Goal: Task Accomplishment & Management: Use online tool/utility

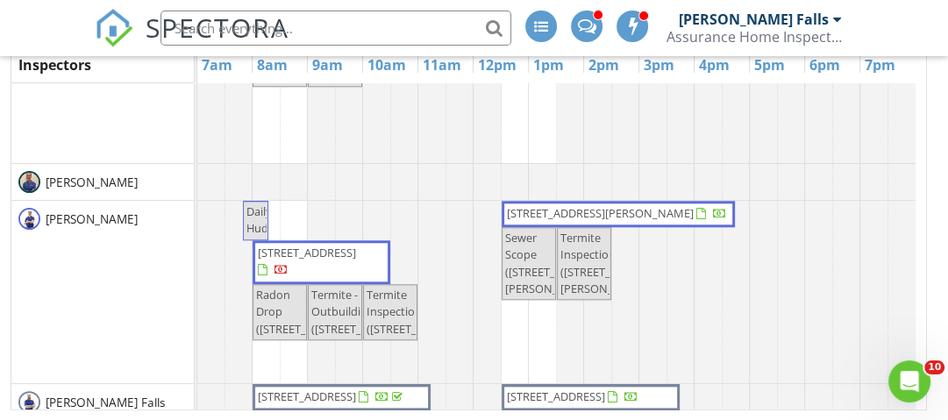
scroll to position [1263, 0]
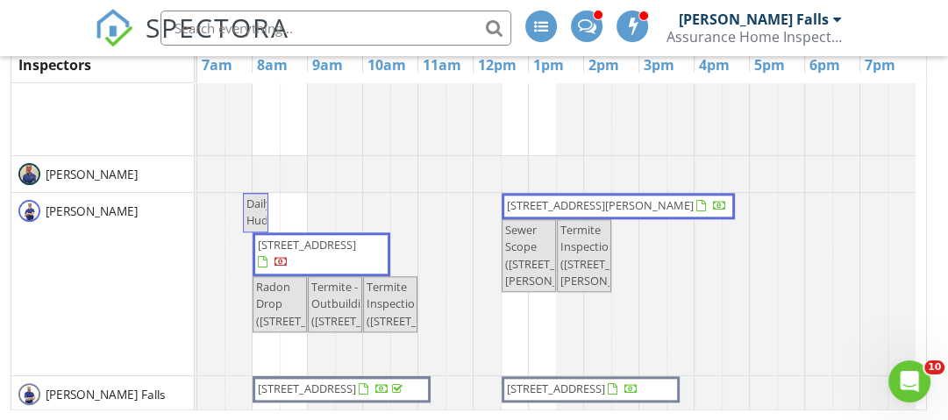
click at [698, 206] on span "665 Vinson St, Eden 27288" at bounding box center [618, 206] width 226 height 18
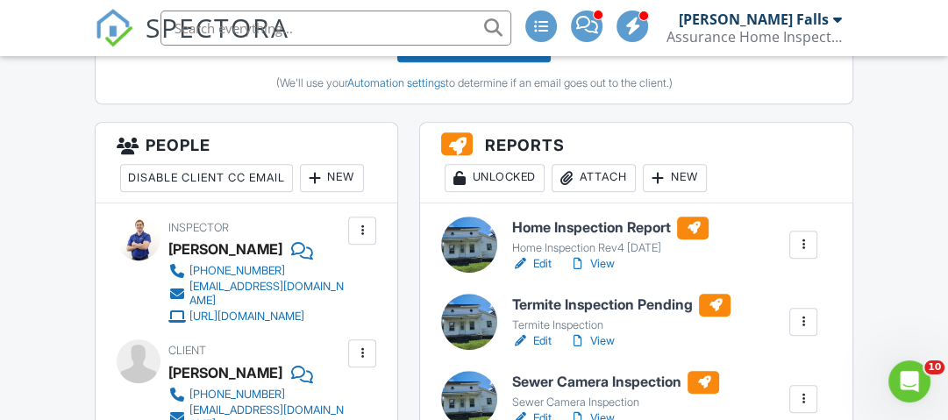
click at [579, 233] on h6 "Home Inspection Report" at bounding box center [609, 228] width 197 height 23
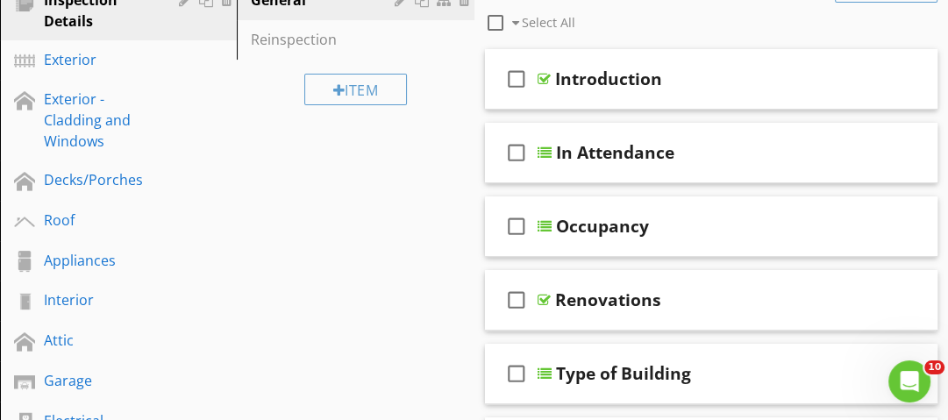
scroll to position [281, 0]
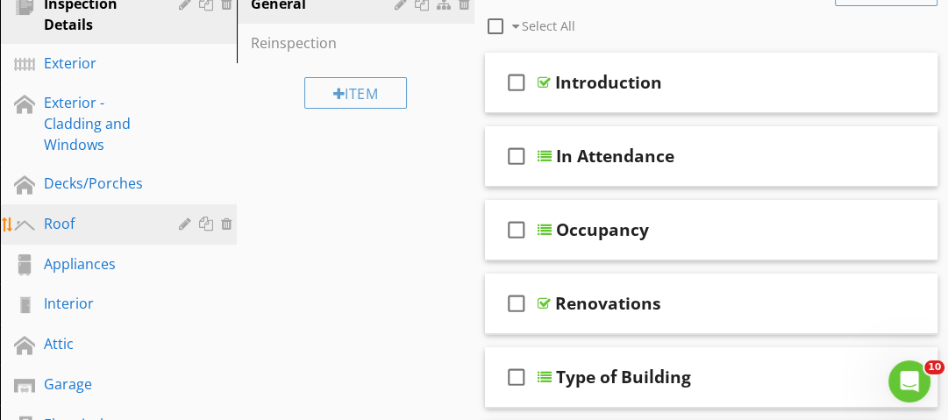
click at [123, 221] on div "Roof" at bounding box center [99, 223] width 110 height 21
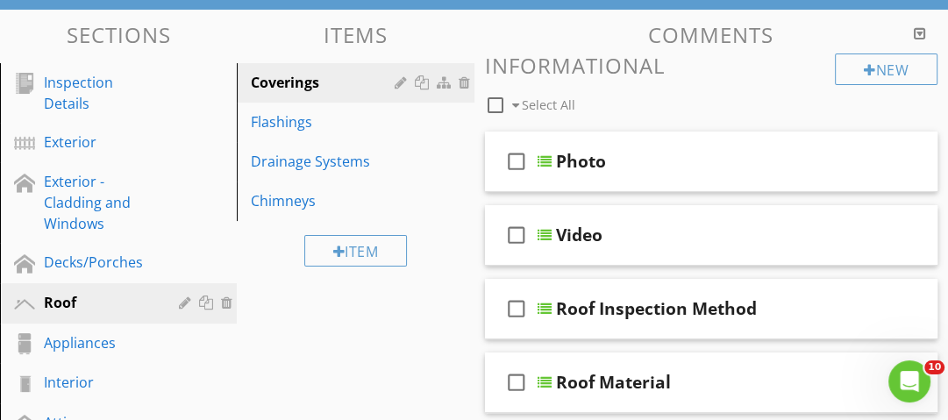
scroll to position [0, 0]
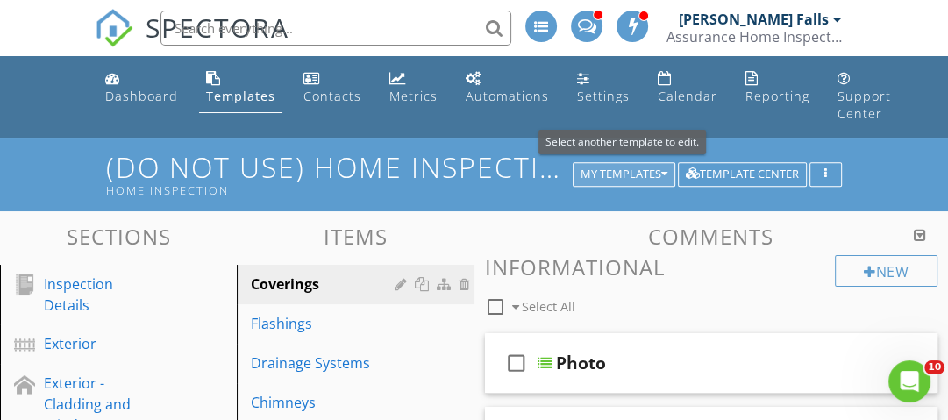
click at [646, 175] on div "My Templates" at bounding box center [624, 174] width 87 height 12
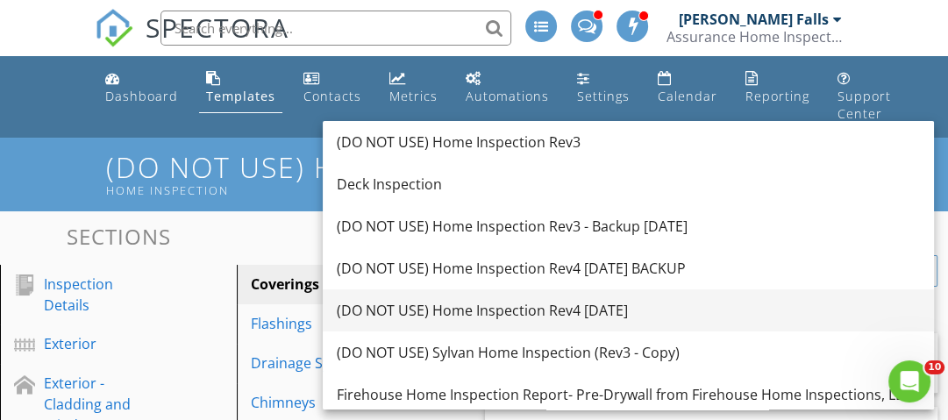
click at [592, 310] on div "(DO NOT USE) Home Inspection Rev4 [DATE]" at bounding box center [628, 310] width 583 height 21
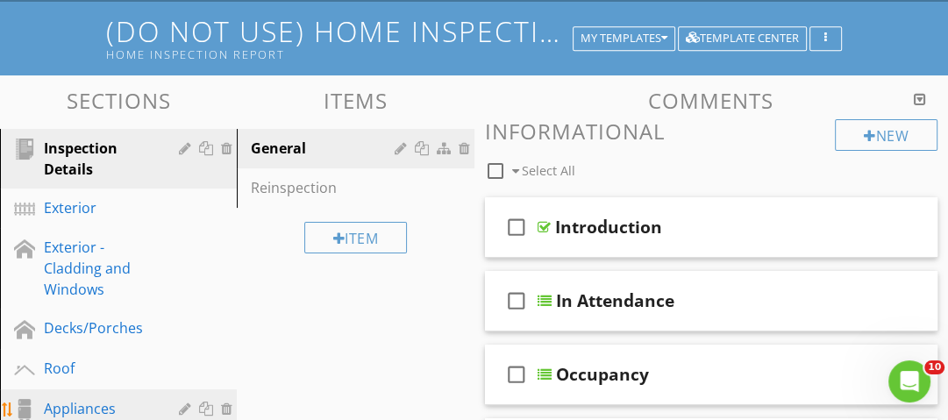
scroll to position [211, 0]
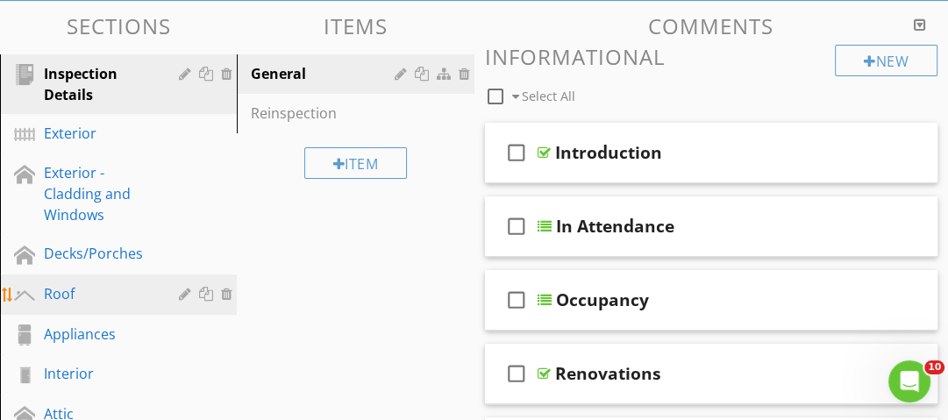
click at [121, 295] on div "Roof" at bounding box center [99, 293] width 110 height 21
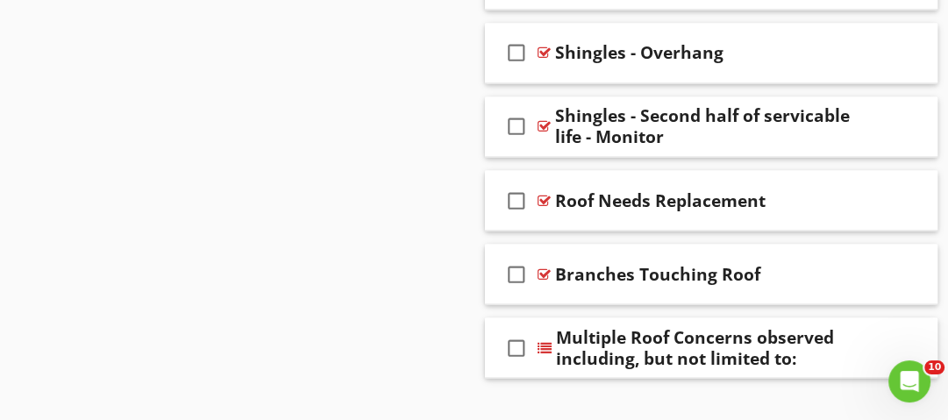
scroll to position [2201, 0]
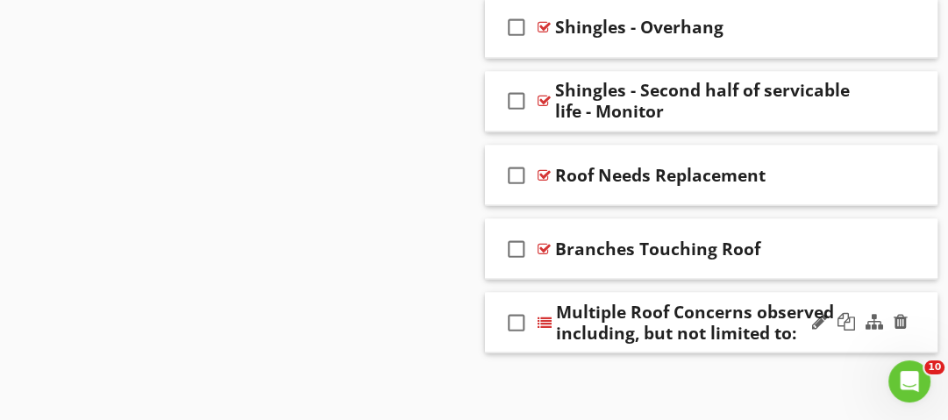
click at [495, 335] on div "check_box_outline_blank Multiple Roof Concerns observed including, but not limi…" at bounding box center [712, 322] width 454 height 61
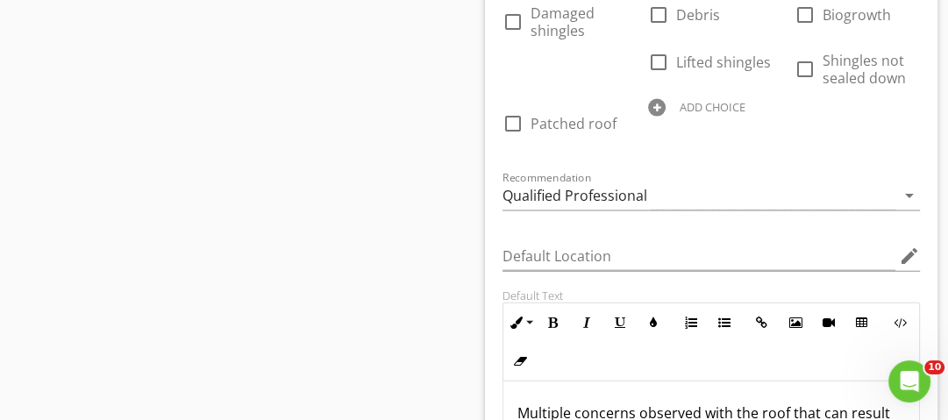
scroll to position [2692, 0]
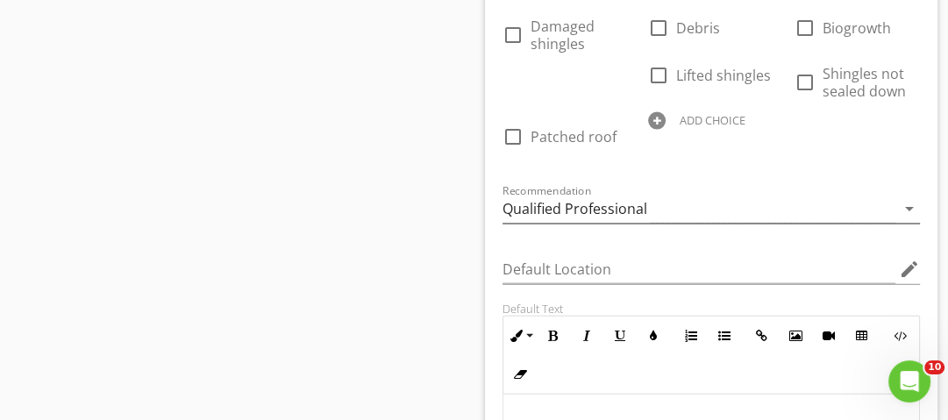
click at [611, 201] on div "Qualified Professional" at bounding box center [575, 209] width 145 height 16
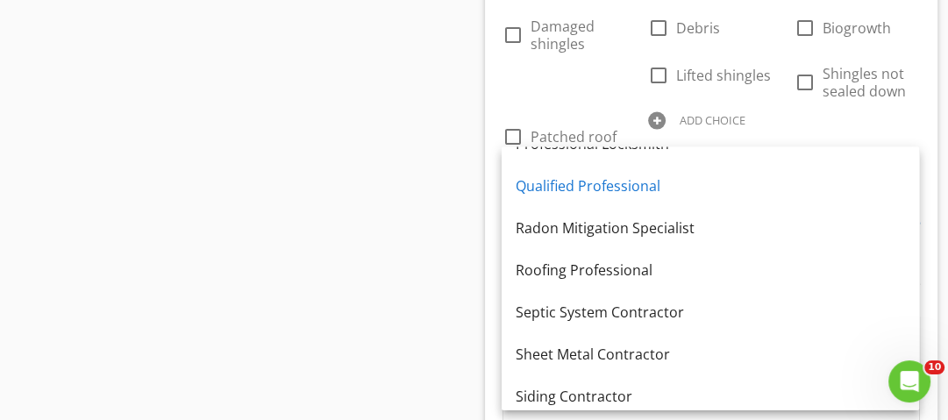
scroll to position [2035, 0]
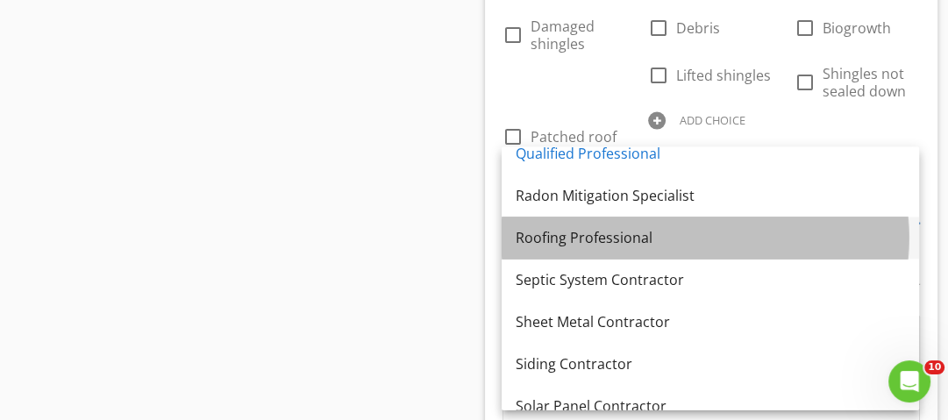
click at [604, 241] on div "Roofing Professional" at bounding box center [711, 238] width 390 height 21
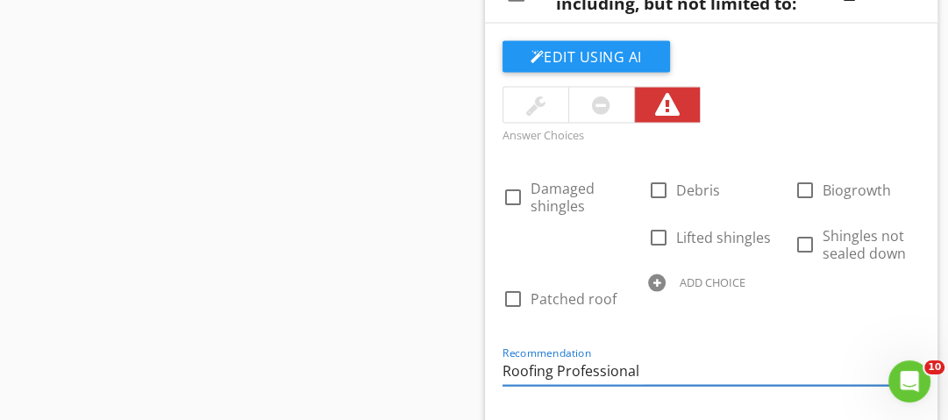
scroll to position [2551, 0]
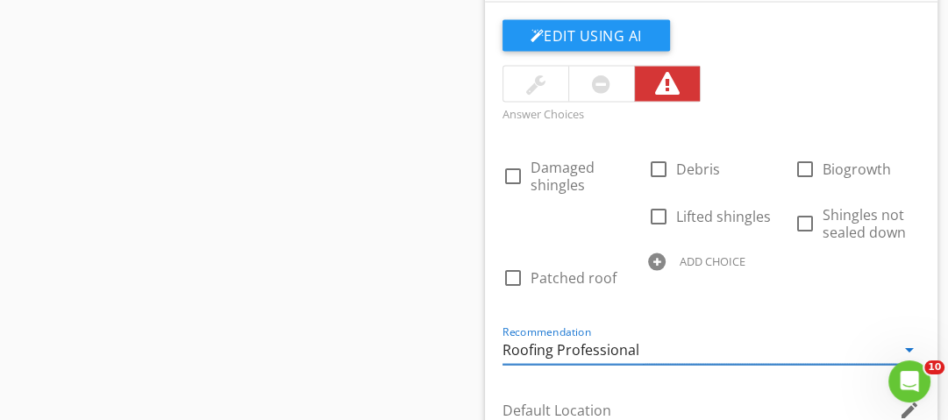
click at [661, 258] on div at bounding box center [657, 263] width 18 height 18
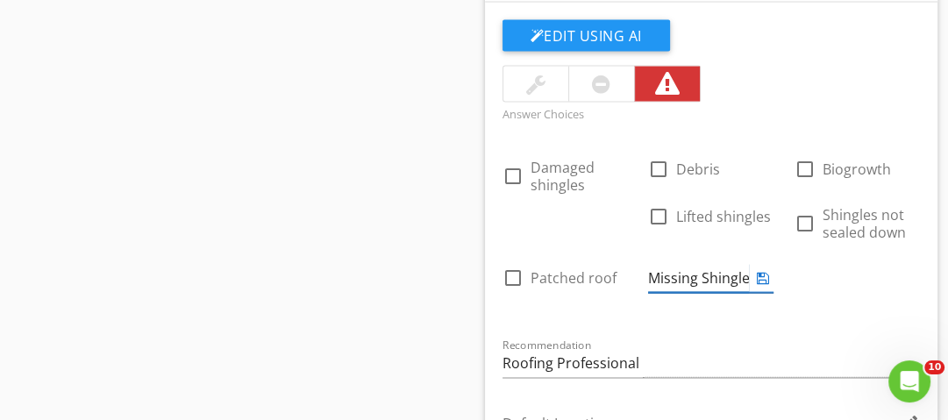
click at [763, 275] on icon at bounding box center [763, 278] width 12 height 14
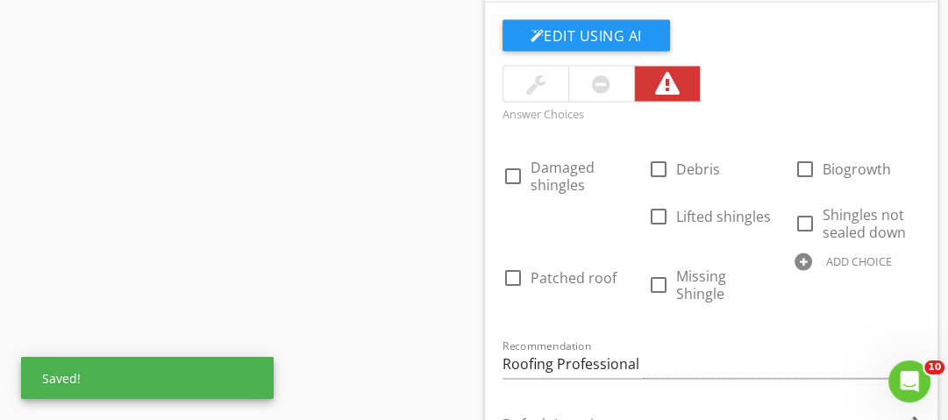
click at [804, 255] on div at bounding box center [804, 263] width 18 height 18
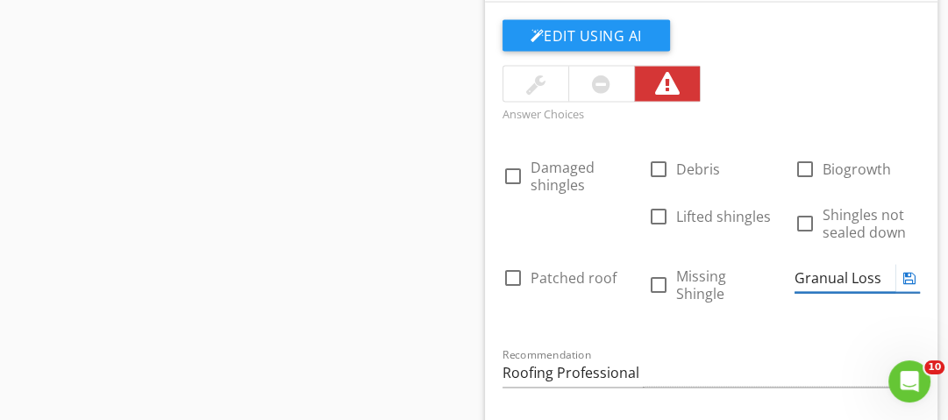
click at [846, 273] on input "Granual Loss" at bounding box center [845, 278] width 101 height 29
type input "Granualar Loss"
click at [908, 275] on icon at bounding box center [910, 278] width 12 height 14
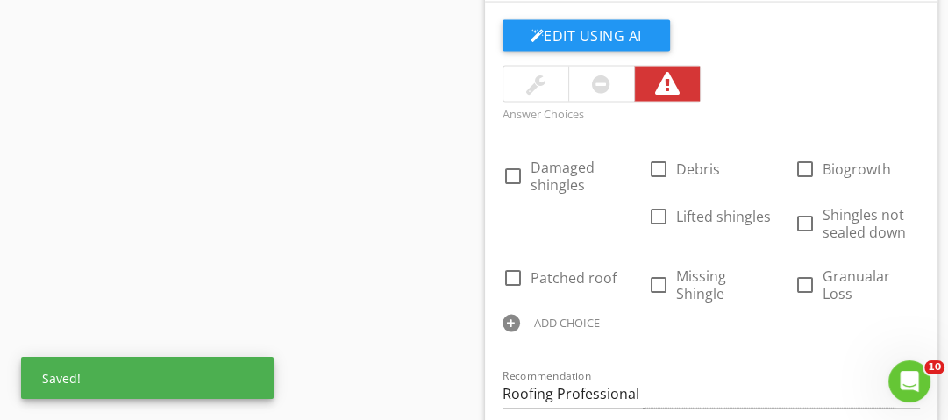
click at [511, 316] on div at bounding box center [512, 324] width 18 height 18
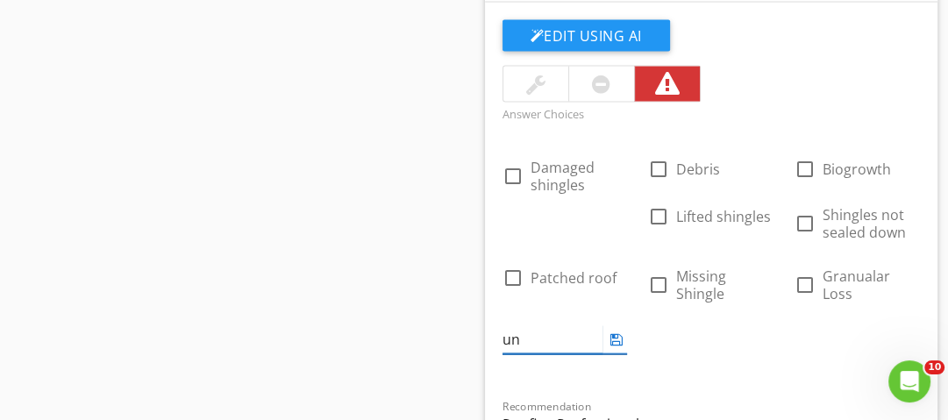
type input "u"
click at [620, 340] on icon at bounding box center [617, 339] width 12 height 14
click at [662, 315] on div at bounding box center [657, 324] width 18 height 18
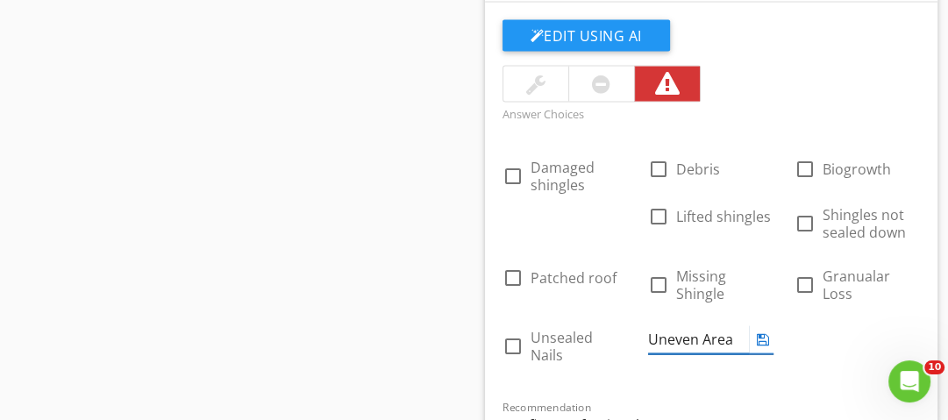
type input "Uneven Areas"
click at [769, 337] on icon at bounding box center [763, 339] width 12 height 14
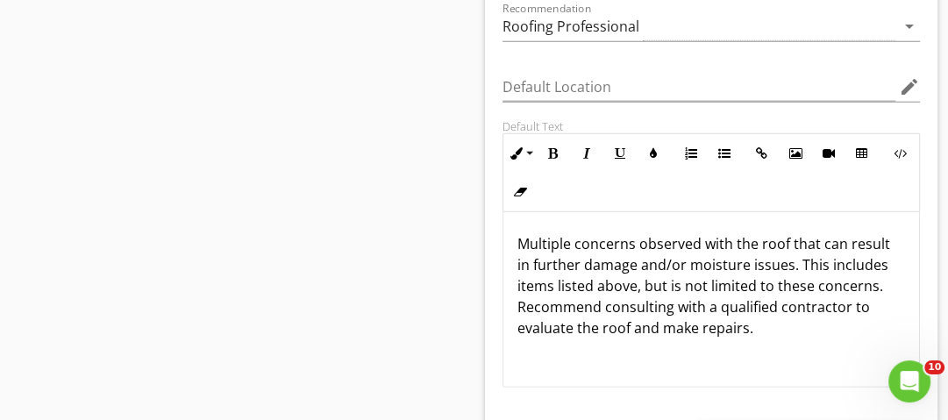
scroll to position [2972, 0]
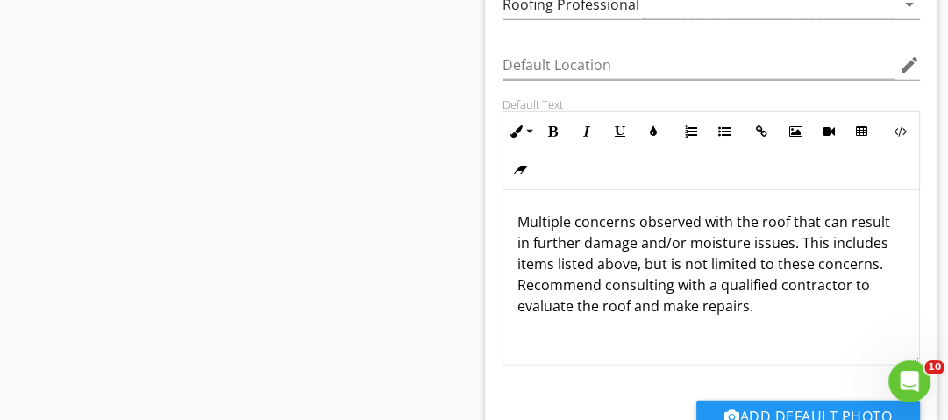
click at [637, 211] on p "Multiple concerns observed with the roof that can result in further damage and/…" at bounding box center [712, 263] width 389 height 105
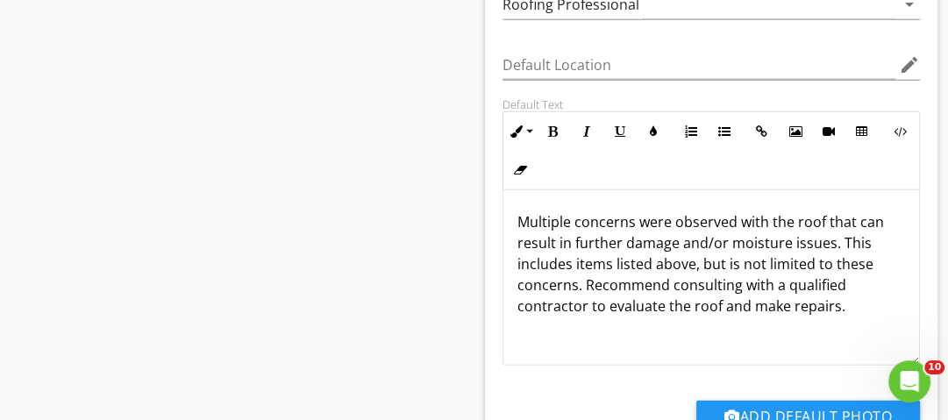
click at [691, 287] on p "Multiple concerns were observed with the roof that can result in further damage…" at bounding box center [712, 263] width 389 height 105
click at [765, 288] on p "Multiple concerns were observed with the roof that can result in further damage…" at bounding box center [712, 263] width 389 height 105
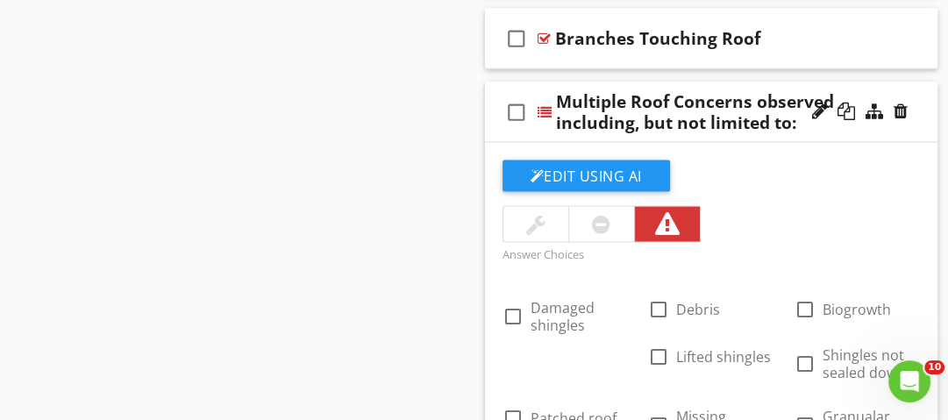
scroll to position [2331, 0]
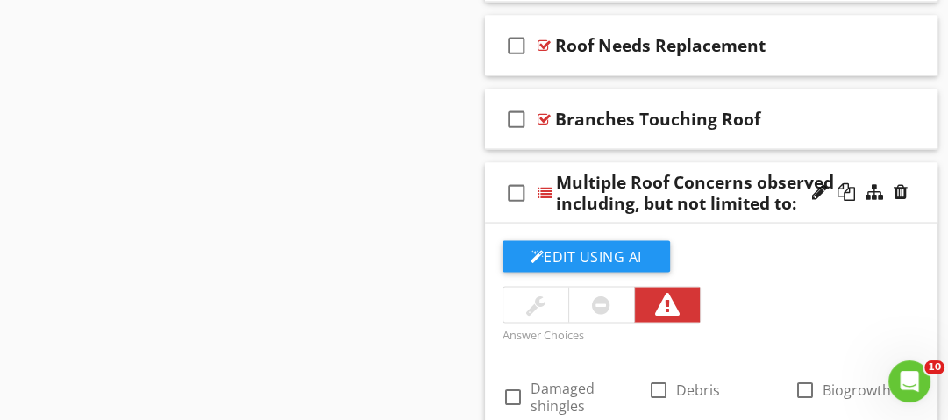
click at [492, 204] on div "check_box_outline_blank Multiple Roof Concerns observed including, but not limi…" at bounding box center [712, 192] width 454 height 61
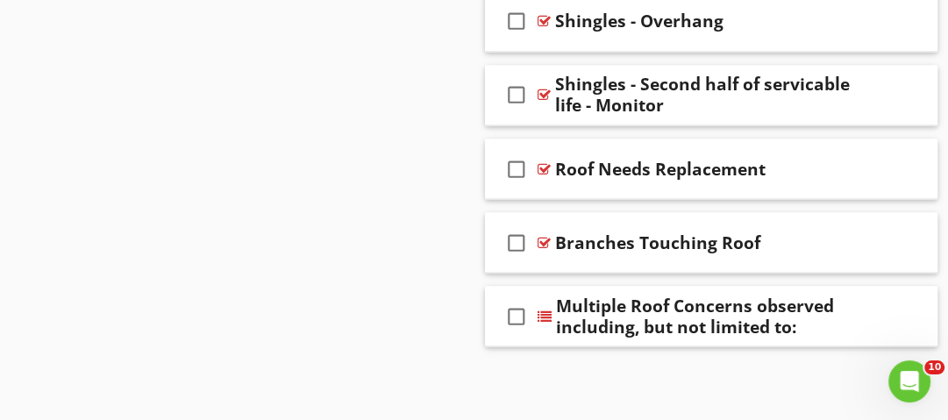
scroll to position [2201, 0]
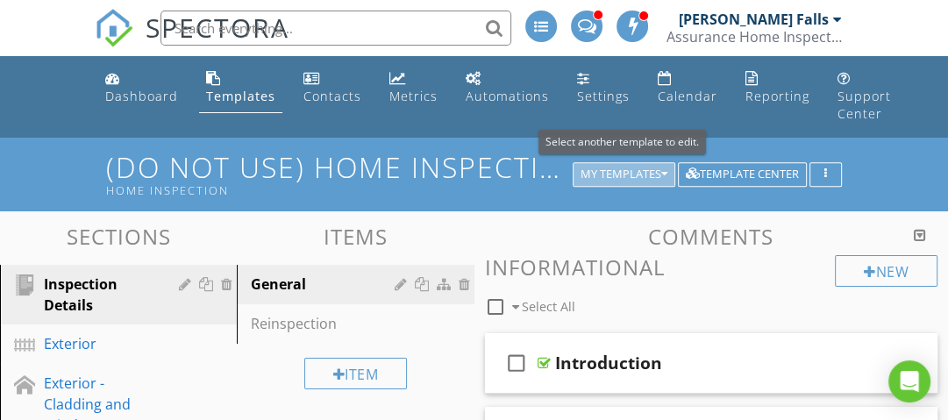
click at [642, 175] on div "My Templates" at bounding box center [624, 174] width 87 height 12
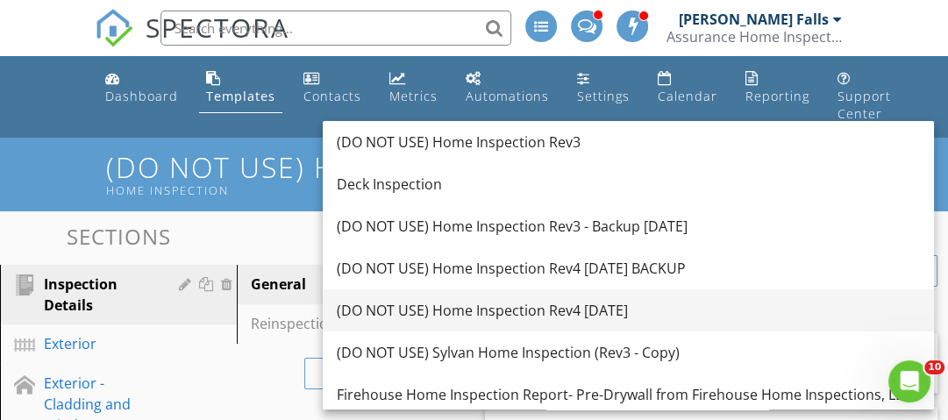
click at [528, 304] on div "(DO NOT USE) Home Inspection Rev4 [DATE]" at bounding box center [628, 310] width 583 height 21
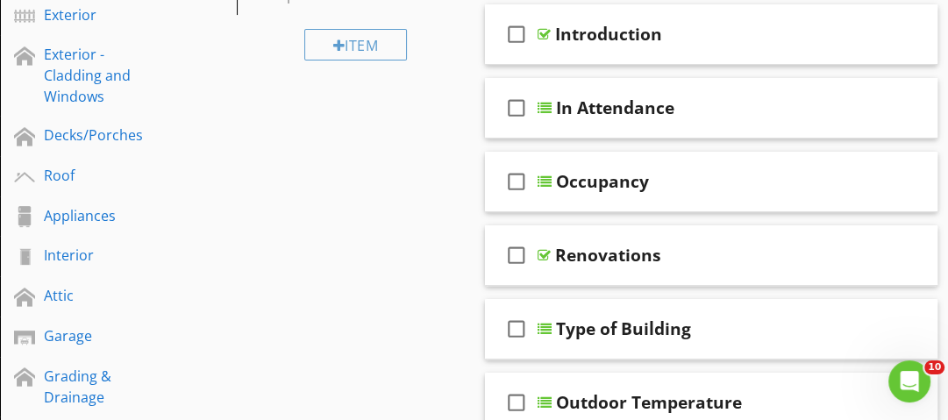
scroll to position [351, 0]
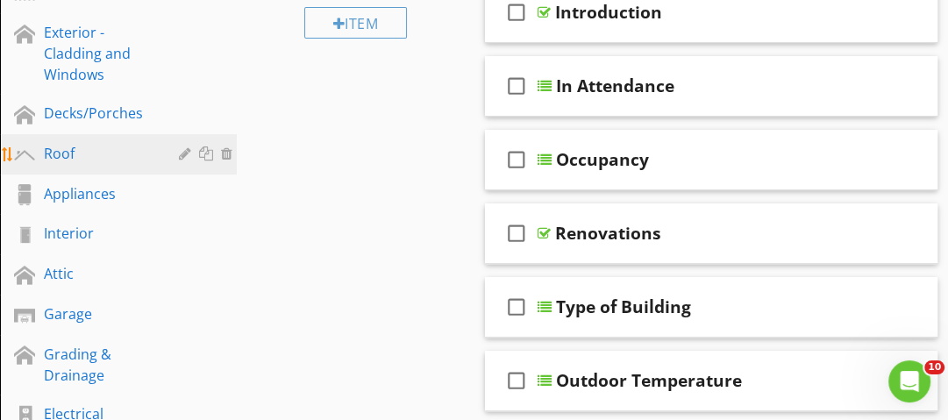
click at [82, 147] on div "Roof" at bounding box center [99, 153] width 110 height 21
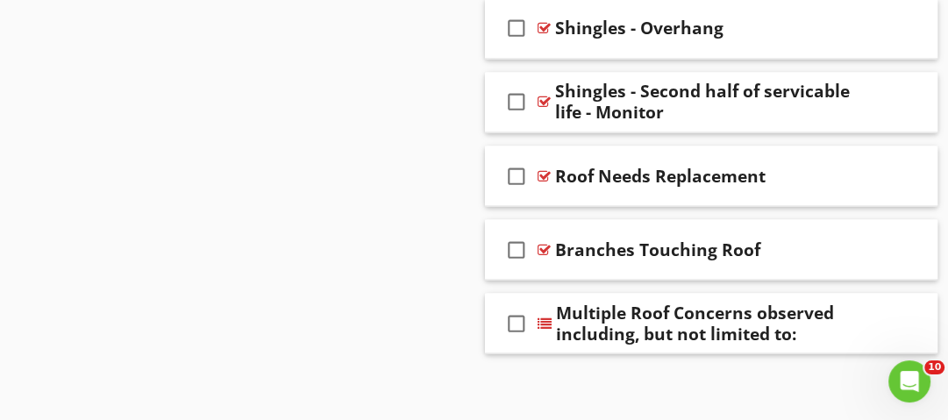
scroll to position [2201, 0]
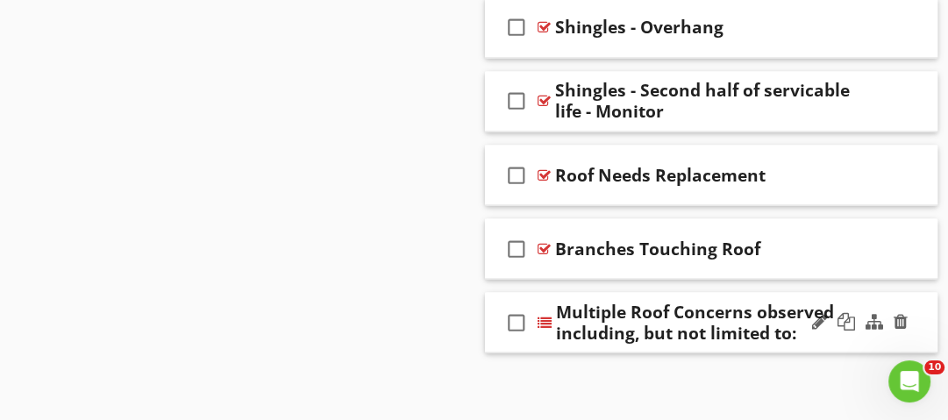
click at [494, 334] on div "check_box_outline_blank Multiple Roof Concerns observed including, but not limi…" at bounding box center [712, 322] width 454 height 61
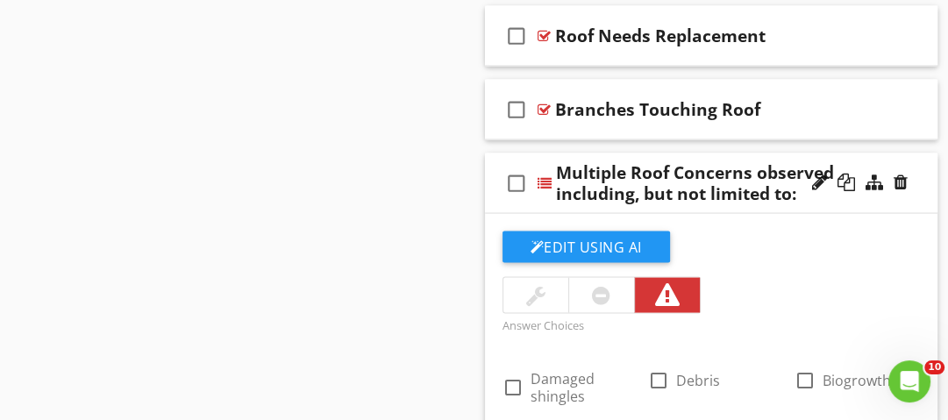
scroll to position [2342, 0]
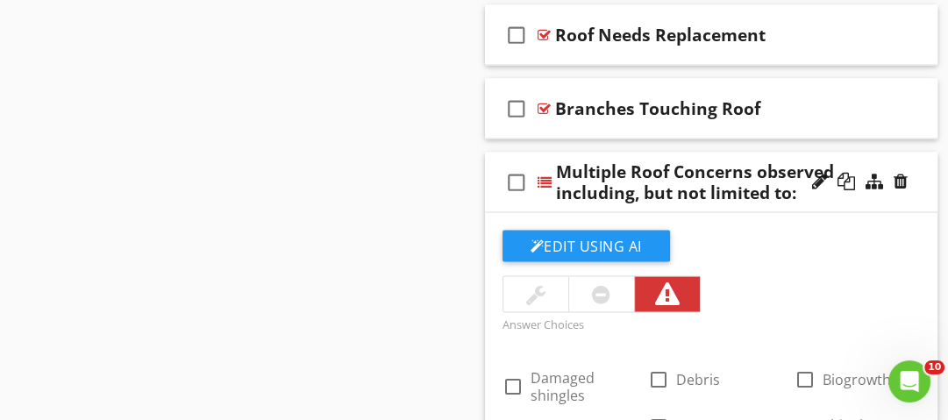
click at [503, 191] on icon "check_box_outline_blank" at bounding box center [517, 182] width 28 height 42
click at [518, 168] on icon "check_box" at bounding box center [517, 182] width 28 height 42
click at [494, 200] on div "check_box_outline_blank Multiple Roof Concerns observed including, but not limi…" at bounding box center [712, 182] width 454 height 61
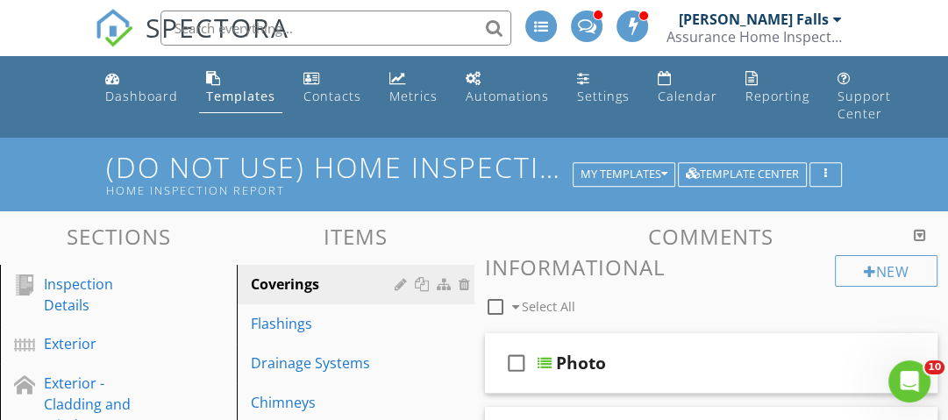
scroll to position [0, 0]
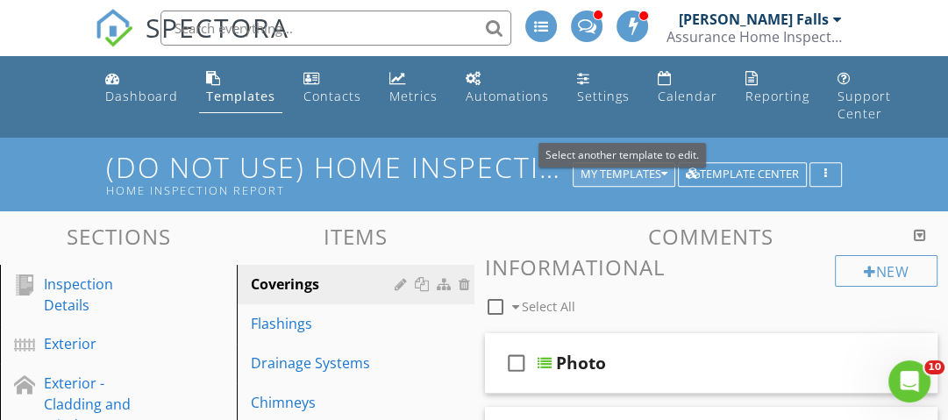
click at [630, 177] on div "My Templates" at bounding box center [624, 174] width 87 height 12
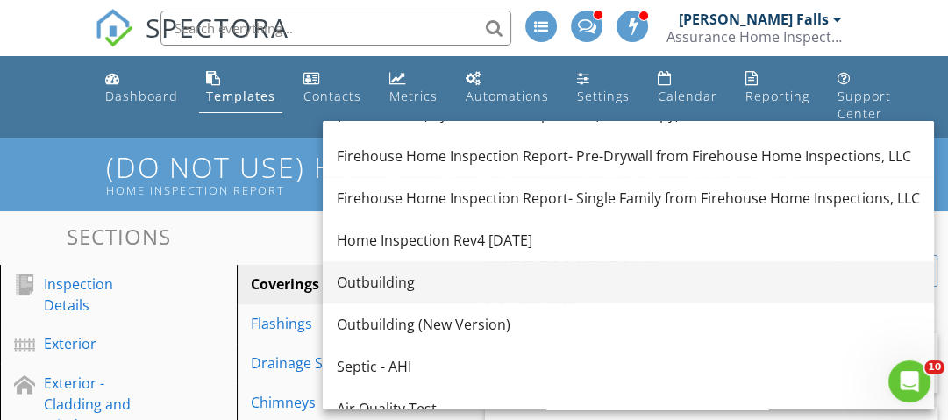
scroll to position [281, 0]
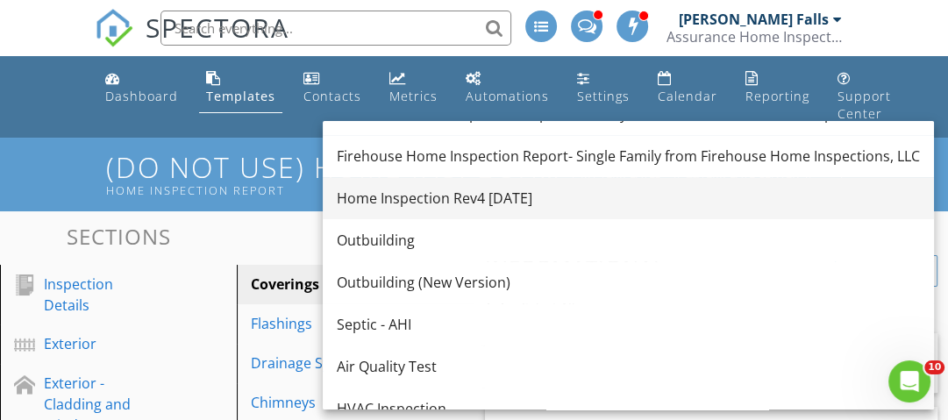
click at [418, 197] on div "Home Inspection Rev4 5/25/22" at bounding box center [628, 198] width 583 height 21
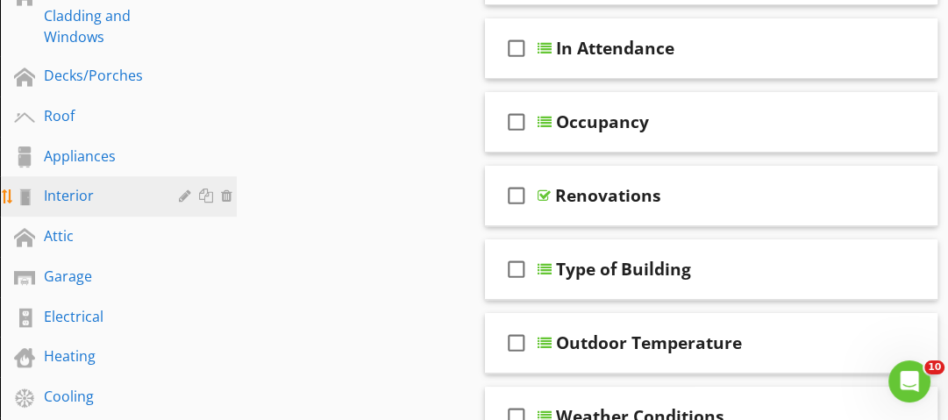
scroll to position [351, 0]
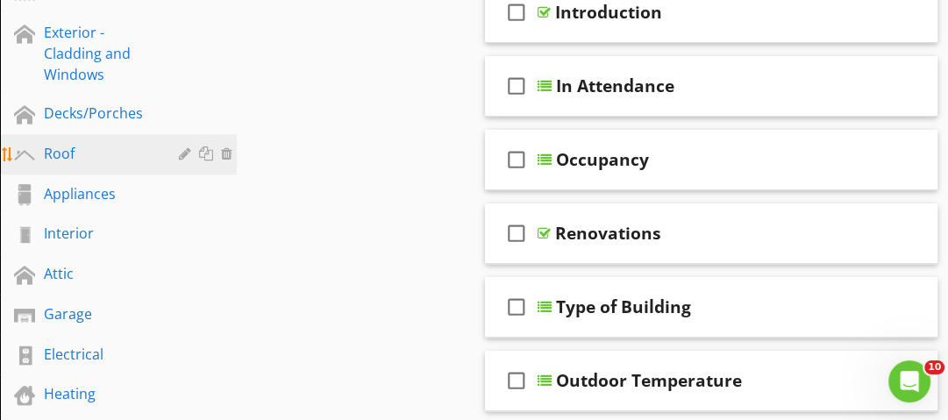
click at [102, 157] on div "Roof" at bounding box center [99, 153] width 110 height 21
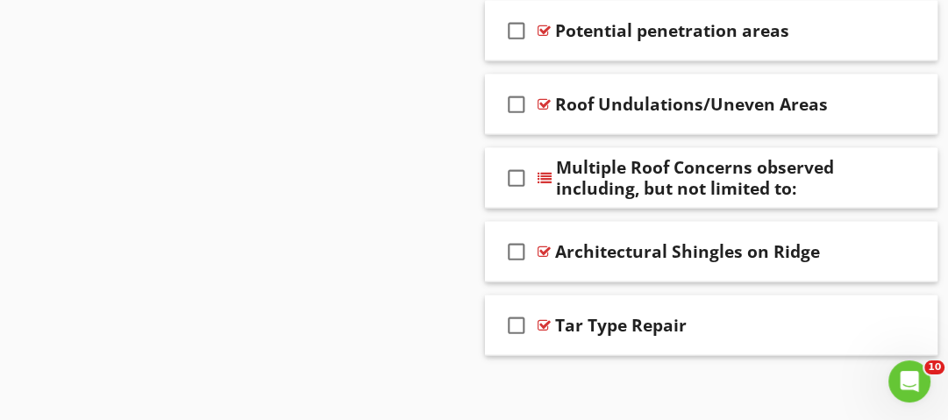
scroll to position [2790, 0]
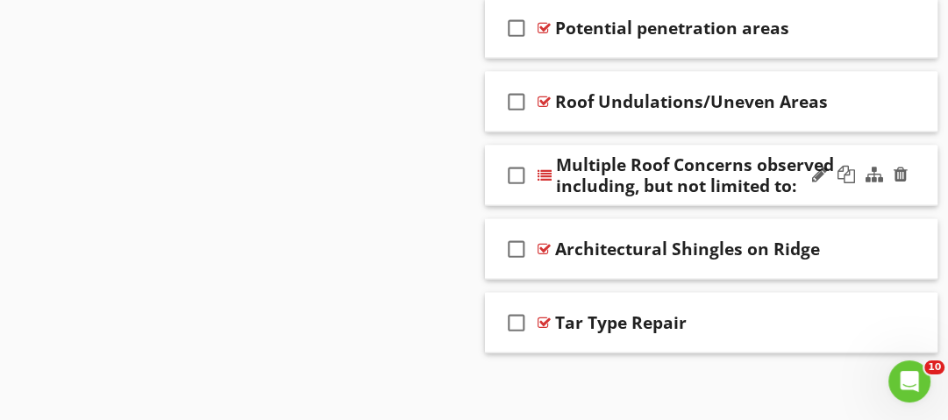
click at [492, 186] on div "check_box_outline_blank Multiple Roof Concerns observed including, but not limi…" at bounding box center [712, 176] width 454 height 61
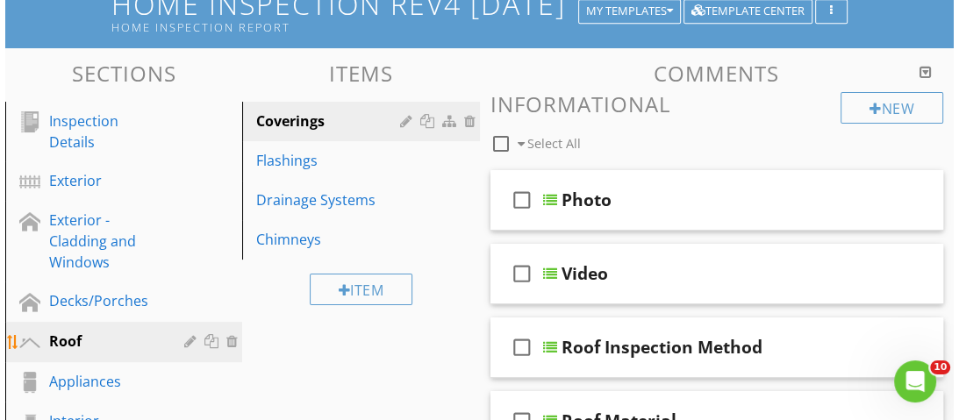
scroll to position [211, 0]
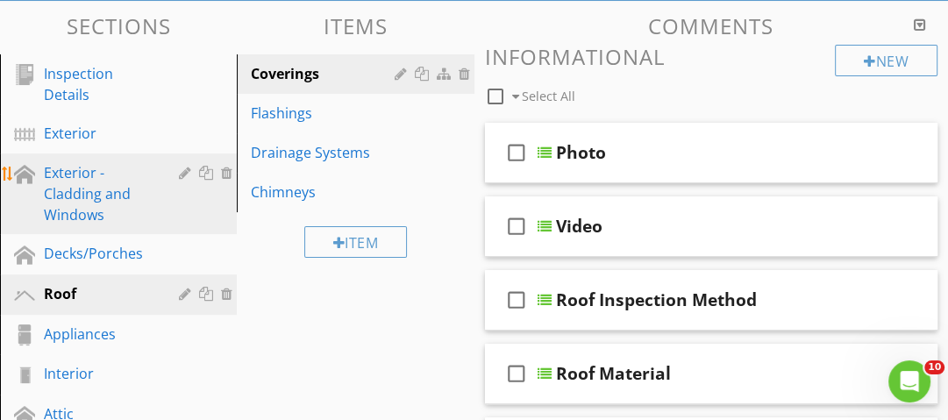
click at [94, 186] on div "Exterior - Cladding and Windows" at bounding box center [99, 193] width 110 height 63
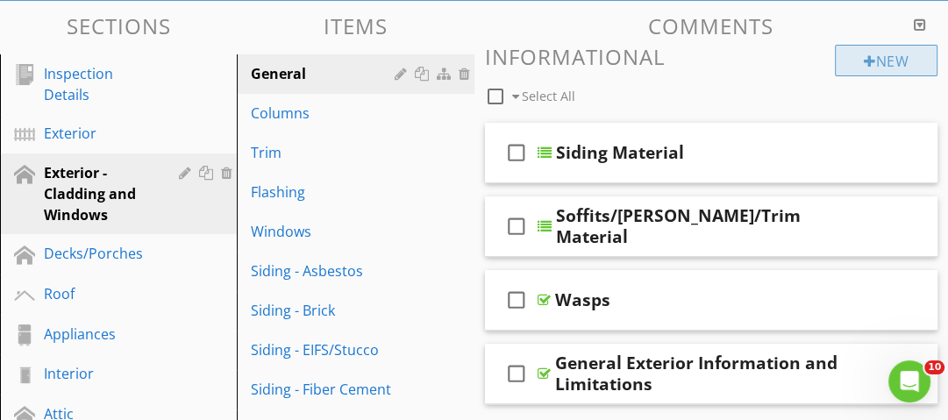
click at [860, 66] on div "New" at bounding box center [886, 61] width 103 height 32
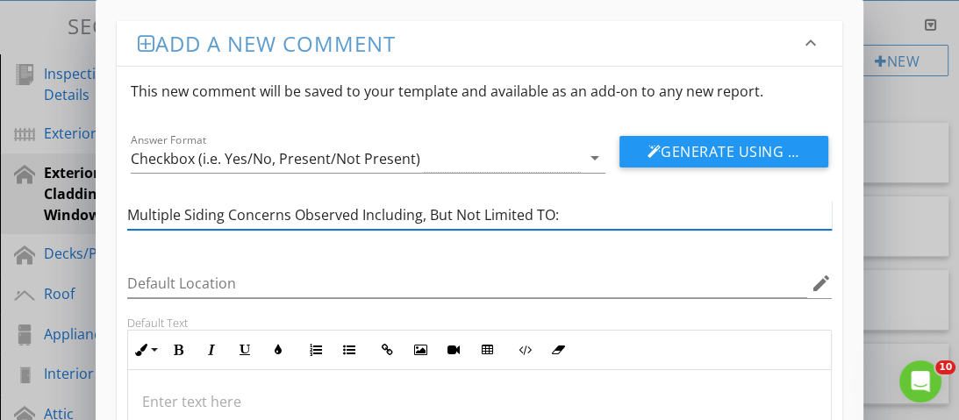
click at [549, 219] on input "Multiple Siding Concerns Observed Including, But Not Limited TO:" at bounding box center [479, 215] width 704 height 29
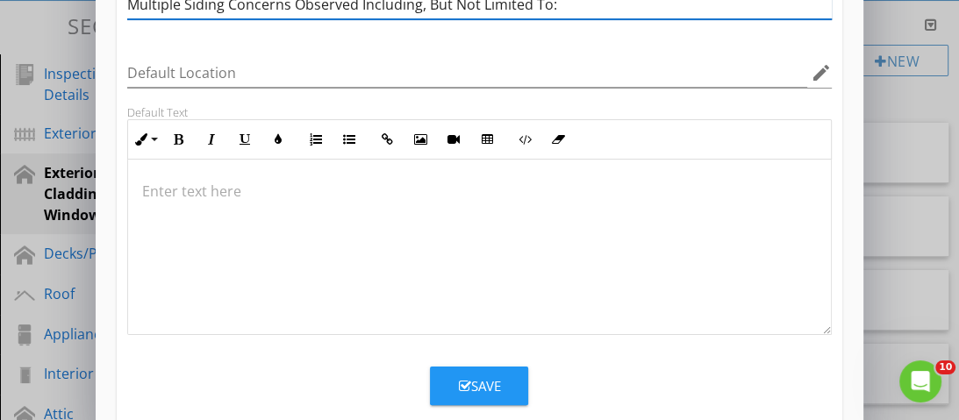
scroll to position [0, 0]
type input "Multiple Siding Concerns Observed Including, But Not Limited To:"
click at [174, 187] on p at bounding box center [479, 191] width 674 height 21
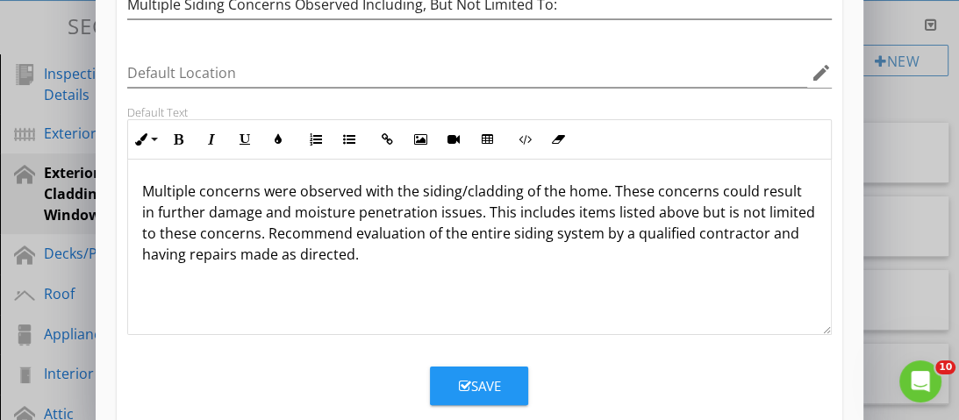
scroll to position [243, 0]
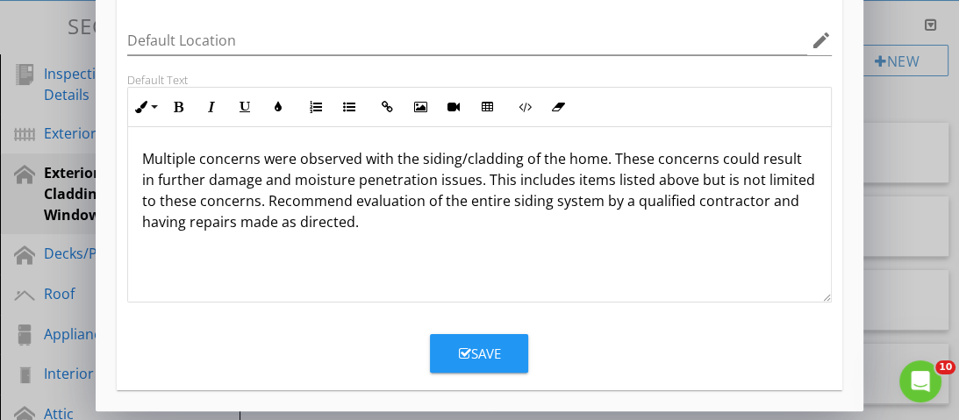
click at [485, 346] on div "Save" at bounding box center [479, 354] width 42 height 20
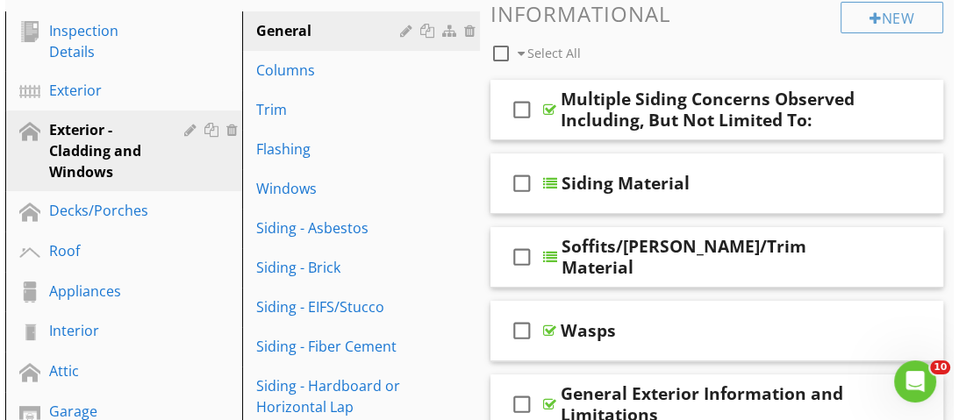
scroll to position [253, 0]
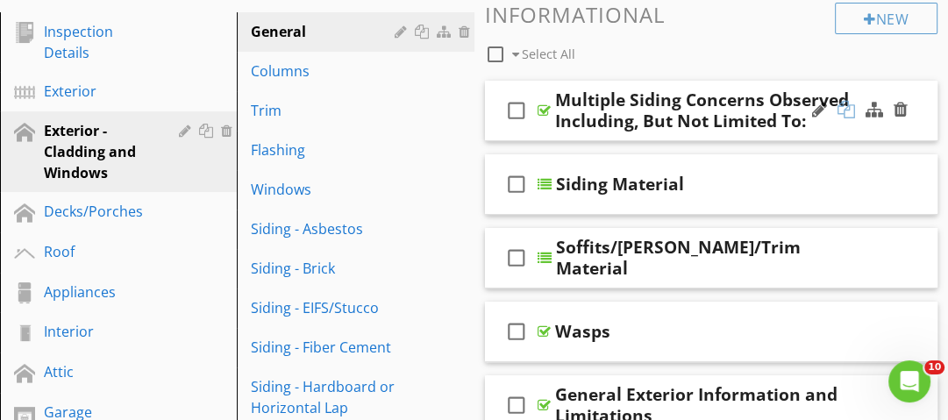
click at [848, 115] on div at bounding box center [847, 110] width 18 height 18
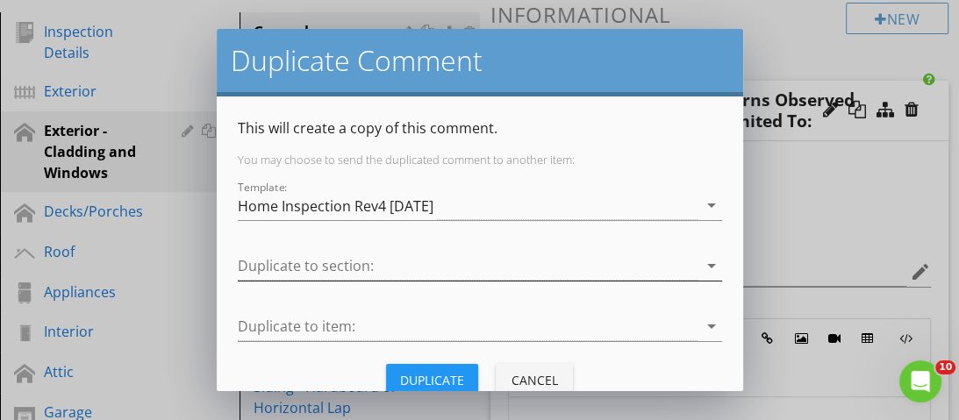
click at [411, 264] on div at bounding box center [468, 266] width 460 height 29
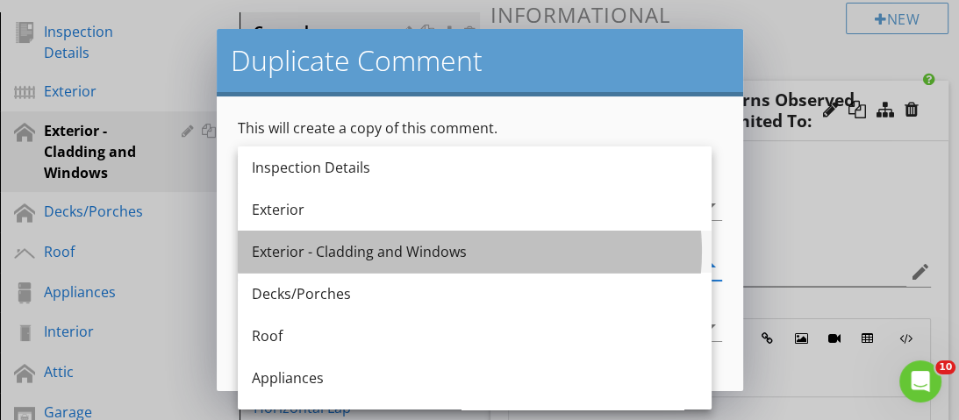
click at [399, 250] on div "Exterior - Cladding and Windows" at bounding box center [475, 251] width 446 height 21
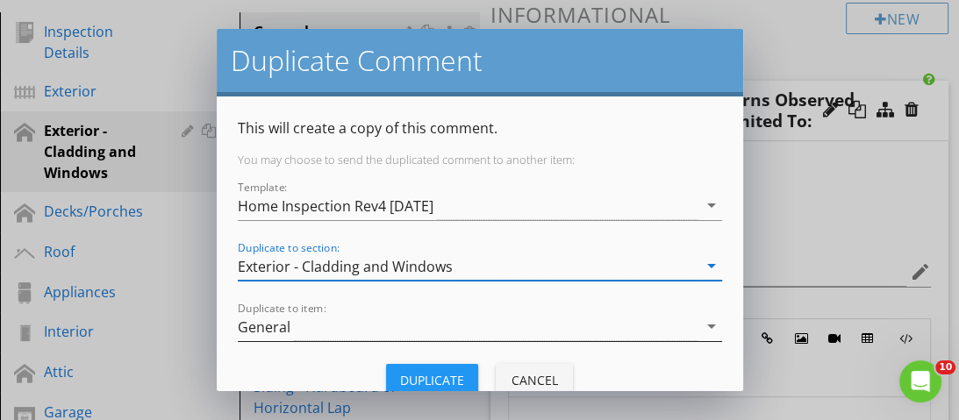
click at [354, 322] on div "General" at bounding box center [468, 326] width 460 height 29
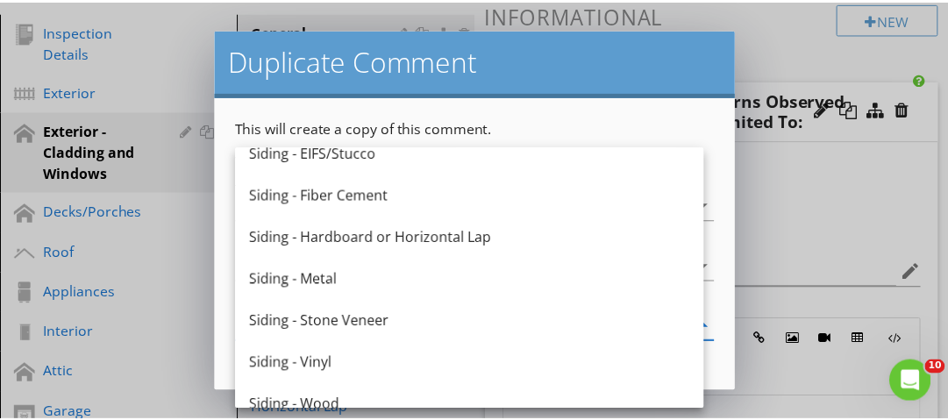
scroll to position [326, 0]
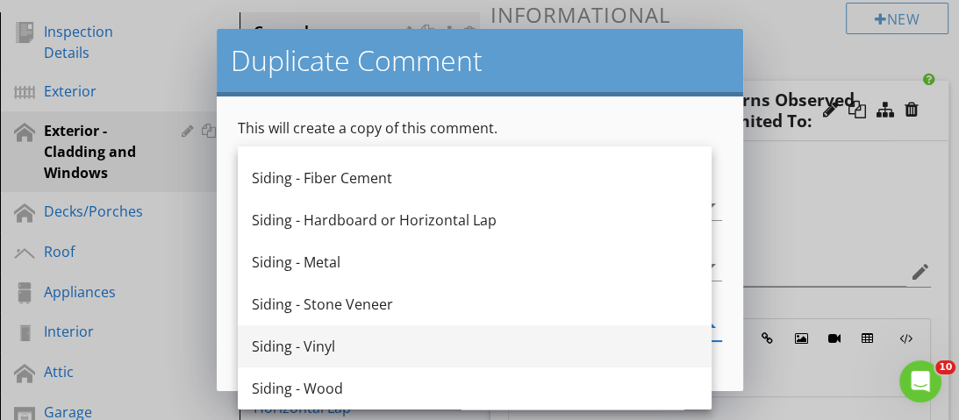
click at [378, 340] on div "Siding - Vinyl" at bounding box center [475, 346] width 446 height 21
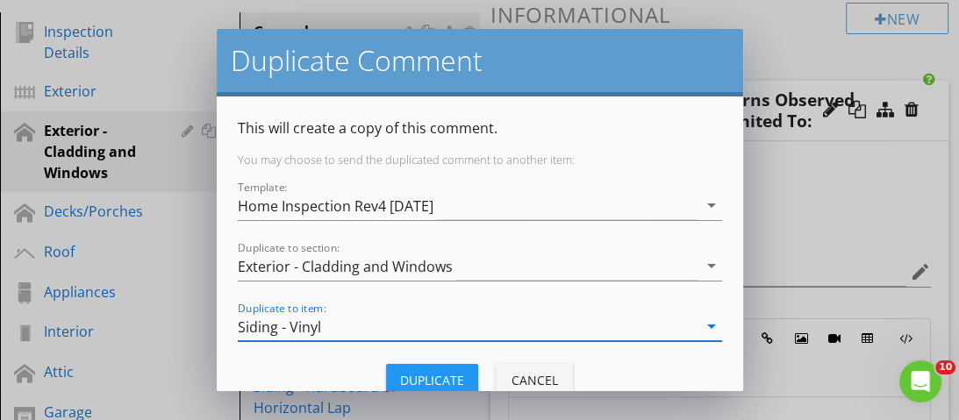
click at [432, 371] on div "Duplicate" at bounding box center [432, 380] width 64 height 18
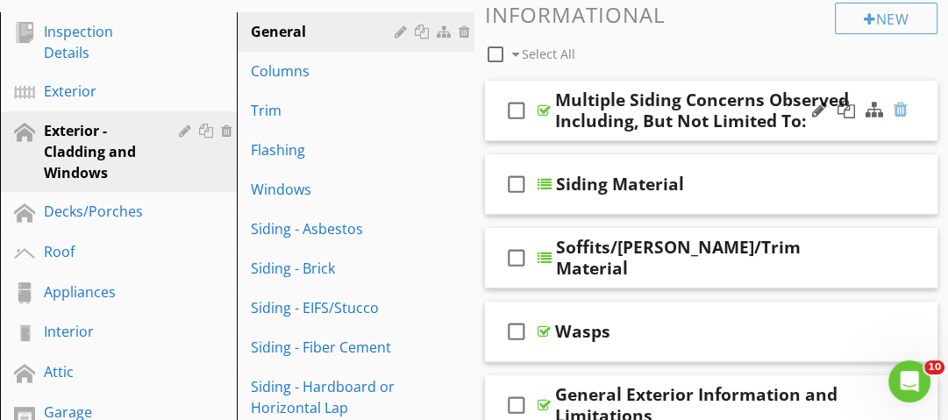
click at [905, 109] on div at bounding box center [901, 110] width 14 height 18
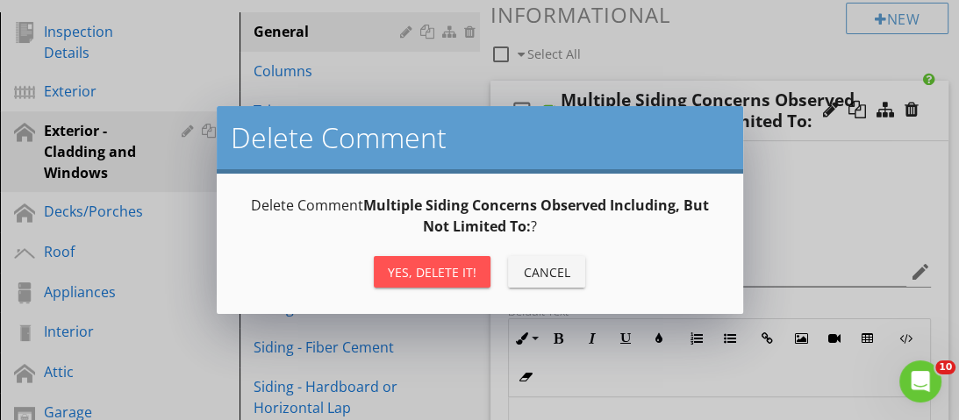
click at [411, 275] on div "Yes, Delete it!" at bounding box center [432, 272] width 89 height 18
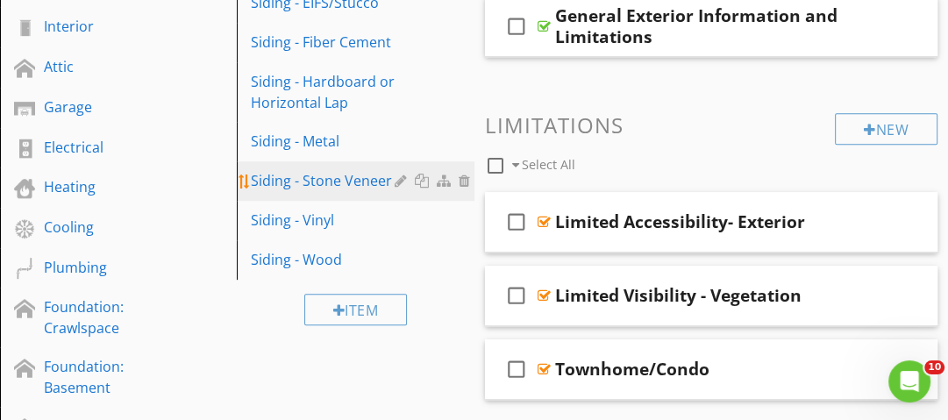
scroll to position [533, 0]
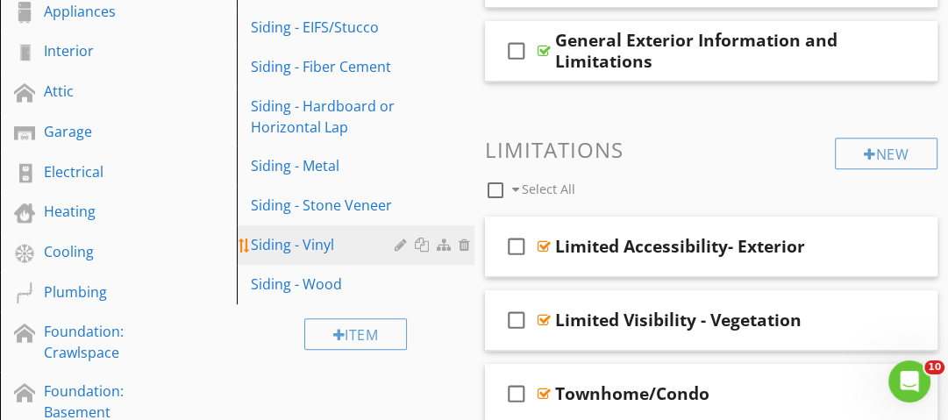
click at [358, 245] on div "Siding - Vinyl" at bounding box center [325, 244] width 148 height 21
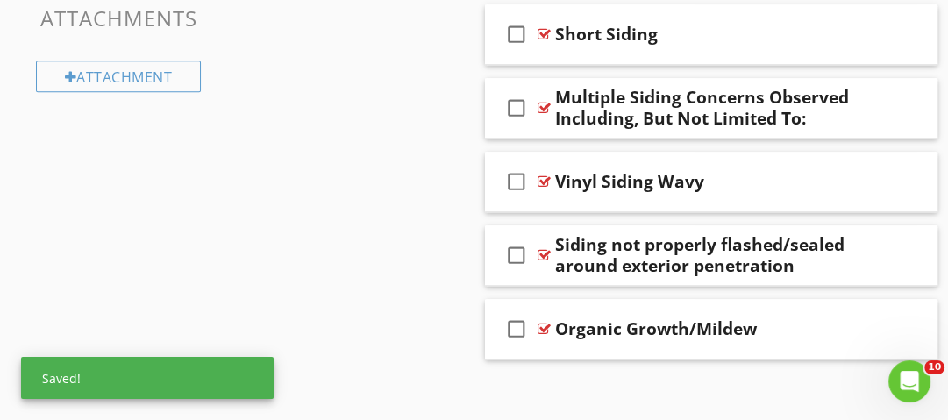
scroll to position [1387, 0]
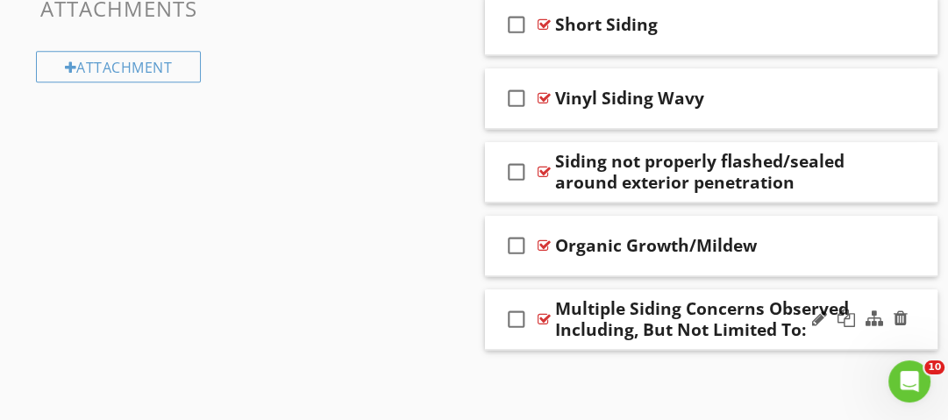
click at [503, 336] on icon "check_box_outline_blank" at bounding box center [517, 319] width 28 height 42
click at [516, 319] on icon "check_box" at bounding box center [517, 319] width 28 height 42
click at [497, 343] on div "check_box_outline_blank Multiple Siding Concerns Observed Including, But Not Li…" at bounding box center [712, 320] width 454 height 61
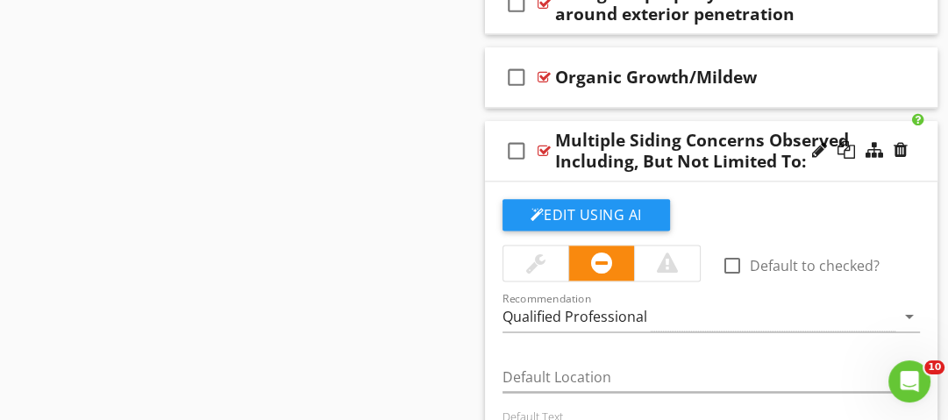
scroll to position [1524, 0]
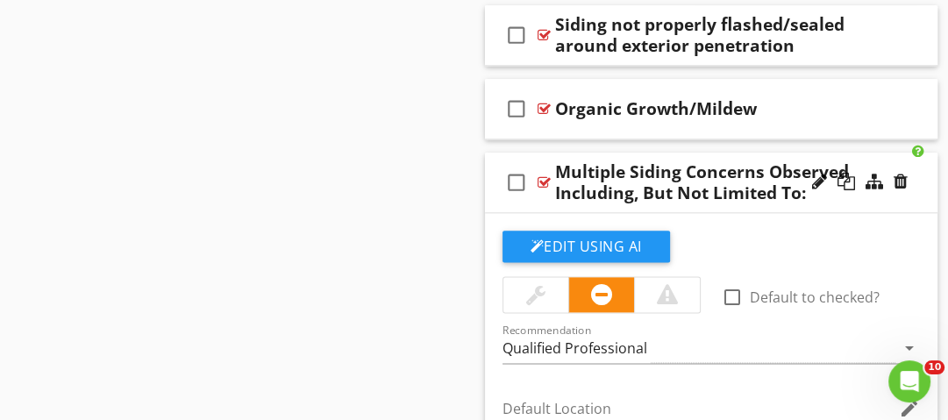
click at [488, 200] on div "check_box_outline_blank Multiple Siding Concerns Observed Including, But Not Li…" at bounding box center [712, 183] width 454 height 61
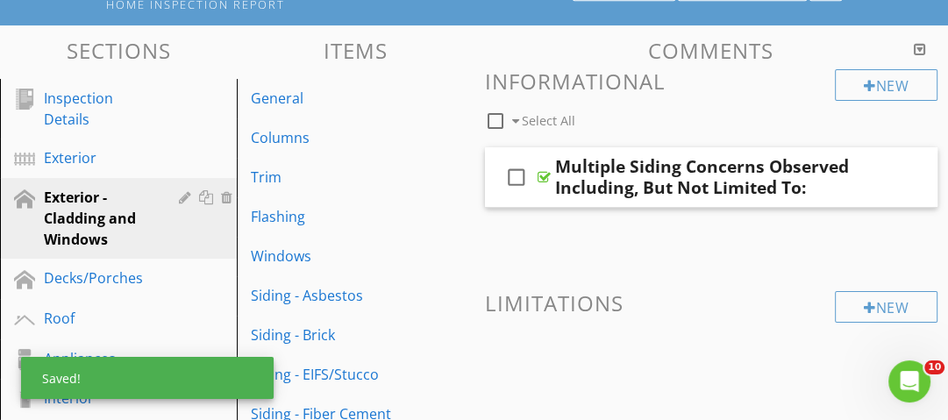
scroll to position [211, 0]
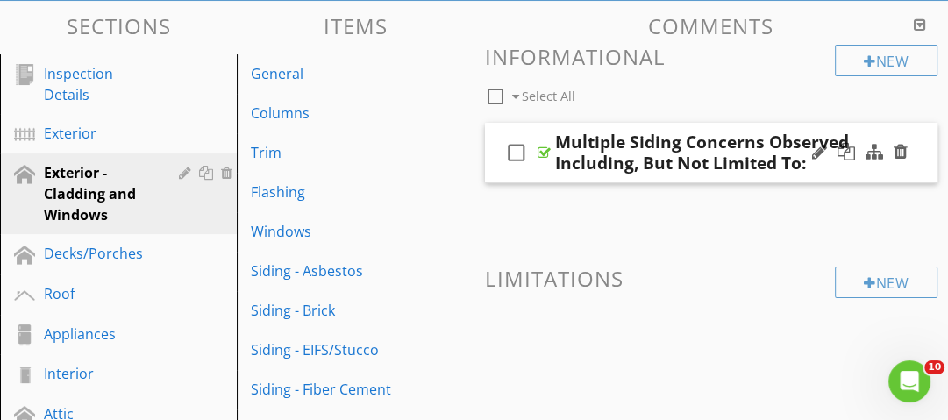
click at [686, 160] on div "Multiple Siding Concerns Observed Including, But Not Limited To:" at bounding box center [711, 153] width 313 height 42
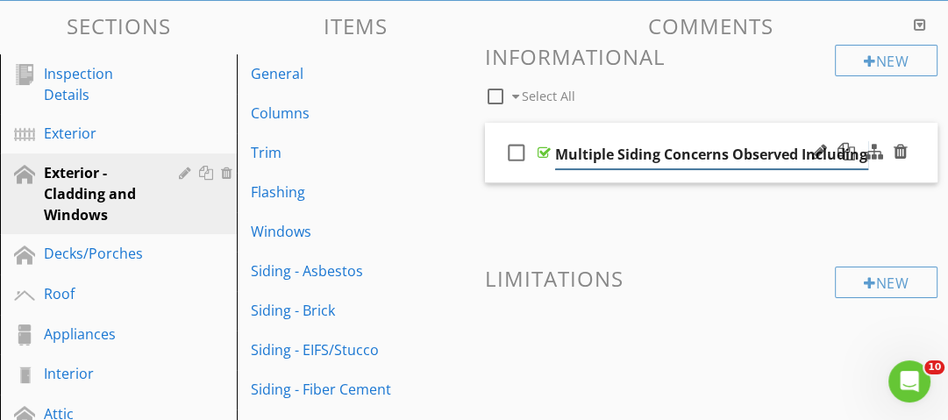
scroll to position [0, 142]
click at [653, 150] on input "Multiple Siding Concerns Observed Including, But Not Limited To:" at bounding box center [711, 154] width 313 height 29
click at [491, 168] on div "check_box_outline_blank Multiple Siding Concerns Observed Including, But Not Li…" at bounding box center [712, 153] width 454 height 61
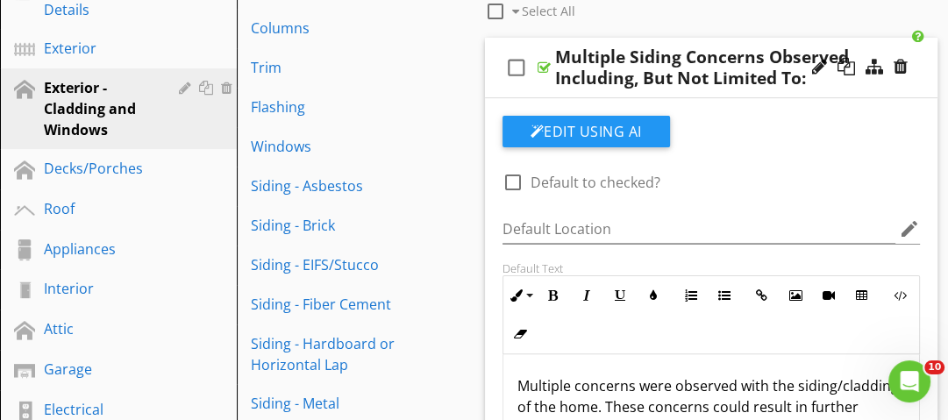
scroll to position [491, 0]
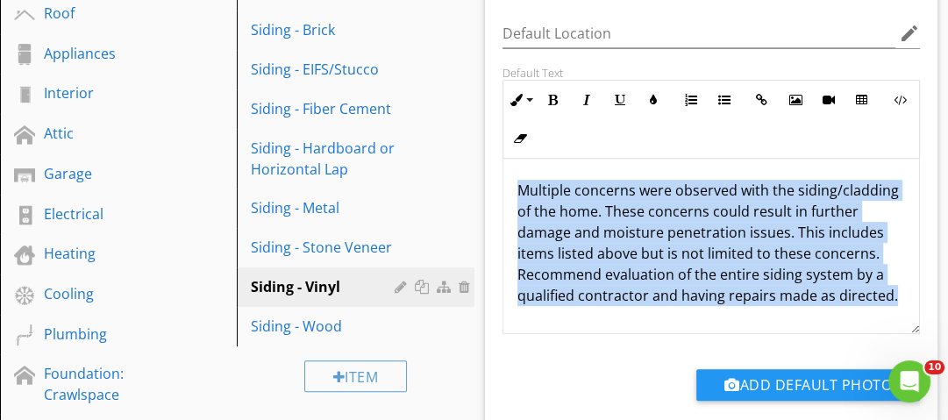
drag, startPoint x: 892, startPoint y: 294, endPoint x: 520, endPoint y: 186, distance: 387.3
click at [520, 186] on p "Multiple concerns were observed with the siding/cladding of the home. These con…" at bounding box center [712, 243] width 389 height 126
copy p "Multiple concerns were observed with the siding/cladding of the home. These con…"
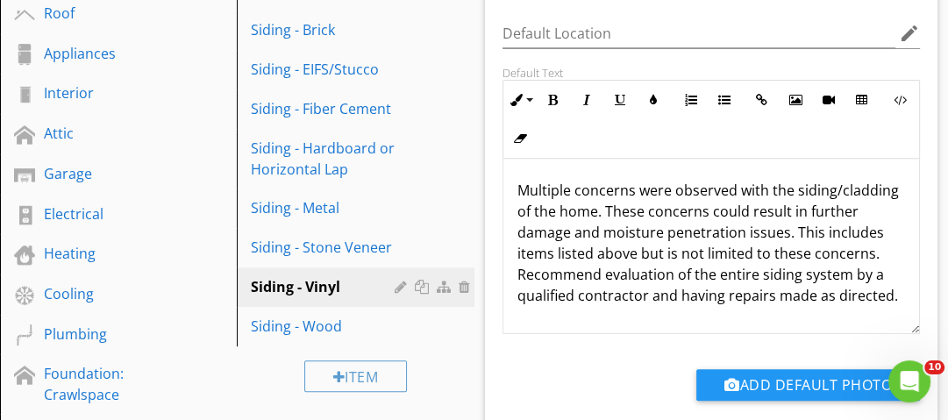
click at [575, 369] on div "Add Default Photo" at bounding box center [712, 391] width 440 height 45
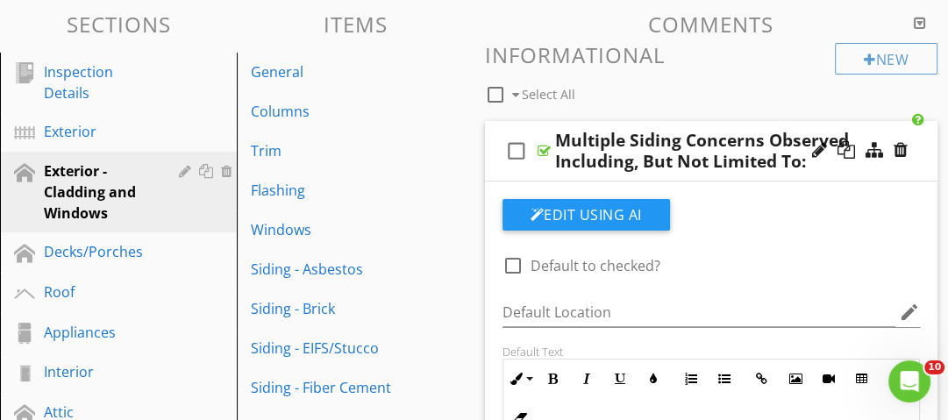
scroll to position [211, 0]
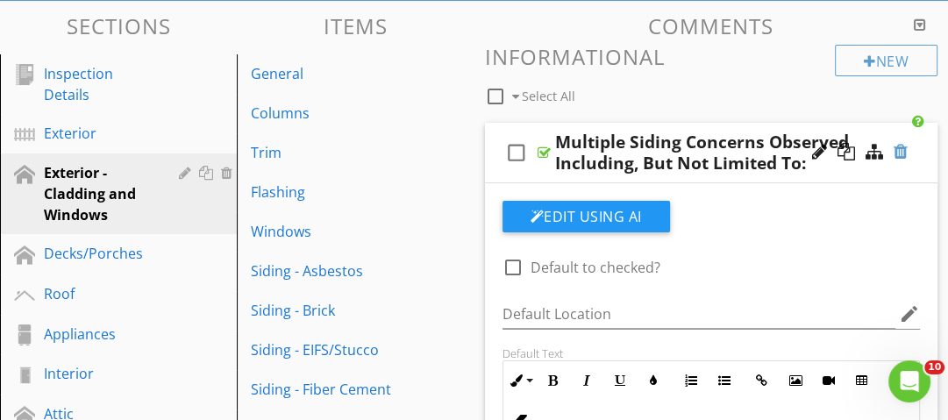
click at [898, 155] on div at bounding box center [901, 152] width 14 height 18
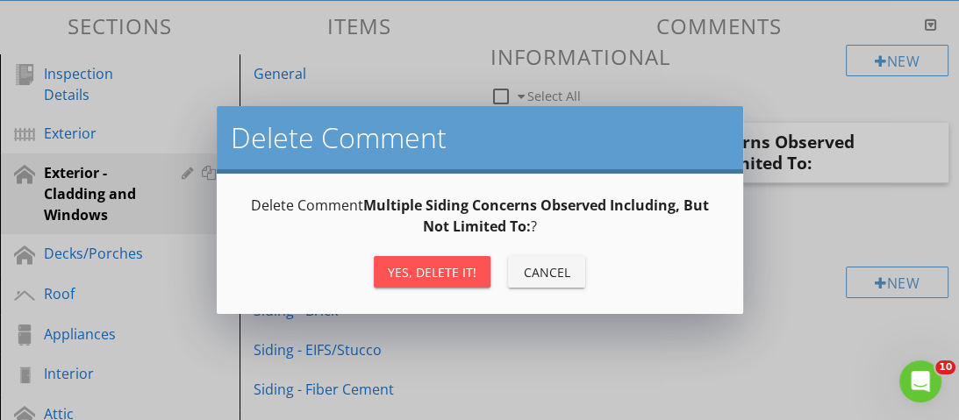
click at [447, 264] on div "Yes, Delete it!" at bounding box center [432, 272] width 89 height 18
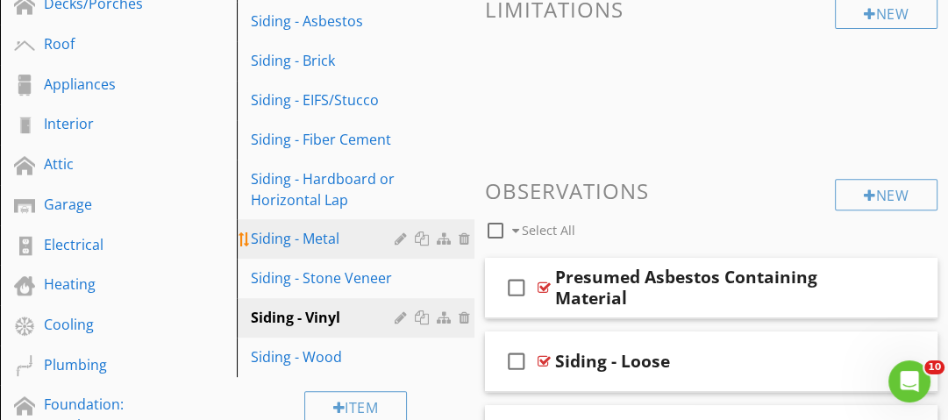
scroll to position [491, 0]
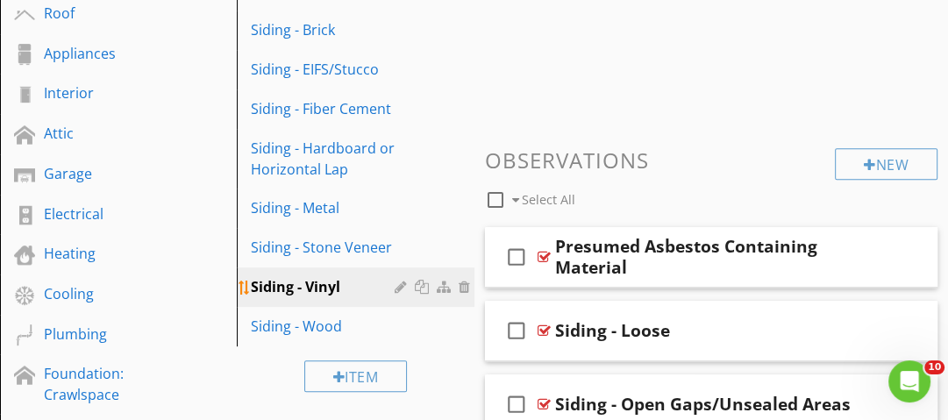
click at [369, 285] on div "Siding - Vinyl" at bounding box center [325, 286] width 148 height 21
click at [371, 281] on div "Siding - Vinyl" at bounding box center [325, 286] width 148 height 21
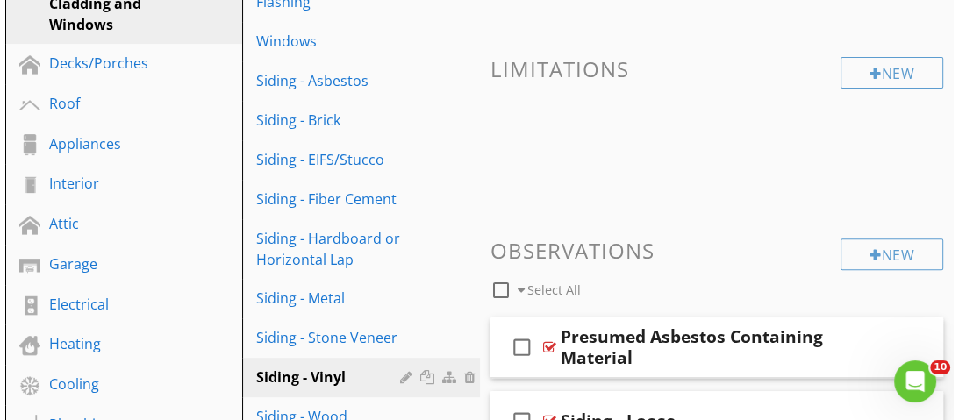
scroll to position [211, 0]
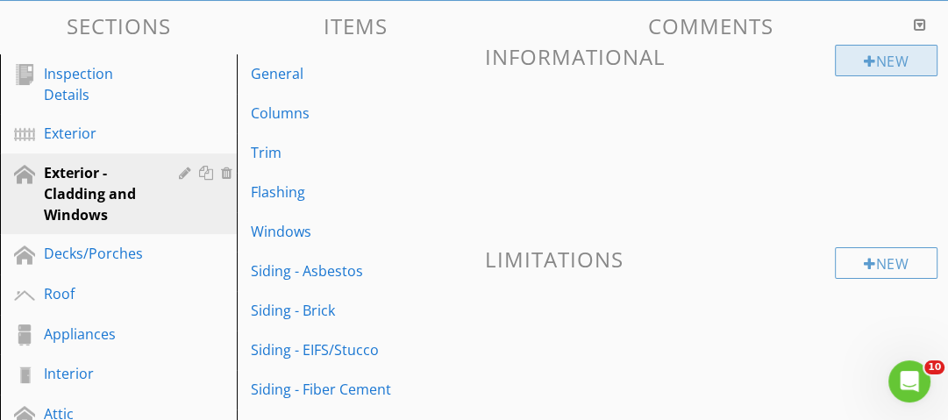
click at [871, 60] on div at bounding box center [870, 61] width 12 height 14
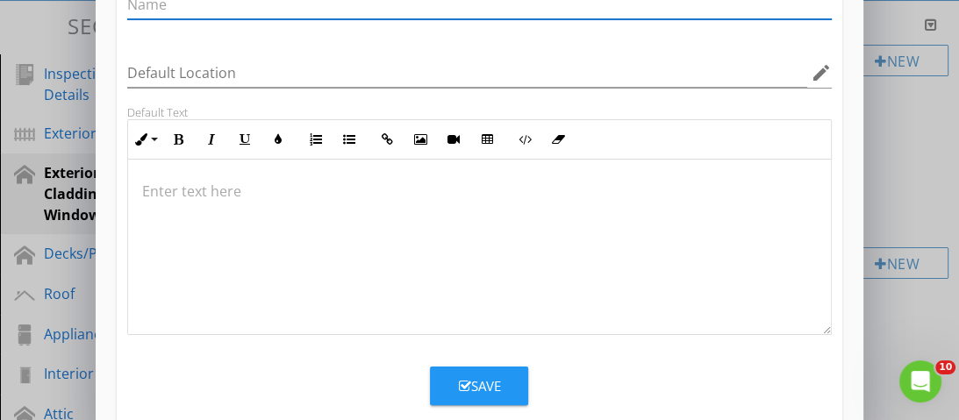
click at [208, 196] on p at bounding box center [479, 191] width 674 height 21
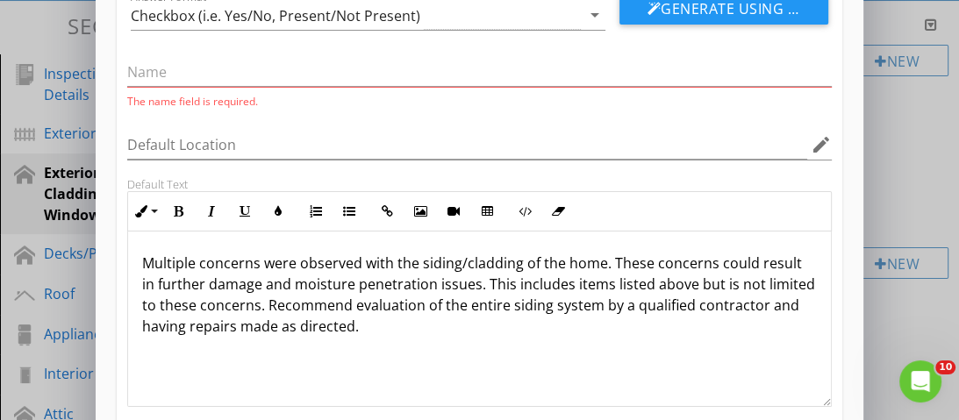
scroll to position [0, 0]
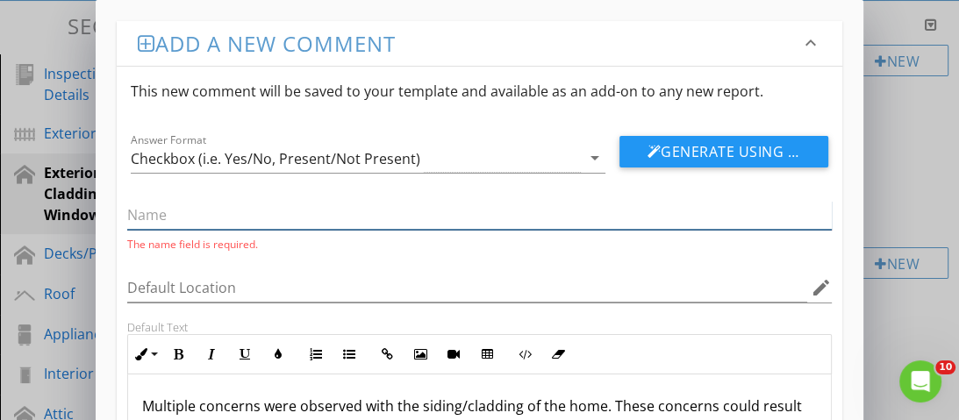
click at [193, 209] on input "text" at bounding box center [479, 215] width 704 height 29
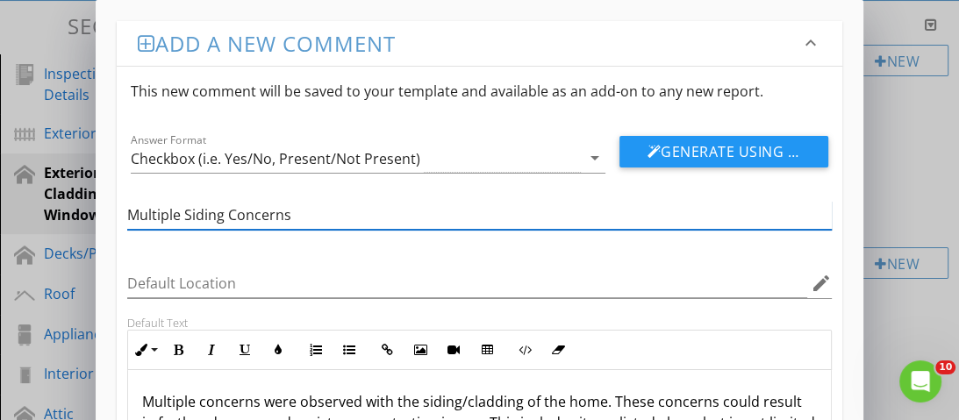
type input "Multiple Siding Concerns"
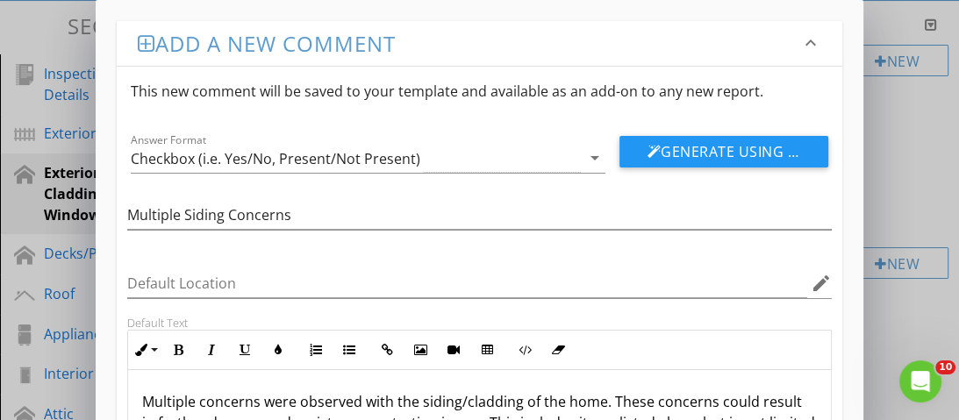
click at [634, 267] on div "Default Location edit" at bounding box center [479, 287] width 704 height 57
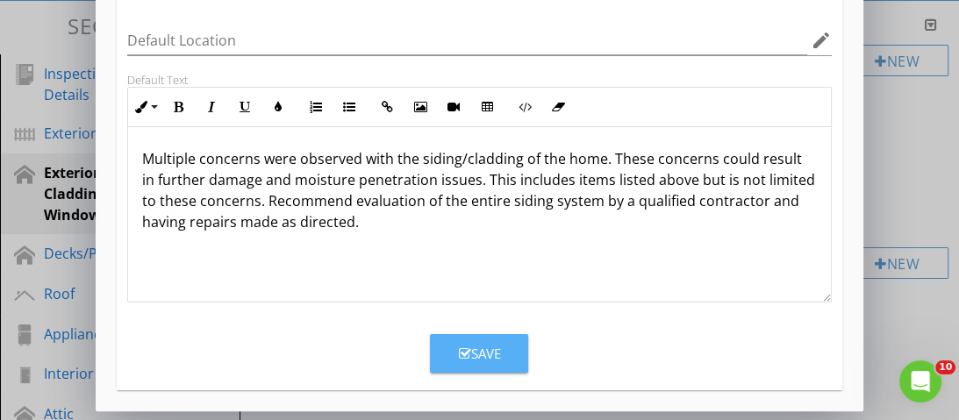
click at [467, 358] on icon "button" at bounding box center [464, 353] width 12 height 13
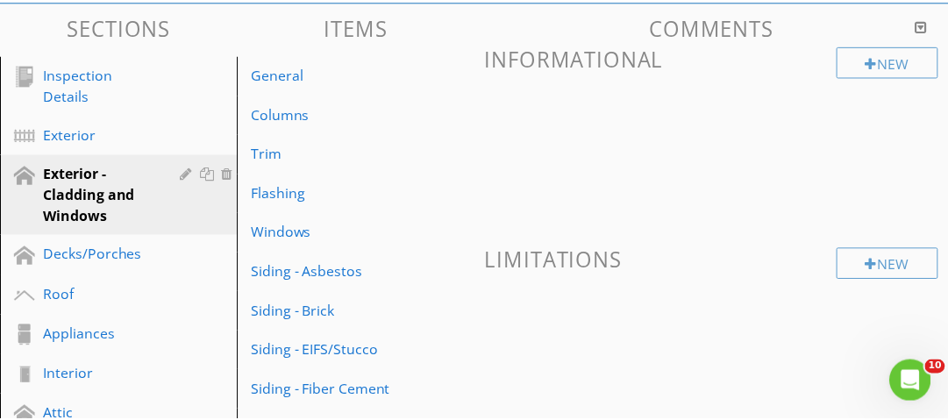
scroll to position [159, 0]
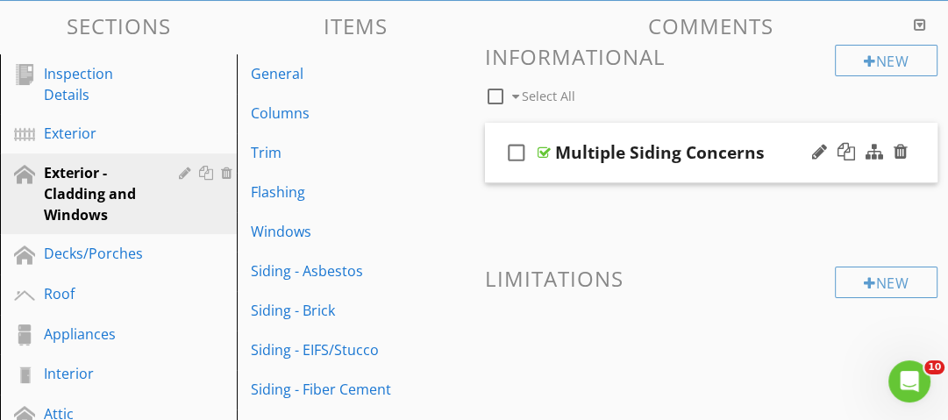
click at [490, 172] on div "check_box_outline_blank Multiple Siding Concerns" at bounding box center [712, 153] width 454 height 61
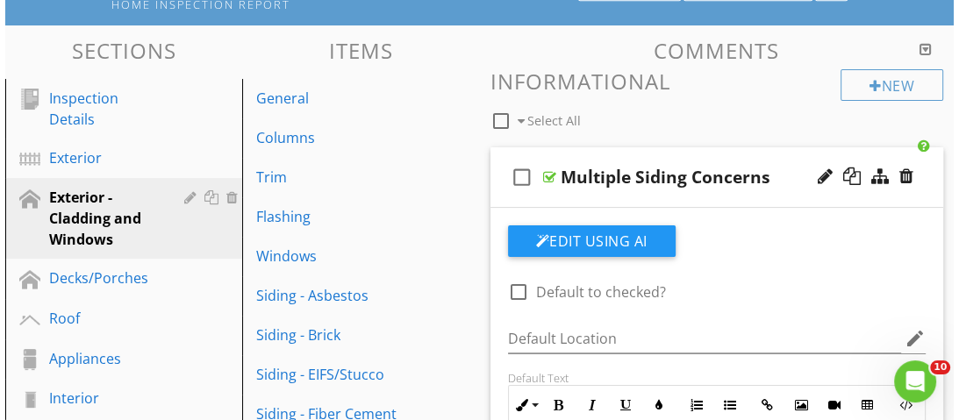
scroll to position [211, 0]
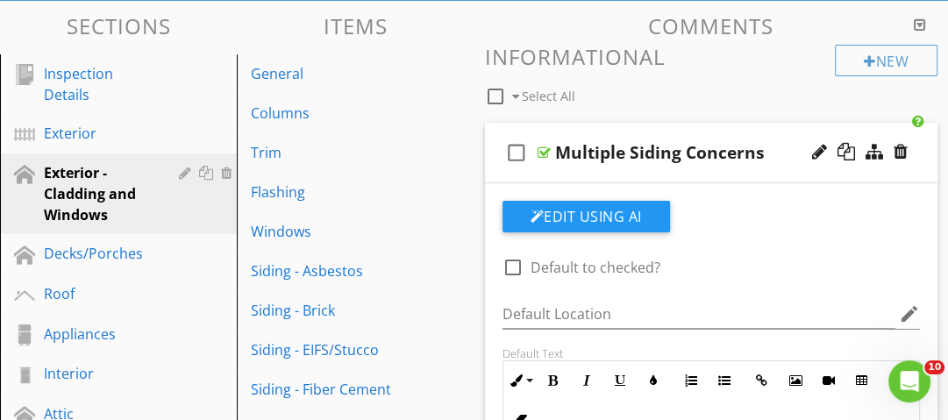
click at [495, 172] on div "check_box_outline_blank Multiple Siding Concerns" at bounding box center [712, 153] width 454 height 61
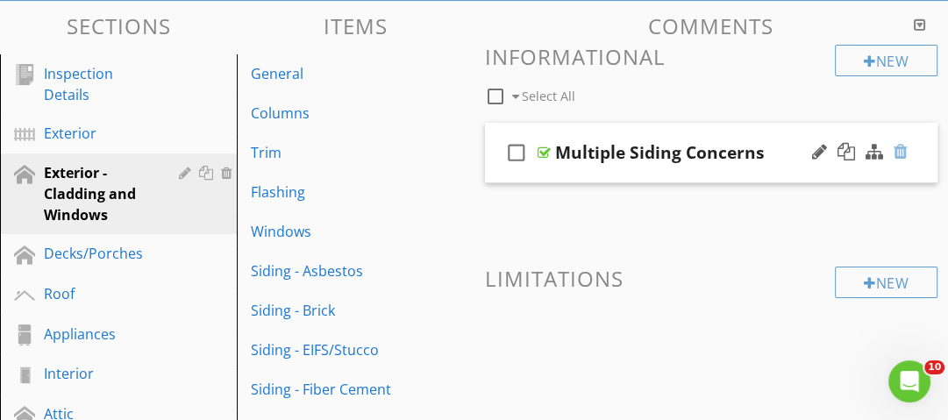
click at [898, 147] on div at bounding box center [901, 152] width 14 height 18
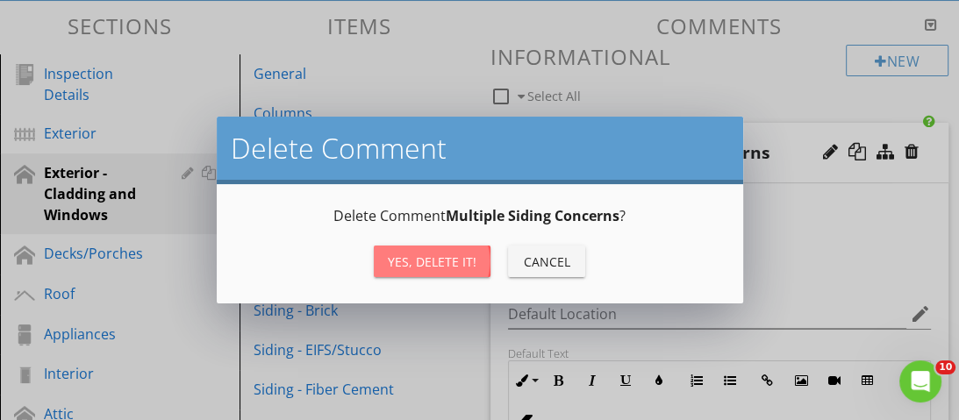
click at [428, 256] on div "Yes, Delete it!" at bounding box center [432, 262] width 89 height 18
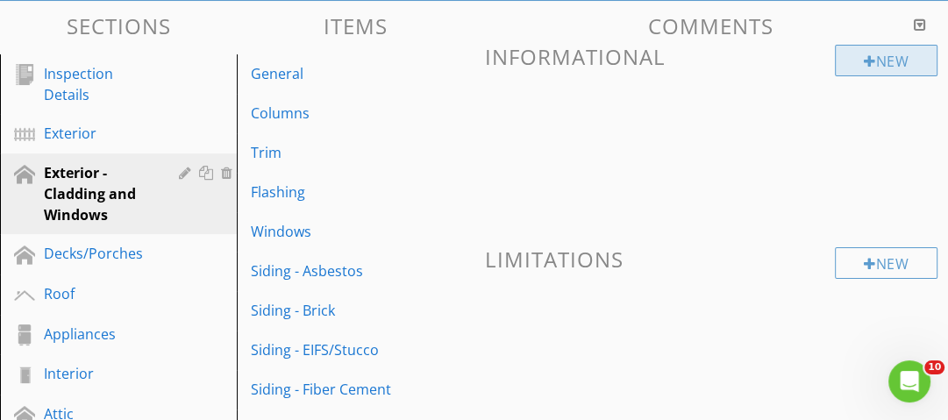
click at [853, 56] on div "New" at bounding box center [886, 61] width 103 height 32
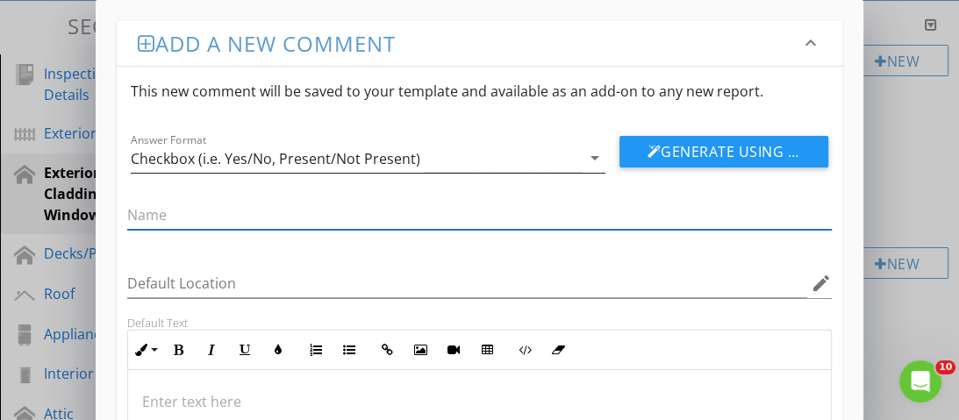
click at [585, 158] on icon "arrow_drop_down" at bounding box center [594, 157] width 21 height 21
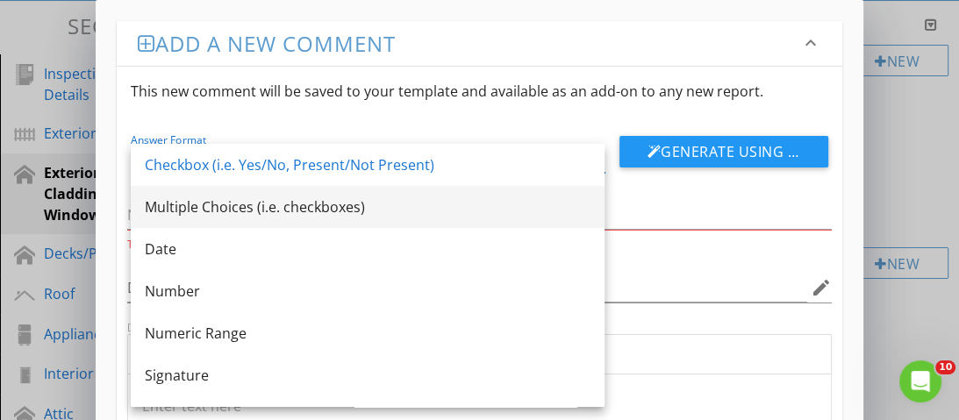
click at [229, 211] on div "Multiple Choices (i.e. checkboxes)" at bounding box center [368, 207] width 446 height 21
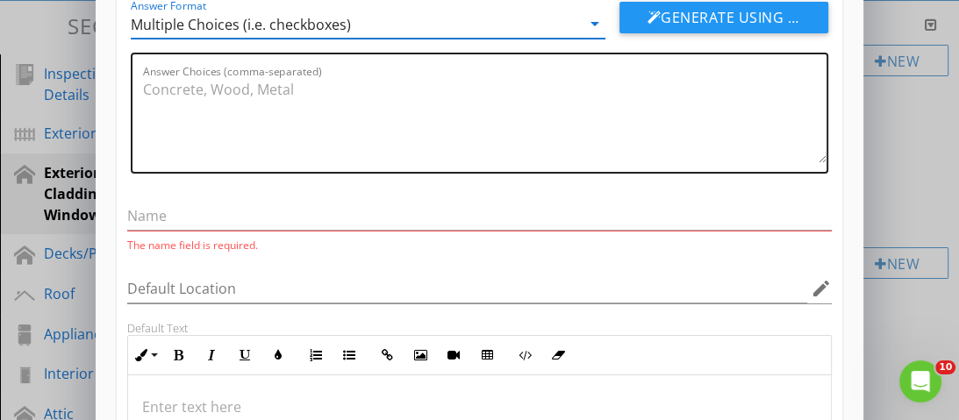
scroll to position [140, 0]
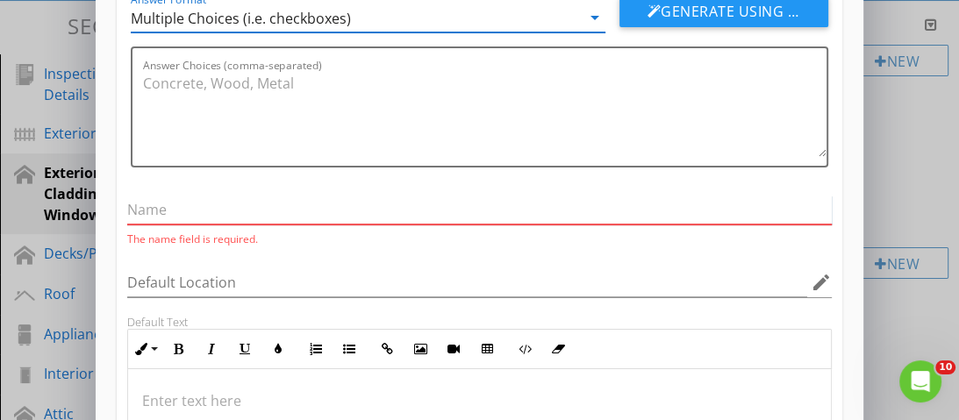
click at [175, 209] on input "text" at bounding box center [479, 210] width 704 height 29
click at [207, 206] on input "text" at bounding box center [479, 210] width 704 height 29
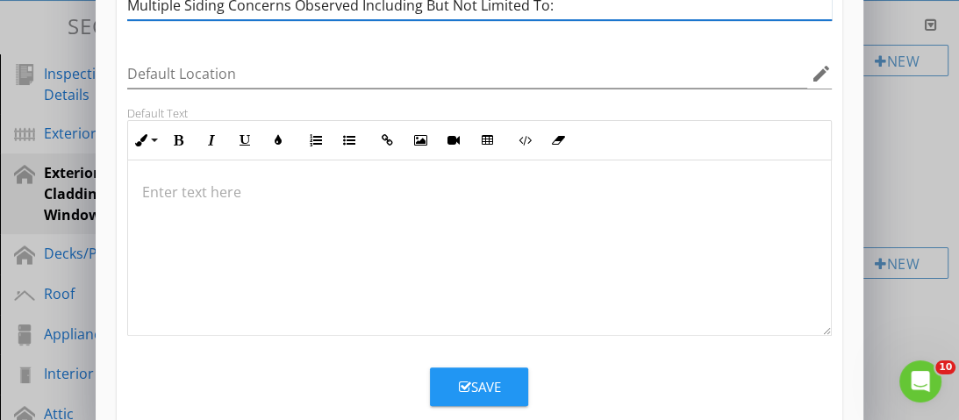
scroll to position [351, 0]
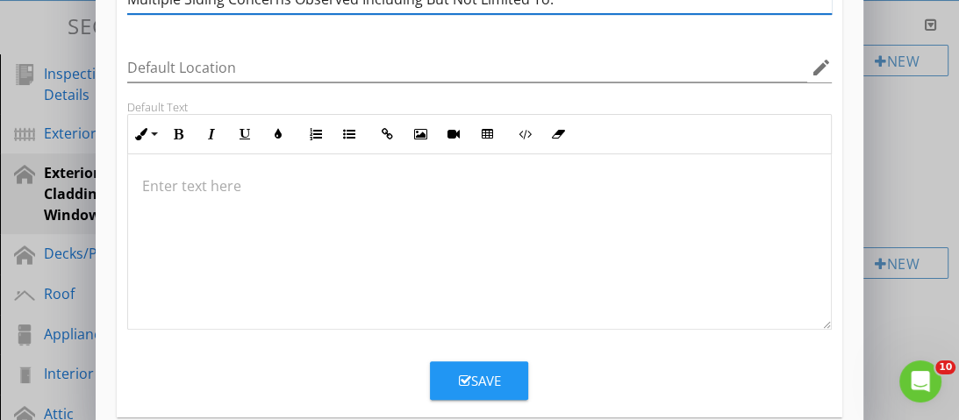
type input "Multiple Siding Concerns Observed Including But Not Limited To:"
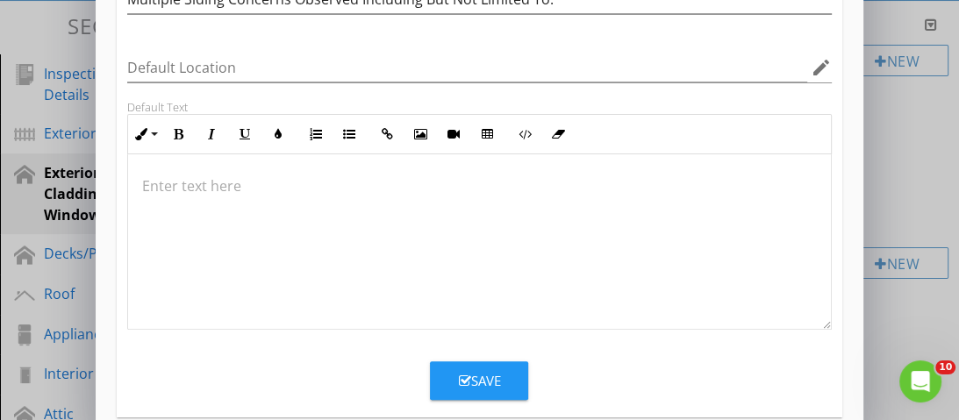
click at [203, 189] on p at bounding box center [479, 185] width 674 height 21
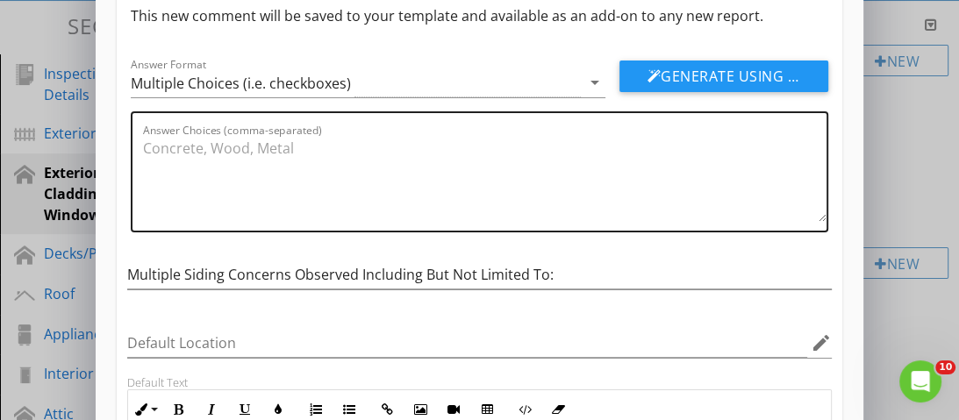
scroll to position [70, 0]
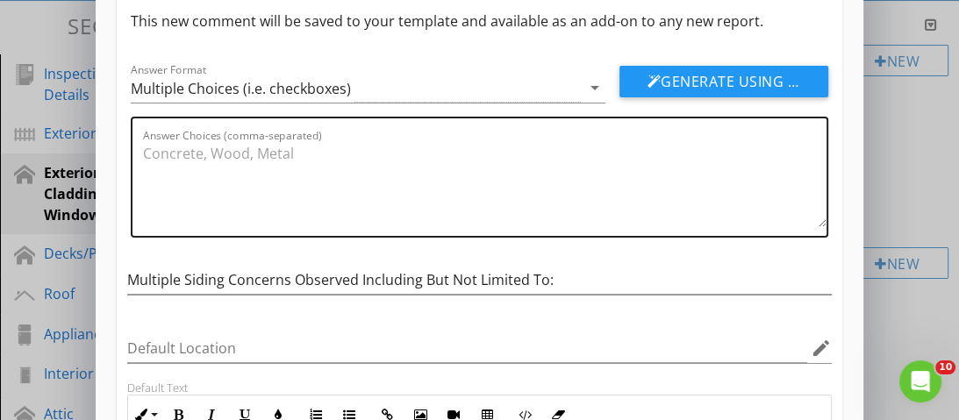
click at [157, 133] on div "Answer Choices (comma-separated)" at bounding box center [484, 177] width 683 height 118
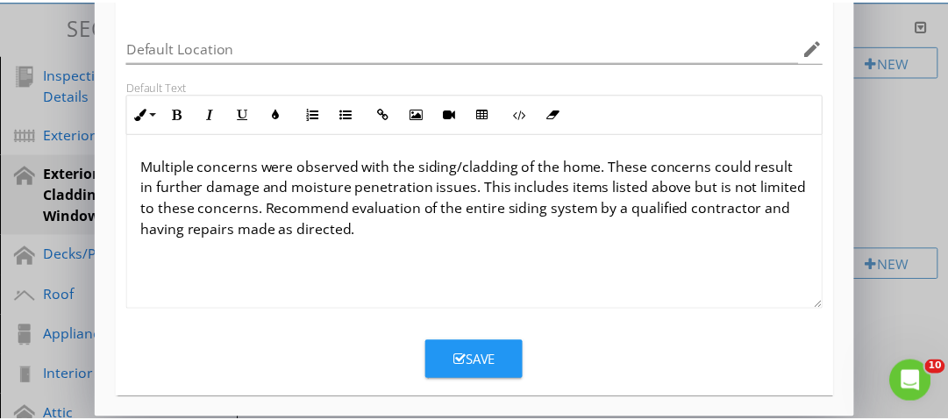
scroll to position [378, 0]
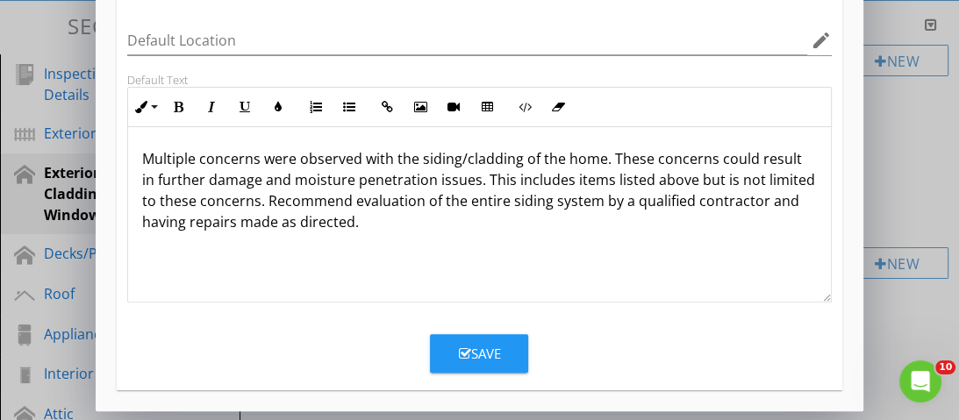
type textarea "Loose Siding, Damaged Siding, Open Gaps/Unsealed Areas, Siding To Ground Cleara…"
click at [477, 352] on div "Save" at bounding box center [479, 354] width 42 height 20
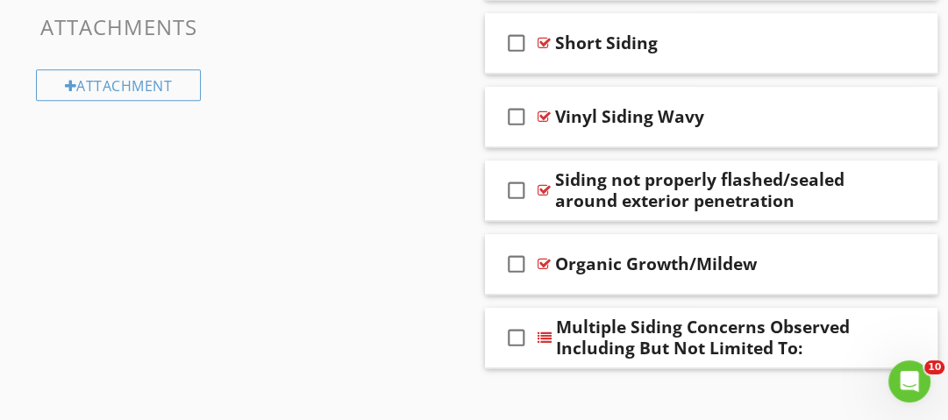
scroll to position [1387, 0]
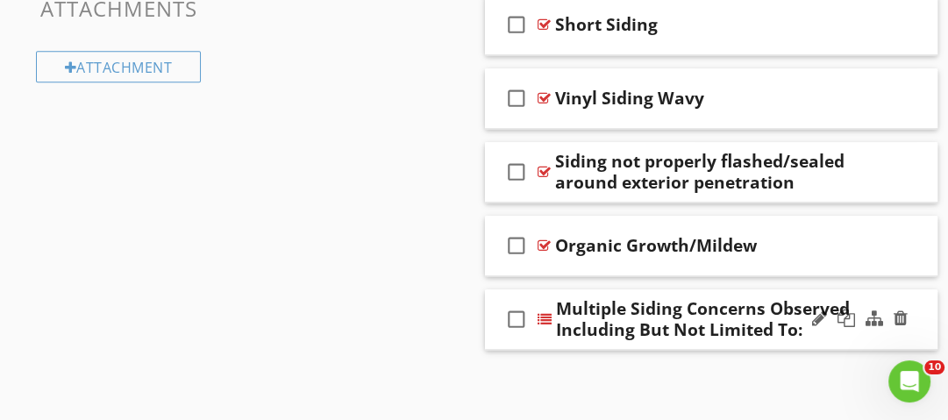
click at [491, 340] on div "check_box_outline_blank Multiple Siding Concerns Observed Including But Not Lim…" at bounding box center [712, 320] width 454 height 61
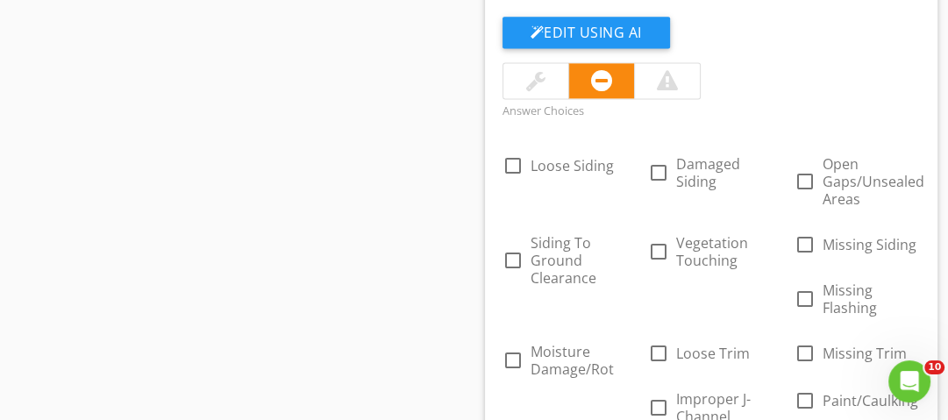
scroll to position [1668, 0]
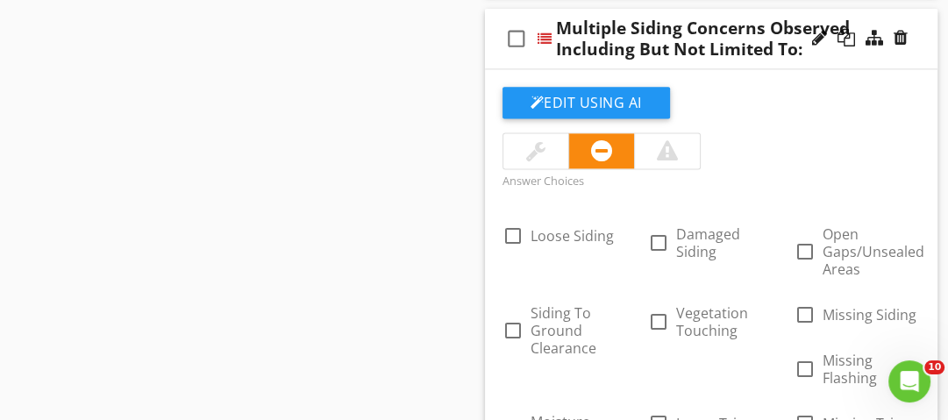
click at [541, 148] on div at bounding box center [535, 150] width 19 height 21
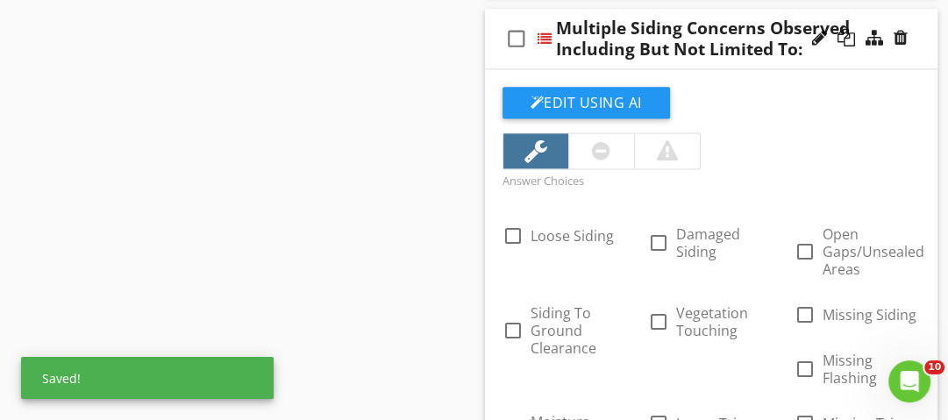
click at [655, 147] on div at bounding box center [667, 150] width 66 height 35
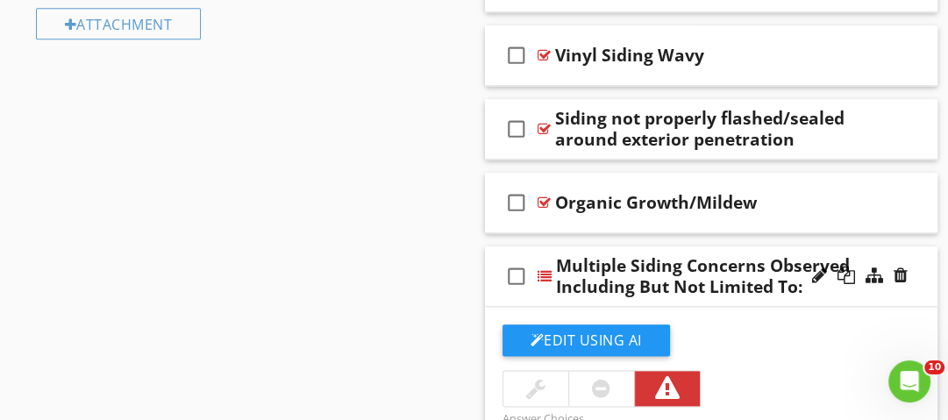
scroll to position [1387, 0]
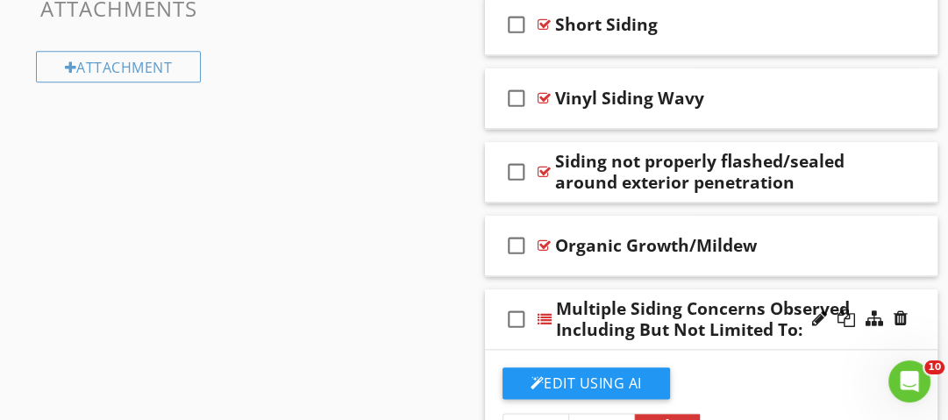
click at [495, 333] on div "check_box_outline_blank Multiple Siding Concerns Observed Including But Not Lim…" at bounding box center [712, 320] width 454 height 61
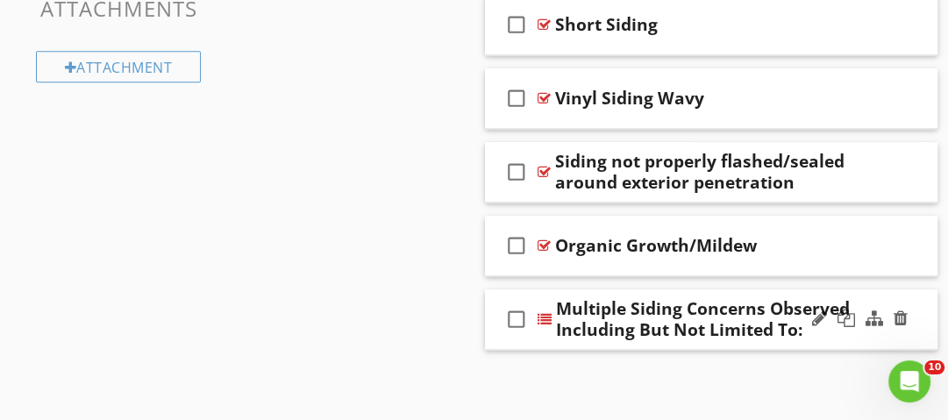
click at [491, 332] on div "check_box_outline_blank Multiple Siding Concerns Observed Including But Not Lim…" at bounding box center [712, 320] width 454 height 61
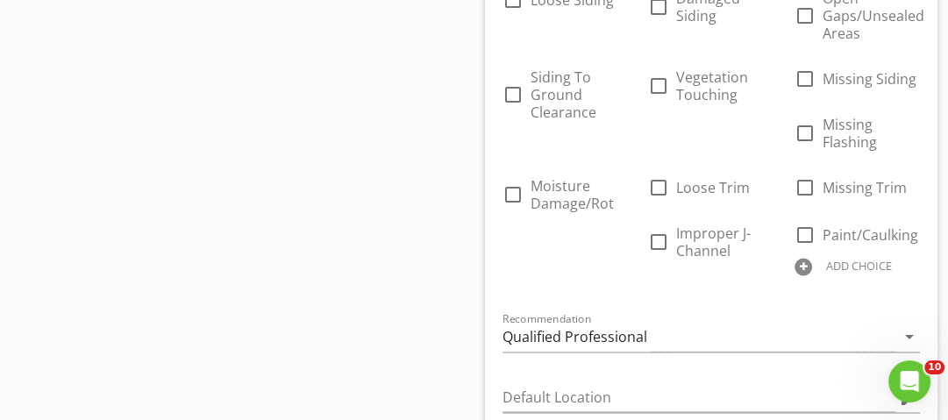
scroll to position [1948, 0]
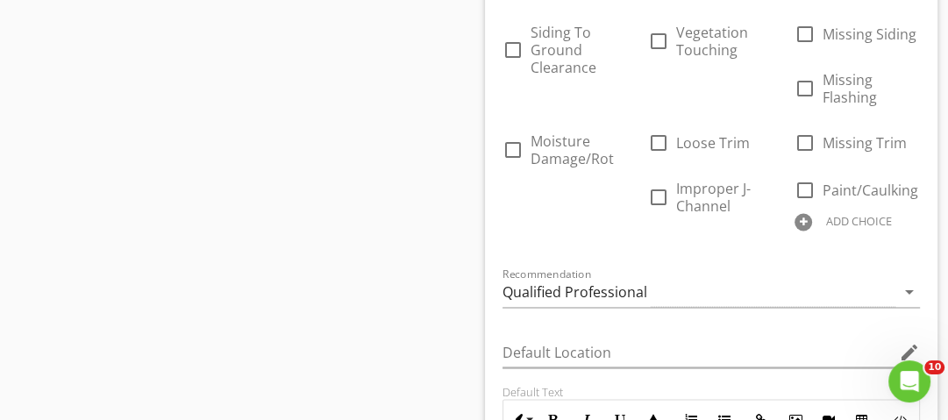
click at [804, 217] on div at bounding box center [804, 222] width 18 height 18
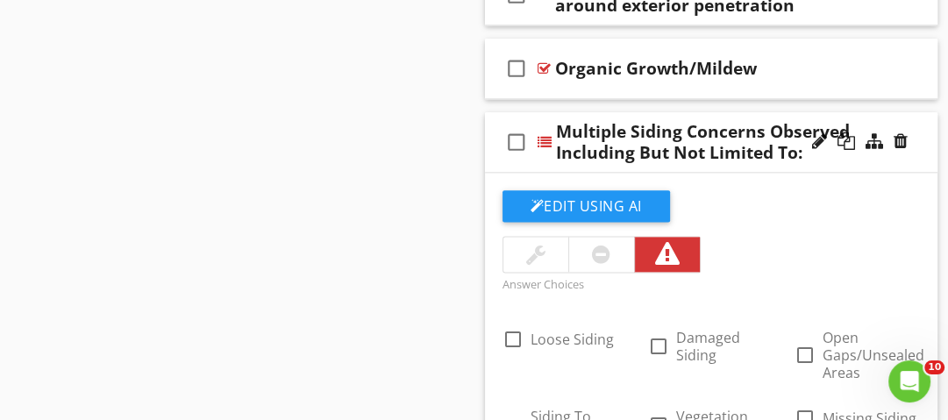
scroll to position [1598, 0]
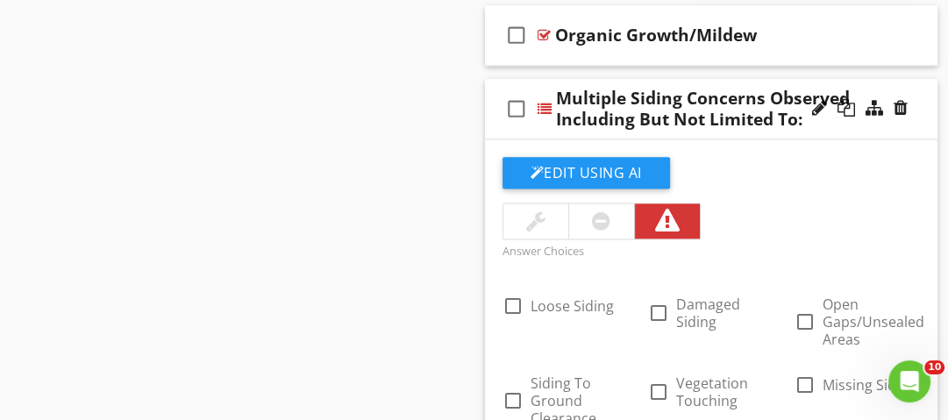
click at [495, 126] on div "check_box_outline_blank Multiple Siding Concerns Observed Including But Not Lim…" at bounding box center [712, 109] width 454 height 61
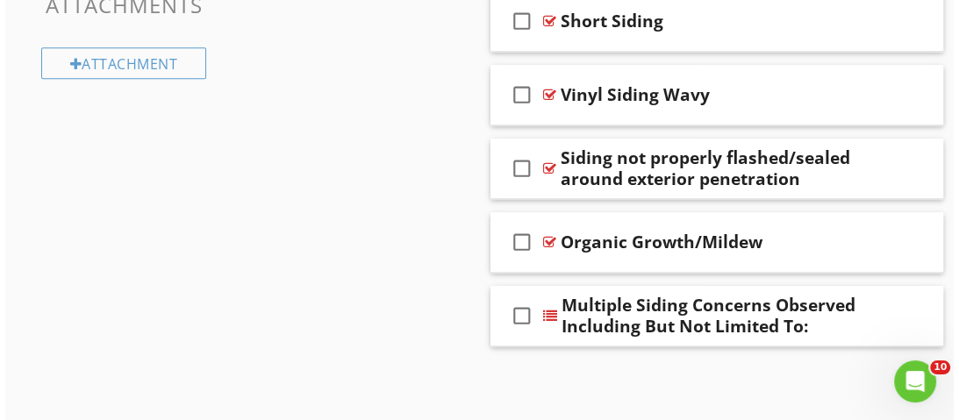
scroll to position [1387, 0]
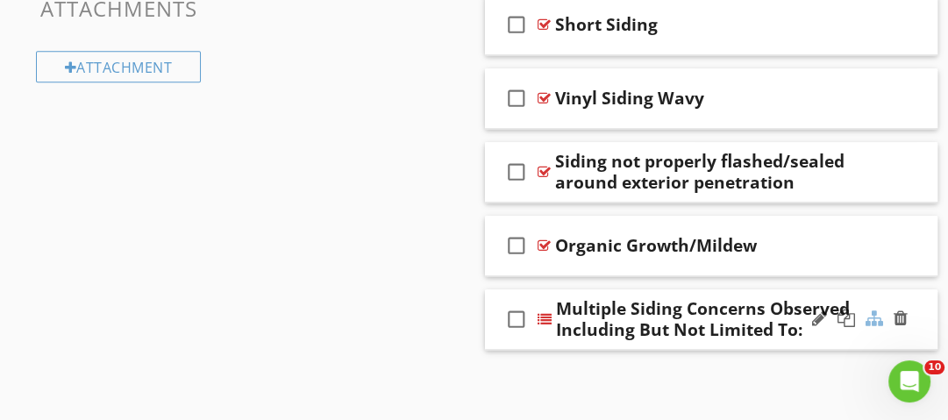
click at [874, 313] on div at bounding box center [875, 319] width 18 height 18
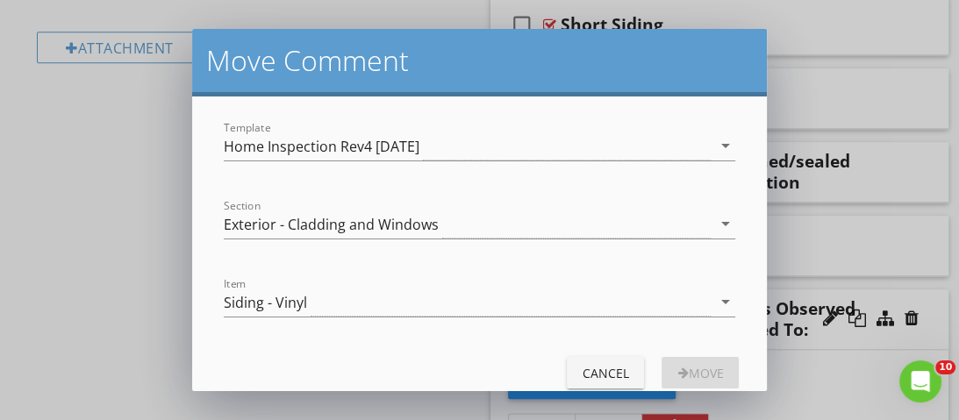
drag, startPoint x: 493, startPoint y: 223, endPoint x: 0, endPoint y: 221, distance: 493.0
click at [0, 221] on div "Move Comment Template Home Inspection Rev4 5/25/22 arrow_drop_down Section Exte…" at bounding box center [479, 210] width 959 height 420
click at [425, 302] on div "Siding - Vinyl" at bounding box center [468, 302] width 488 height 29
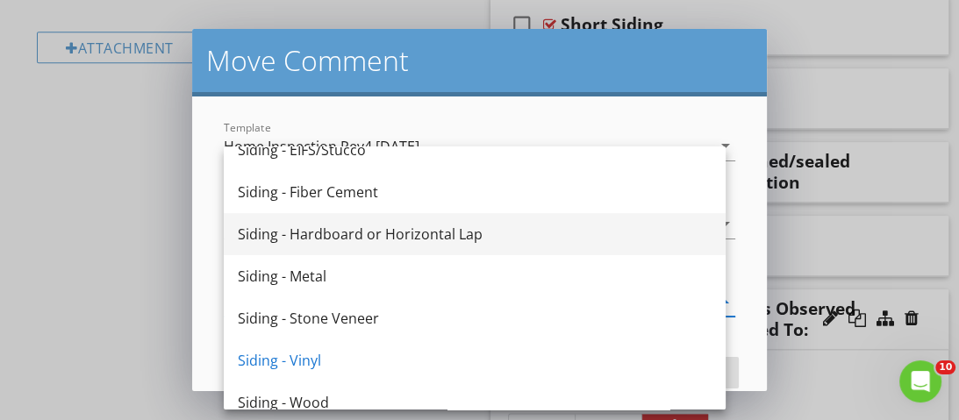
scroll to position [326, 0]
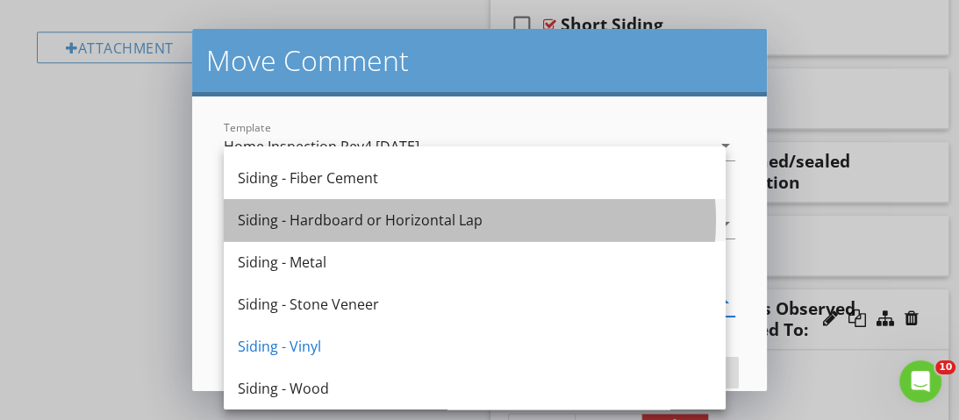
click at [354, 225] on div "Siding - Hardboard or Horizontal Lap" at bounding box center [475, 220] width 474 height 21
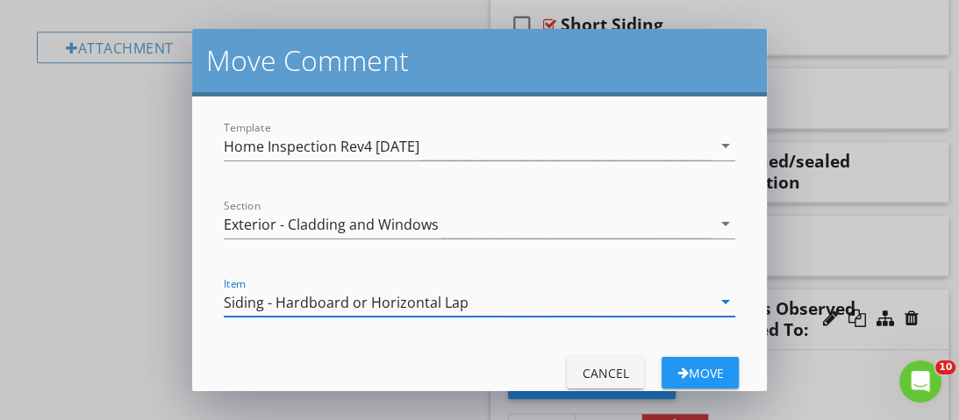
click at [71, 302] on div "Move Comment Template Home Inspection Rev4 5/25/22 arrow_drop_down Section Exte…" at bounding box center [479, 210] width 959 height 420
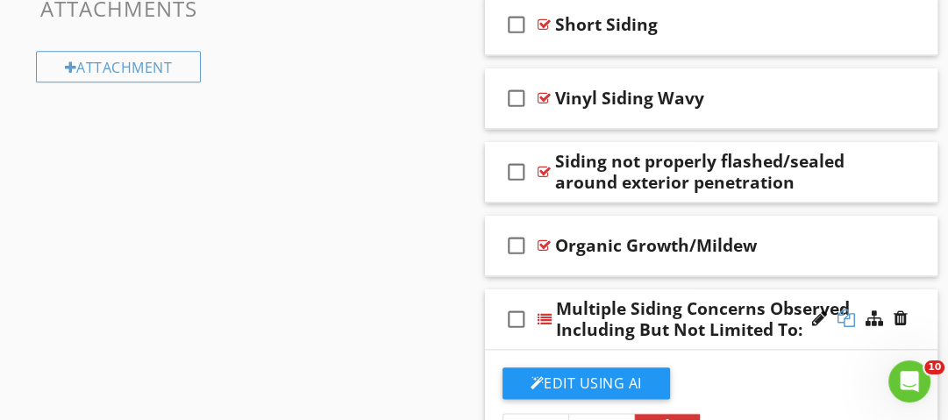
click at [840, 316] on div at bounding box center [847, 319] width 18 height 18
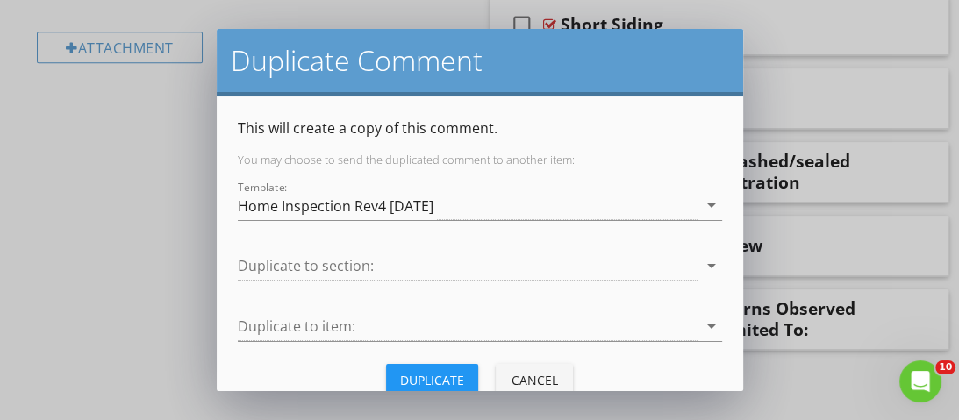
click at [369, 254] on div at bounding box center [468, 266] width 460 height 29
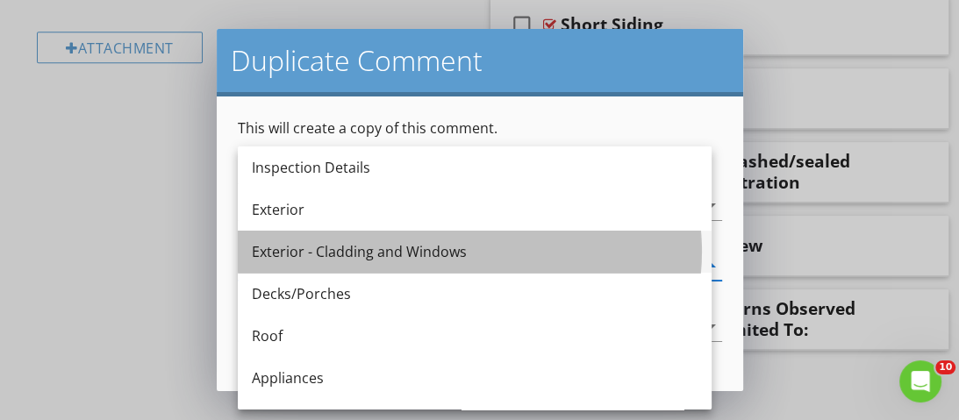
click at [375, 240] on div "Exterior - Cladding and Windows" at bounding box center [475, 252] width 446 height 42
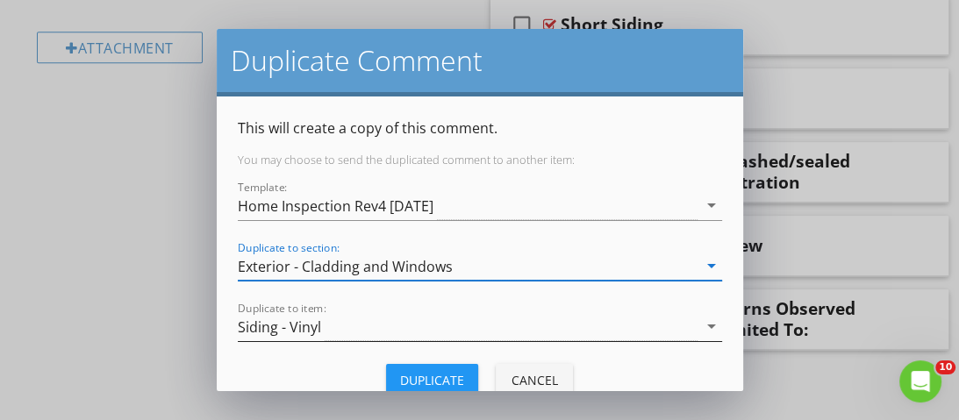
click at [312, 332] on div "Siding - Vinyl" at bounding box center [279, 327] width 83 height 16
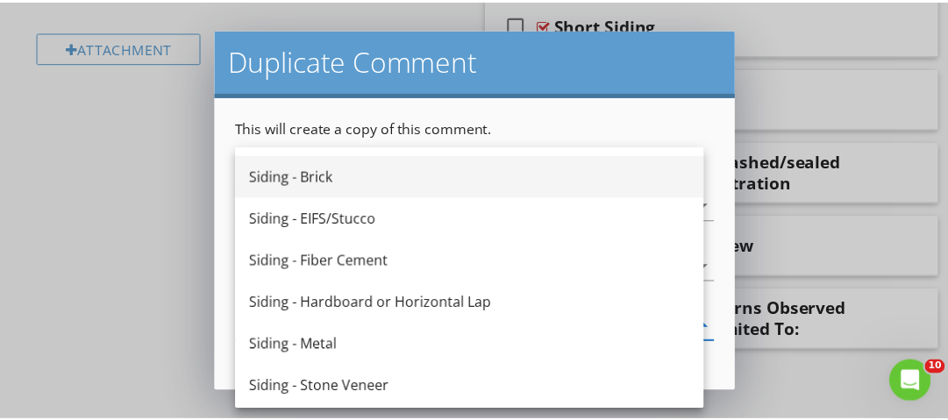
scroll to position [281, 0]
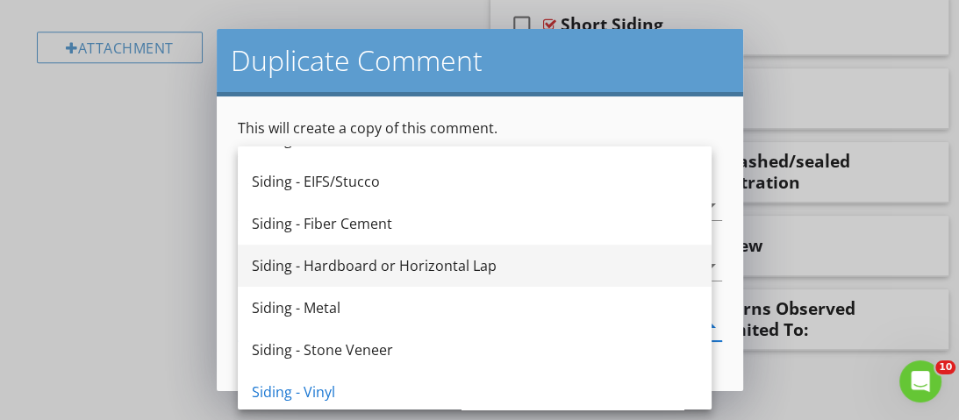
click at [372, 266] on div "Siding - Hardboard or Horizontal Lap" at bounding box center [475, 265] width 446 height 21
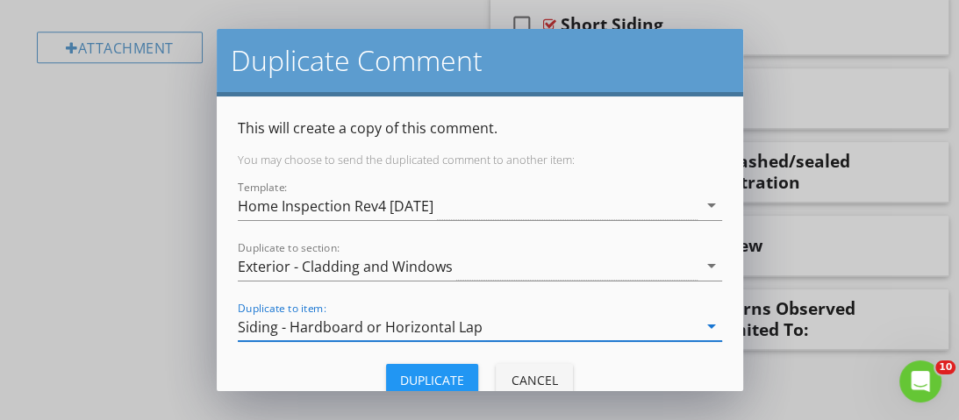
click at [423, 375] on div "Duplicate" at bounding box center [432, 380] width 64 height 18
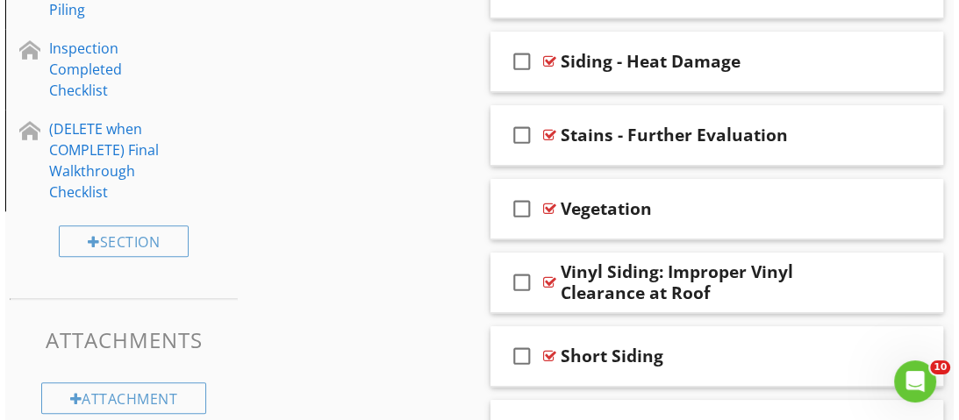
scroll to position [1387, 0]
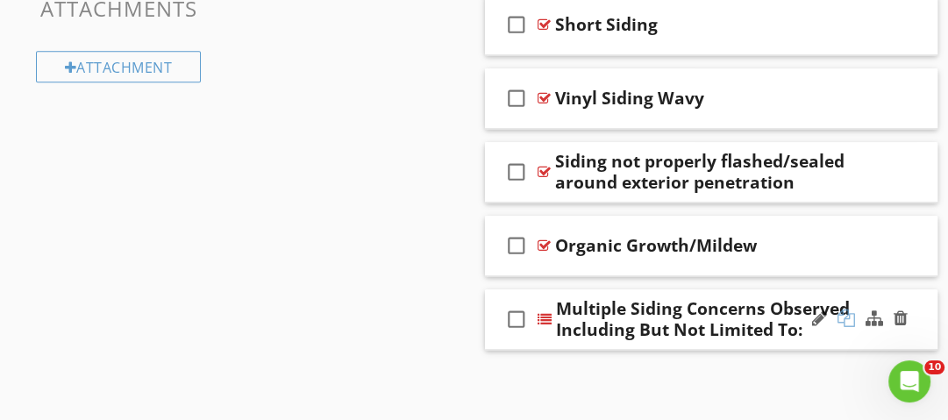
click at [852, 315] on div at bounding box center [847, 319] width 18 height 18
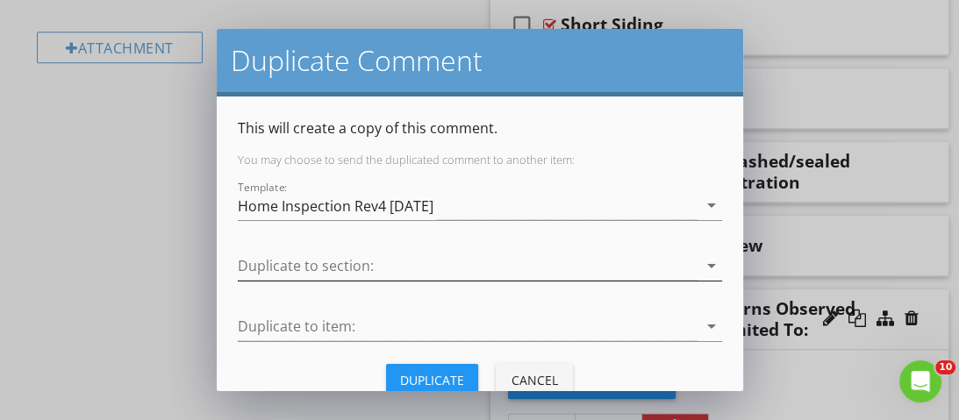
click at [368, 268] on div at bounding box center [468, 266] width 460 height 29
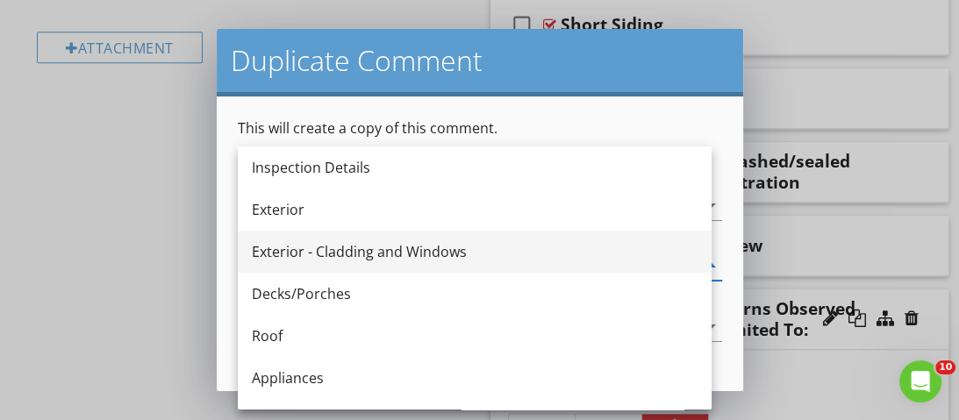
click at [362, 245] on div "Exterior - Cladding and Windows" at bounding box center [475, 251] width 446 height 21
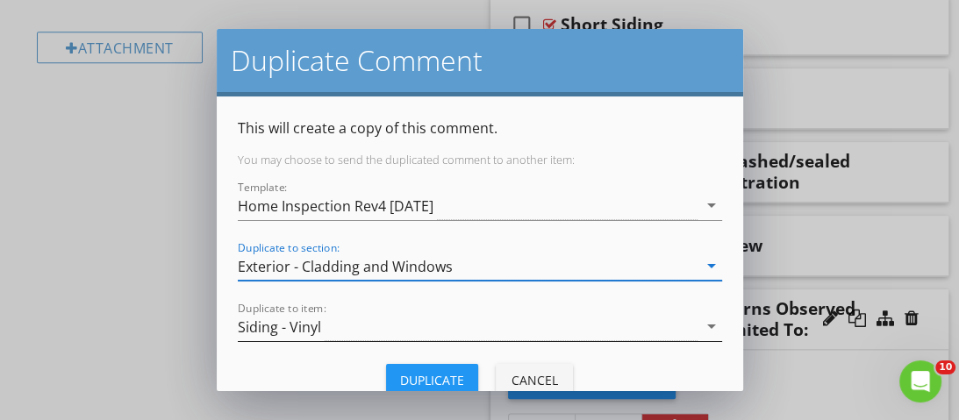
click at [324, 325] on div "Siding - Vinyl" at bounding box center [468, 326] width 460 height 29
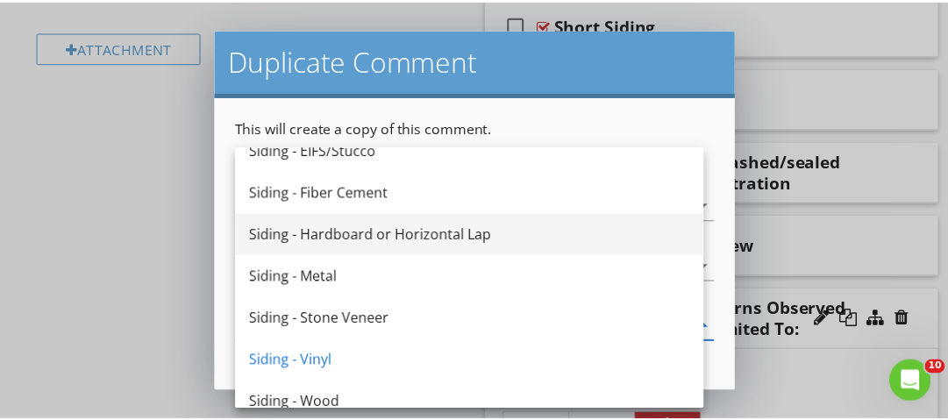
scroll to position [326, 0]
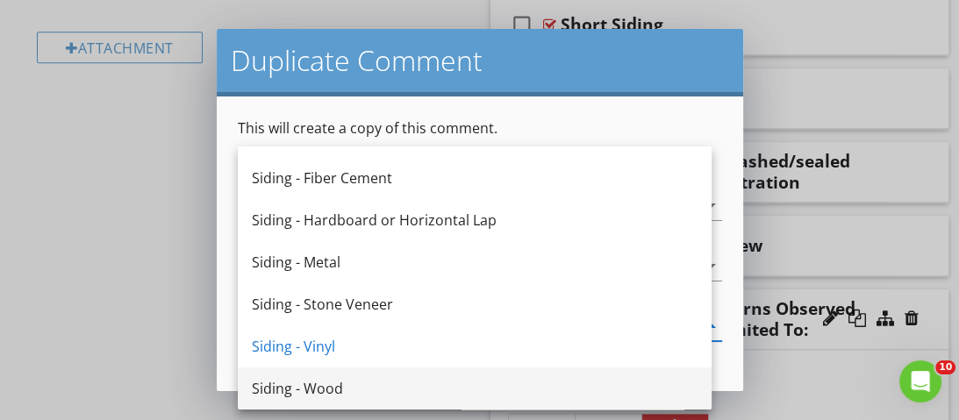
click at [330, 390] on div "Siding - Wood" at bounding box center [475, 388] width 446 height 21
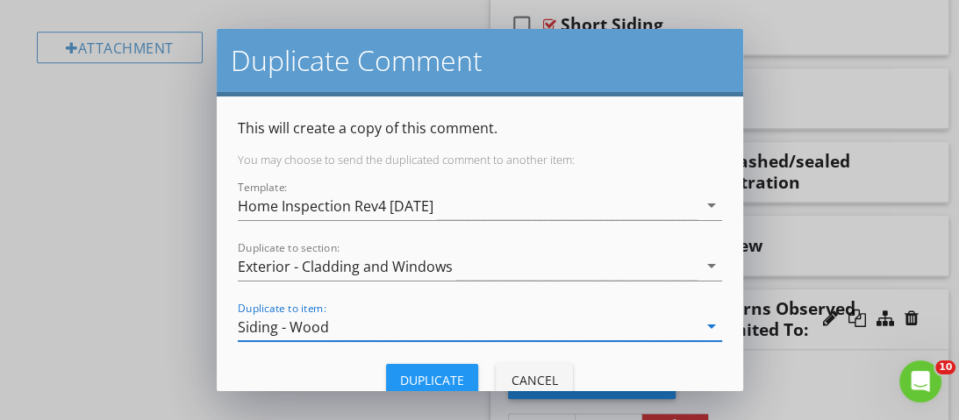
click at [439, 372] on div "Duplicate" at bounding box center [432, 380] width 64 height 18
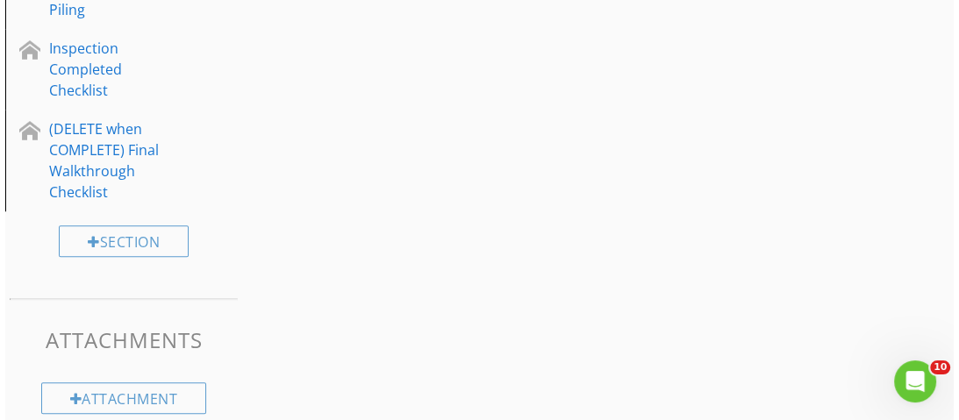
scroll to position [1387, 0]
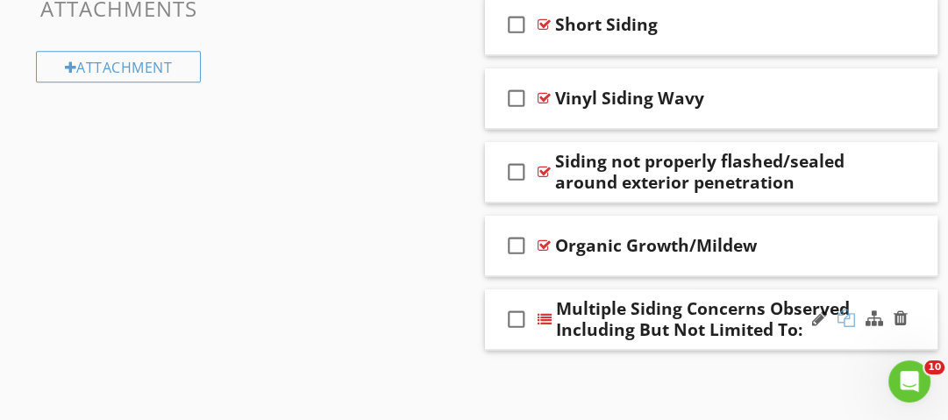
click at [847, 318] on div at bounding box center [847, 319] width 18 height 18
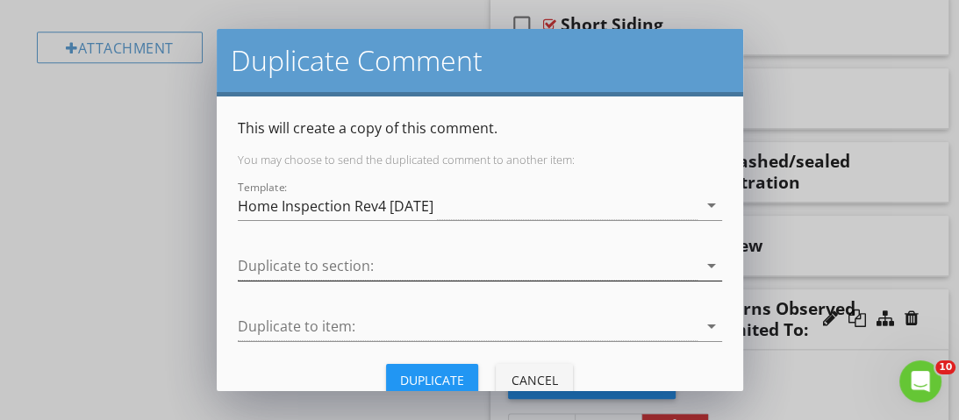
click at [403, 263] on div at bounding box center [468, 266] width 460 height 29
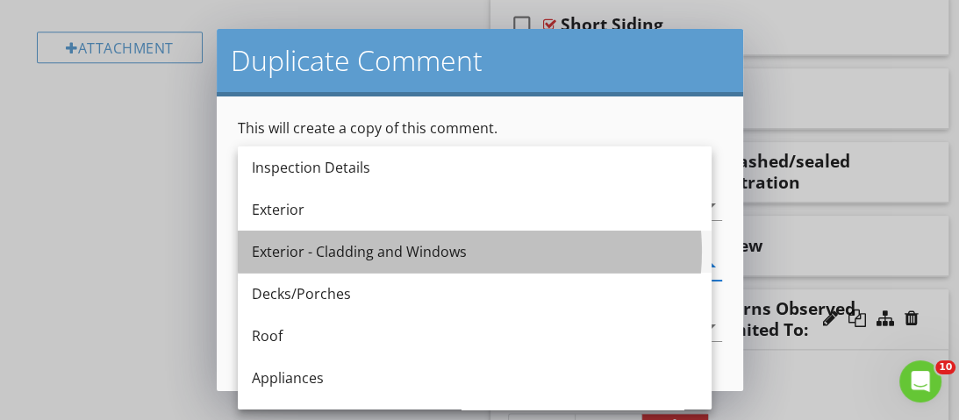
click at [312, 251] on div "Exterior - Cladding and Windows" at bounding box center [475, 251] width 446 height 21
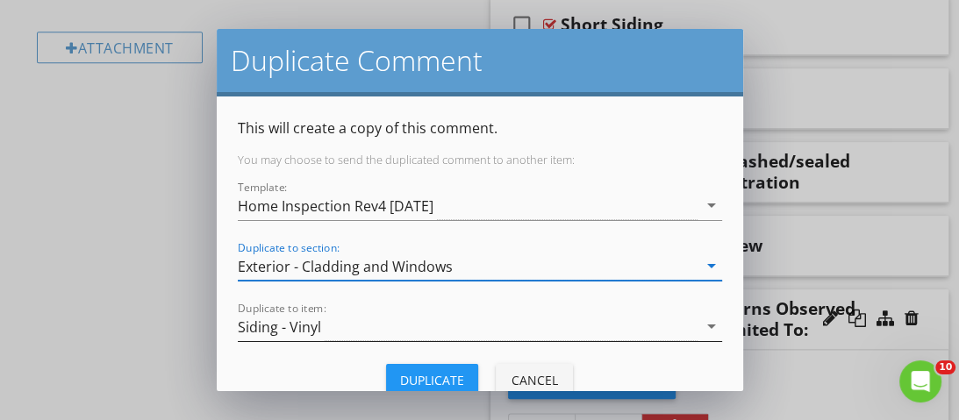
click at [333, 322] on div "Siding - Vinyl" at bounding box center [468, 326] width 460 height 29
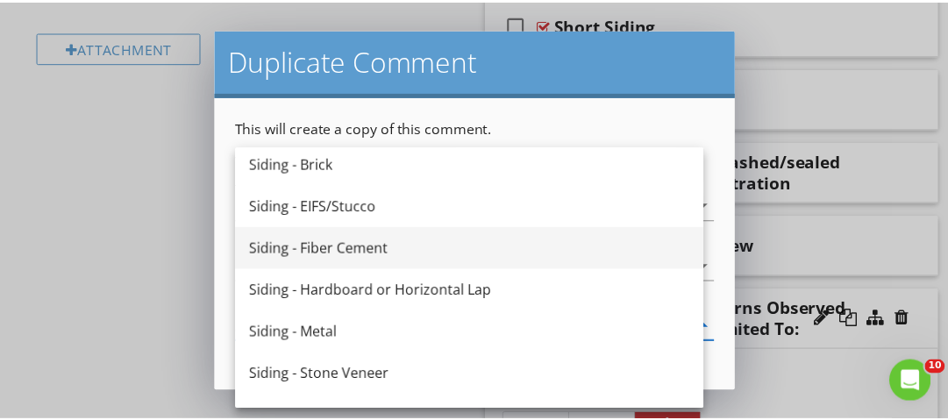
scroll to position [281, 0]
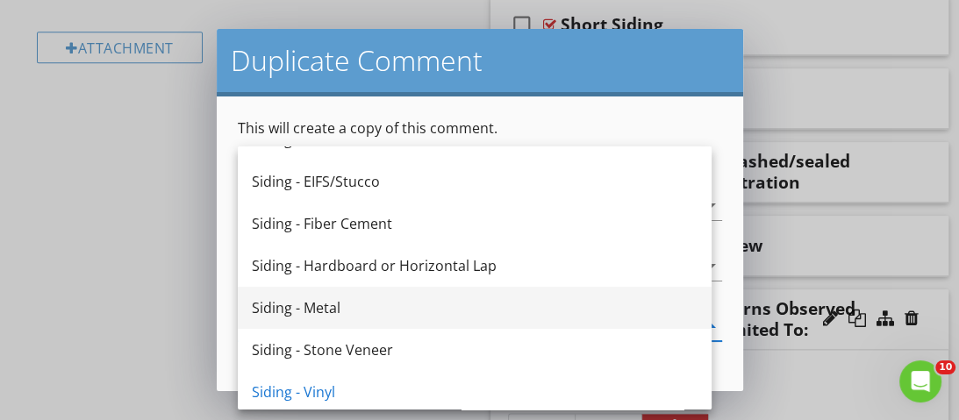
click at [328, 308] on div "Siding - Metal" at bounding box center [475, 307] width 446 height 21
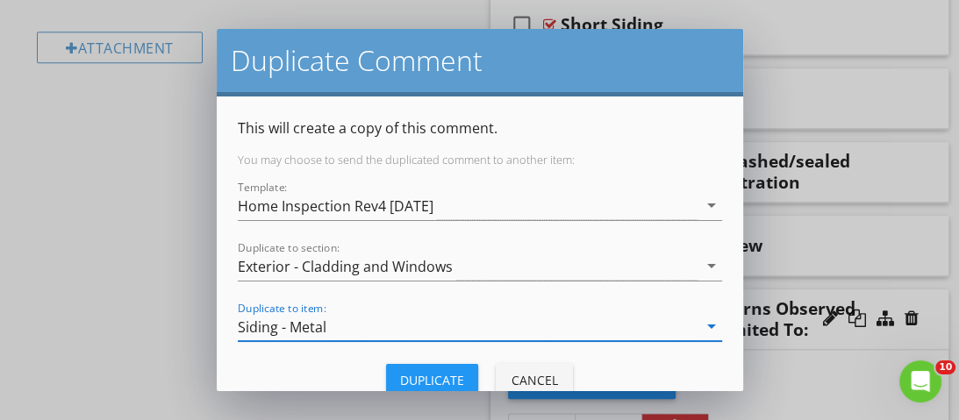
click at [426, 371] on div "Duplicate" at bounding box center [432, 380] width 64 height 18
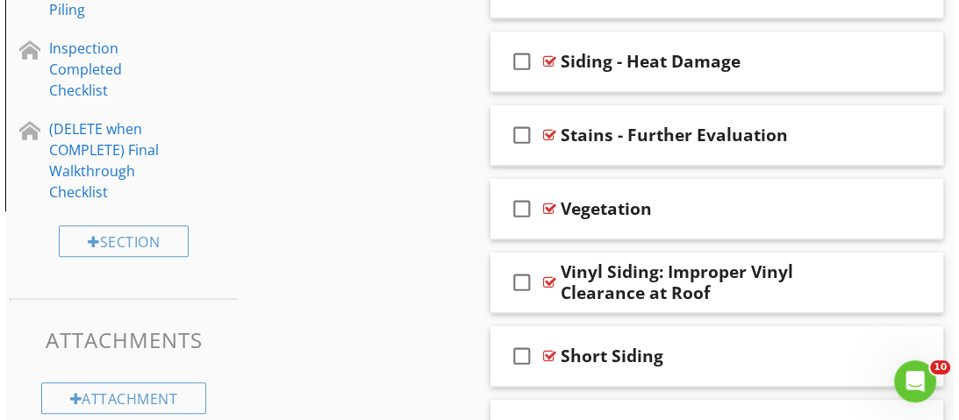
scroll to position [1387, 0]
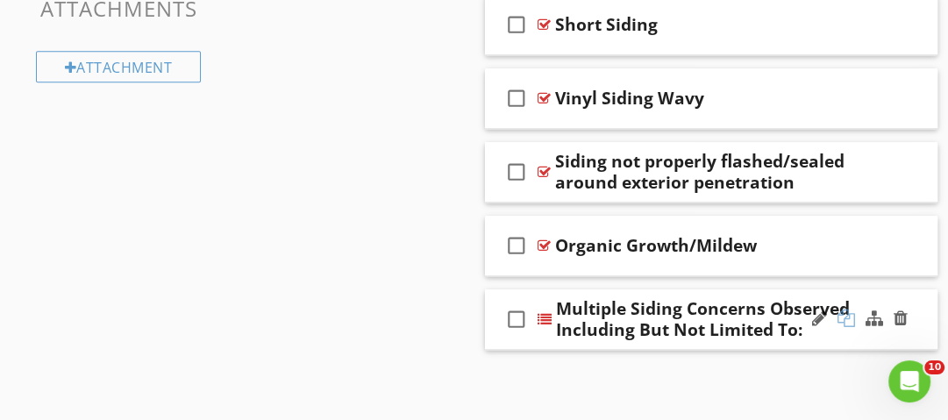
click at [847, 323] on div at bounding box center [847, 319] width 18 height 18
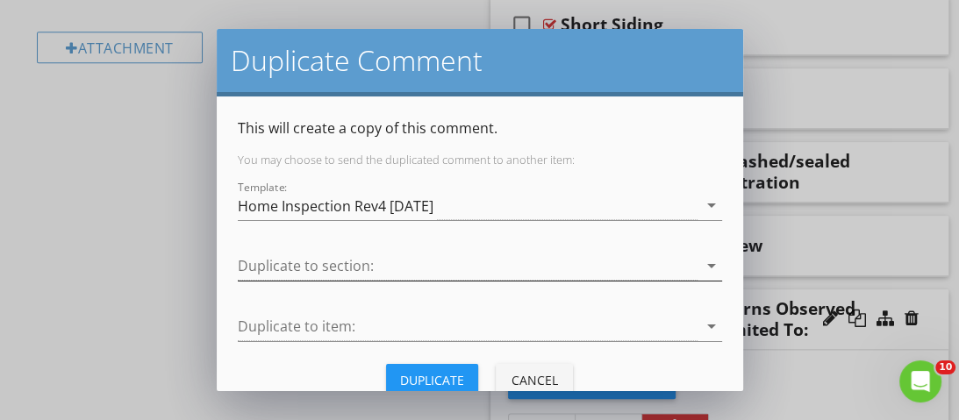
click at [376, 264] on div at bounding box center [468, 266] width 460 height 29
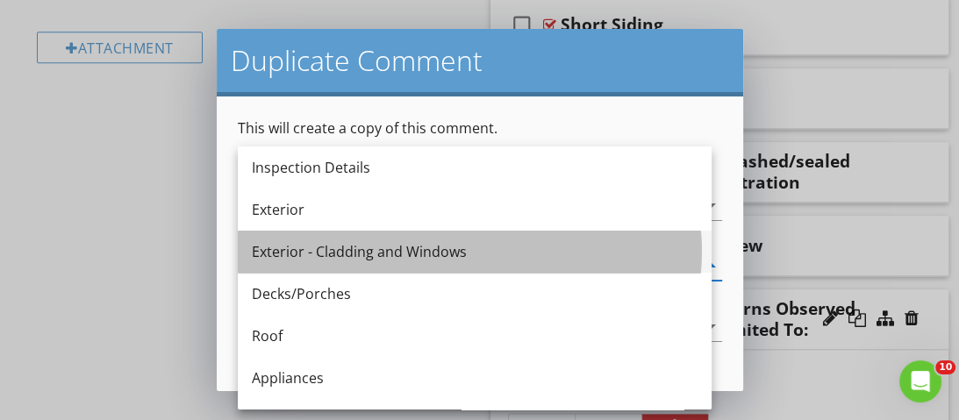
click at [348, 253] on div "Exterior - Cladding and Windows" at bounding box center [475, 251] width 446 height 21
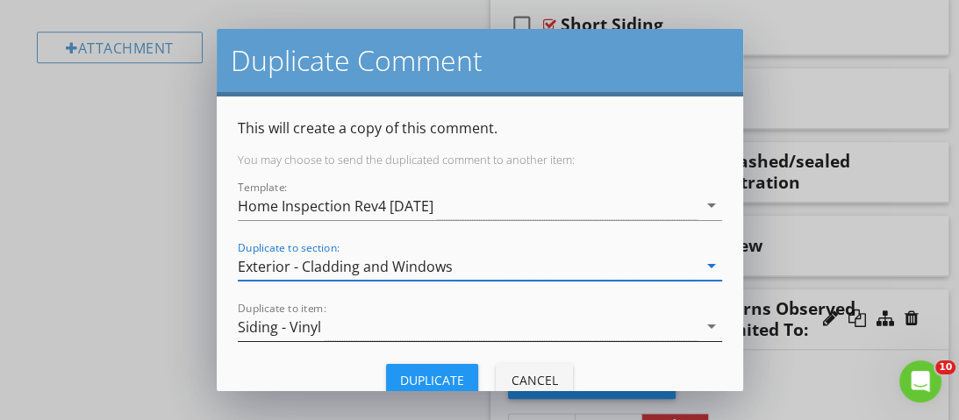
click at [344, 323] on div "Siding - Vinyl" at bounding box center [468, 326] width 460 height 29
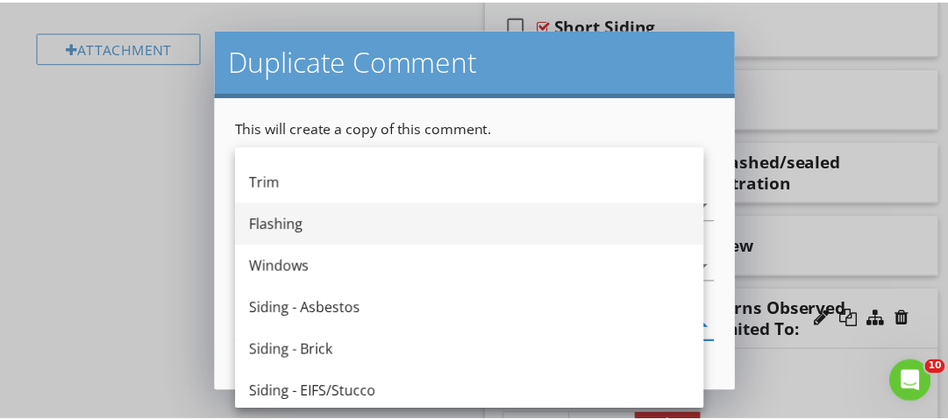
scroll to position [140, 0]
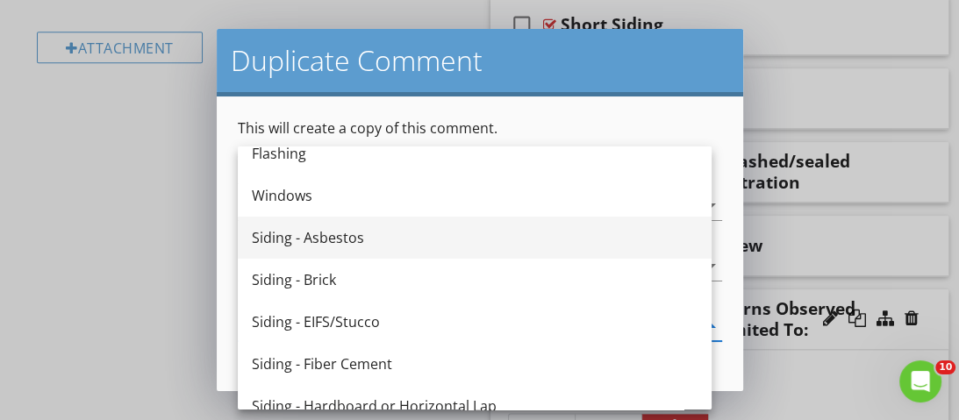
click at [363, 232] on div "Siding - Asbestos" at bounding box center [475, 237] width 446 height 21
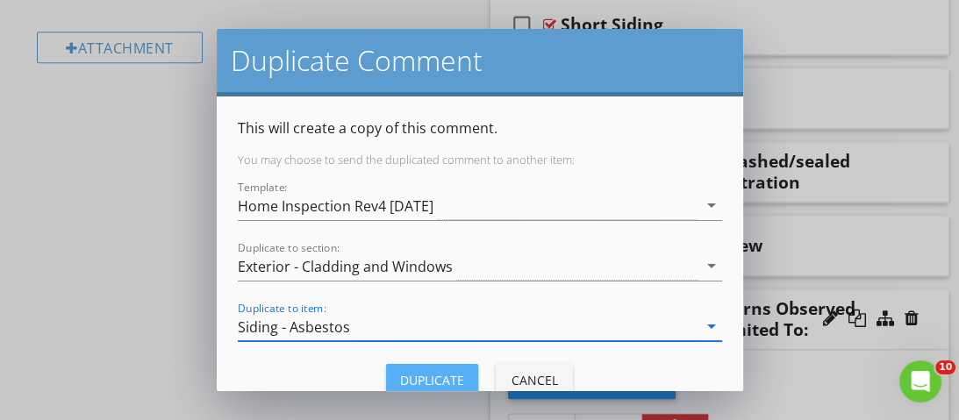
click at [442, 374] on div "Duplicate" at bounding box center [432, 380] width 64 height 18
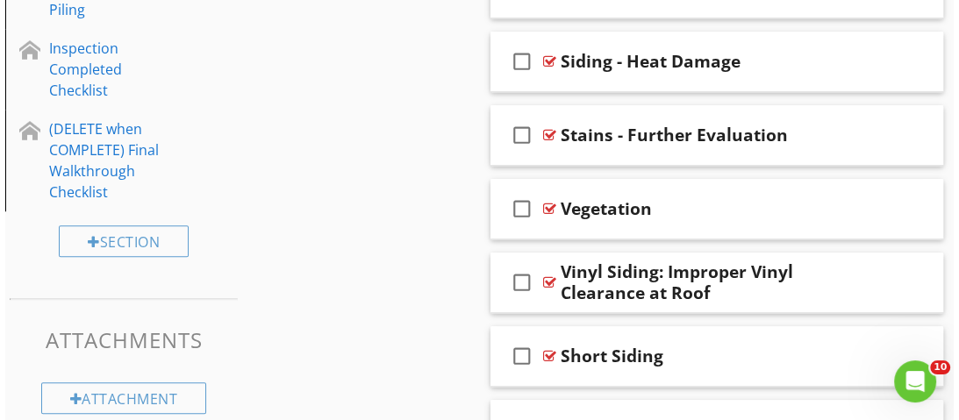
scroll to position [1387, 0]
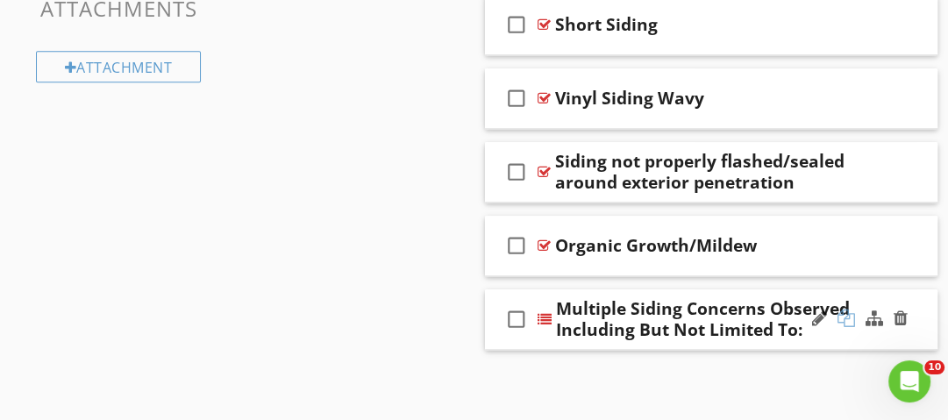
click at [844, 319] on div at bounding box center [847, 319] width 18 height 18
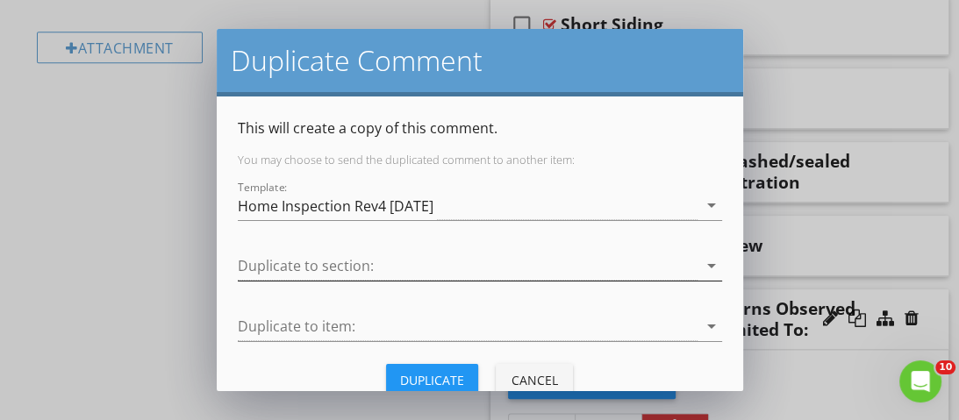
click at [415, 258] on div at bounding box center [468, 266] width 460 height 29
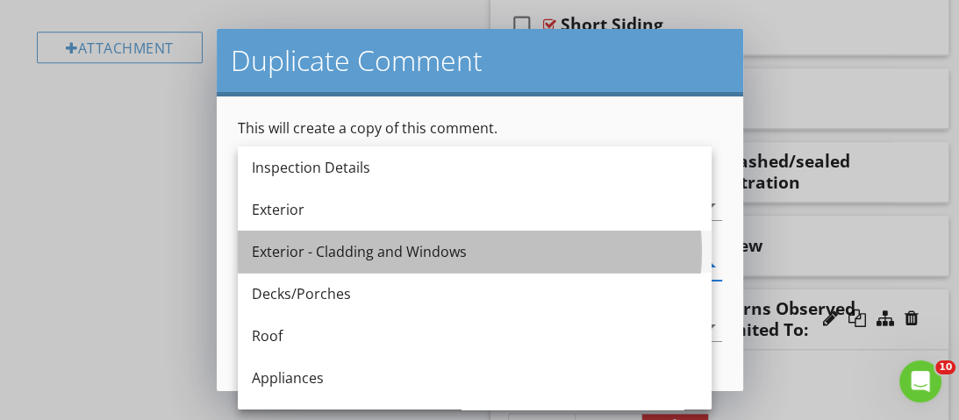
click at [414, 258] on div "Exterior - Cladding and Windows" at bounding box center [475, 251] width 446 height 21
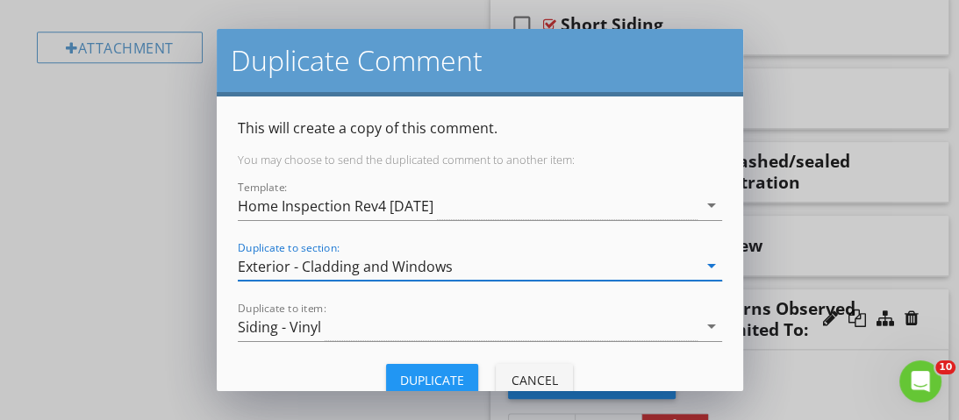
scroll to position [31, 0]
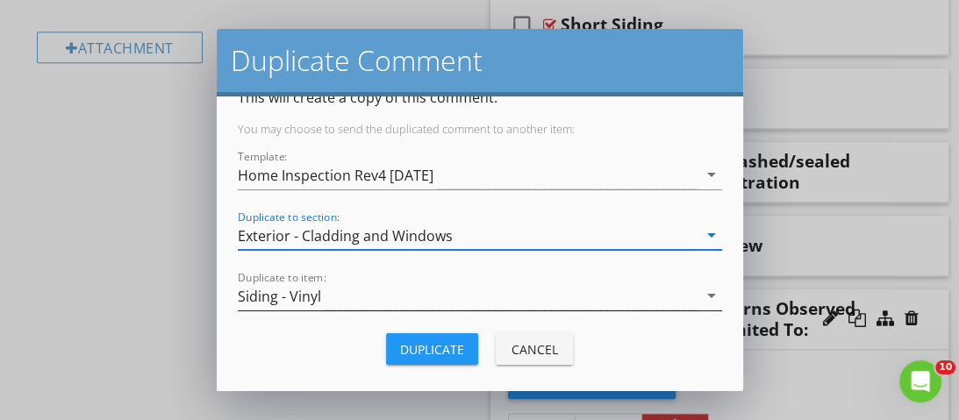
click at [381, 297] on div "Siding - Vinyl" at bounding box center [468, 296] width 460 height 29
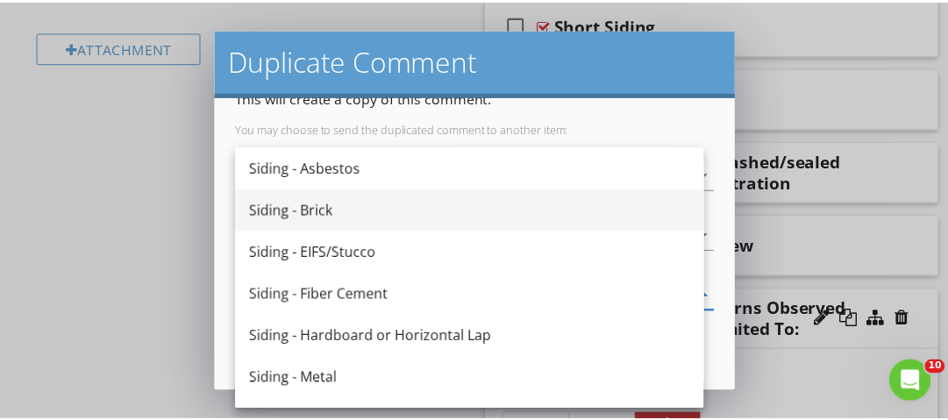
scroll to position [186, 0]
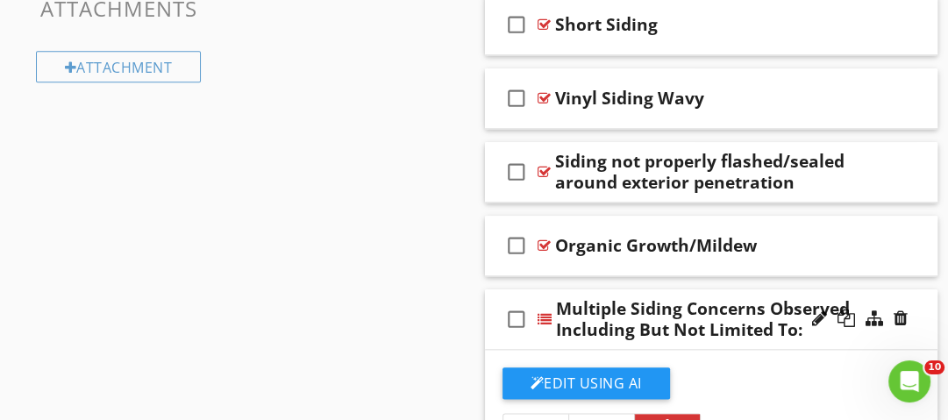
click at [31, 192] on div at bounding box center [474, 210] width 948 height 420
click at [491, 323] on div "check_box_outline_blank Multiple Siding Concerns Observed Including But Not Lim…" at bounding box center [712, 320] width 454 height 61
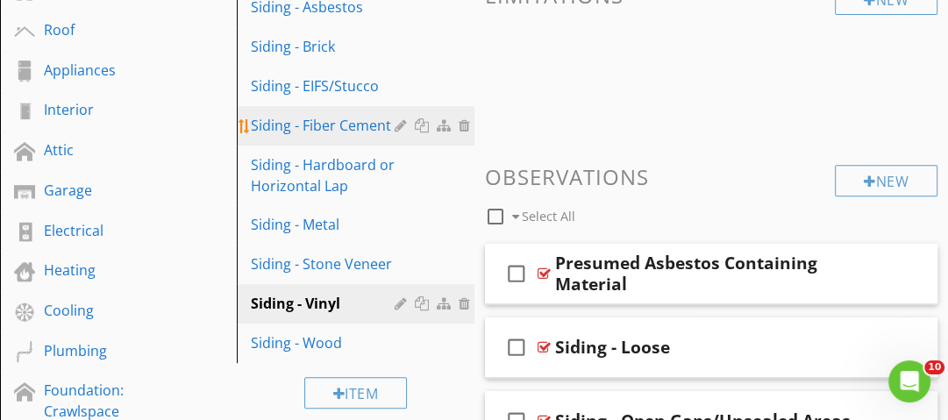
scroll to position [404, 0]
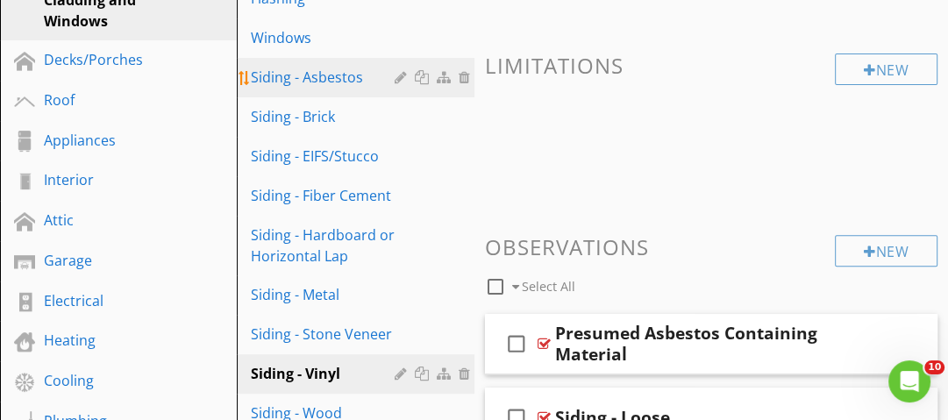
click at [351, 81] on div "Siding - Asbestos" at bounding box center [325, 77] width 148 height 21
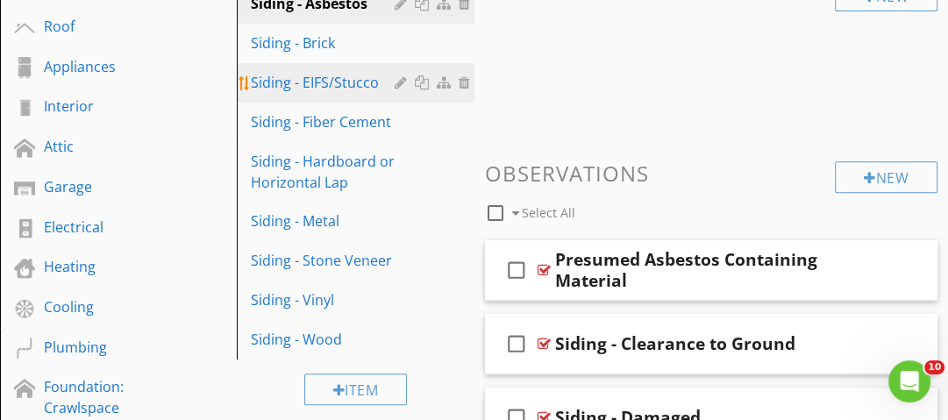
scroll to position [475, 0]
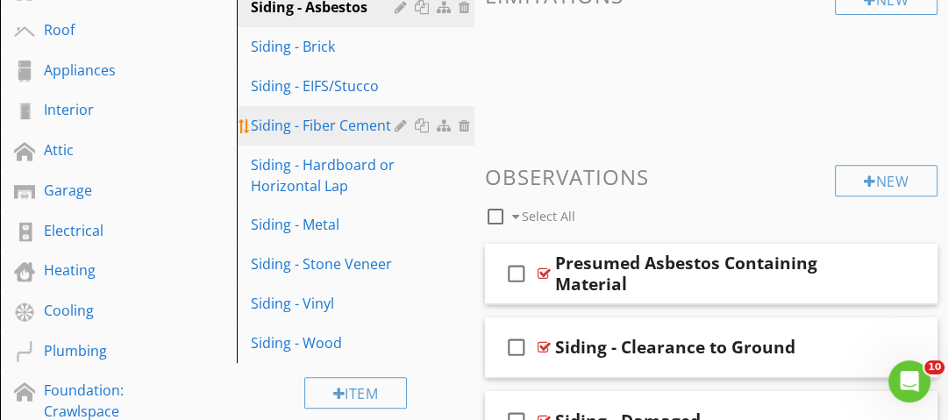
click at [340, 120] on div "Siding - Fiber Cement" at bounding box center [325, 125] width 148 height 21
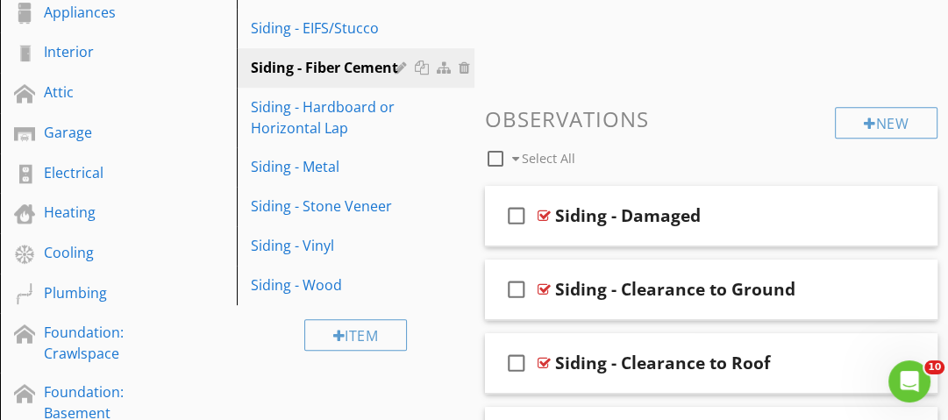
scroll to position [532, 0]
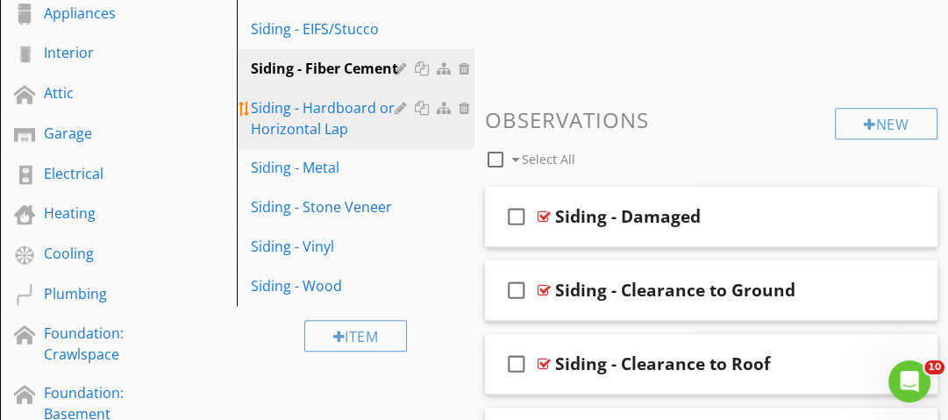
click at [355, 126] on div "Siding - Hardboard or Horizontal Lap" at bounding box center [325, 118] width 148 height 42
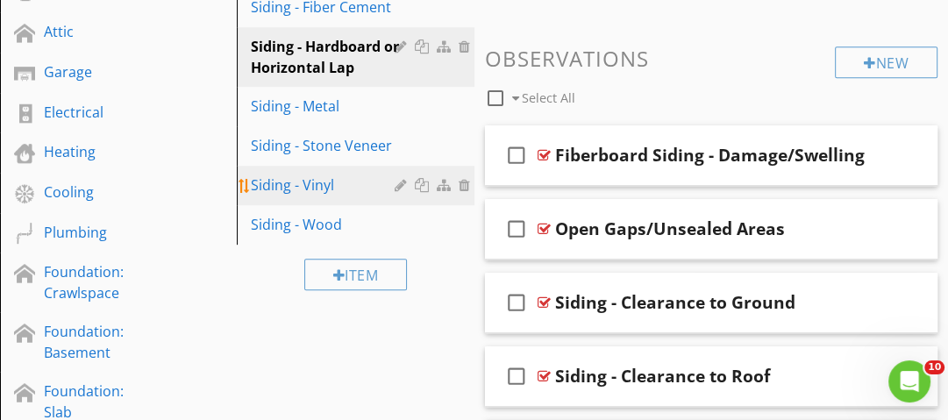
scroll to position [564, 0]
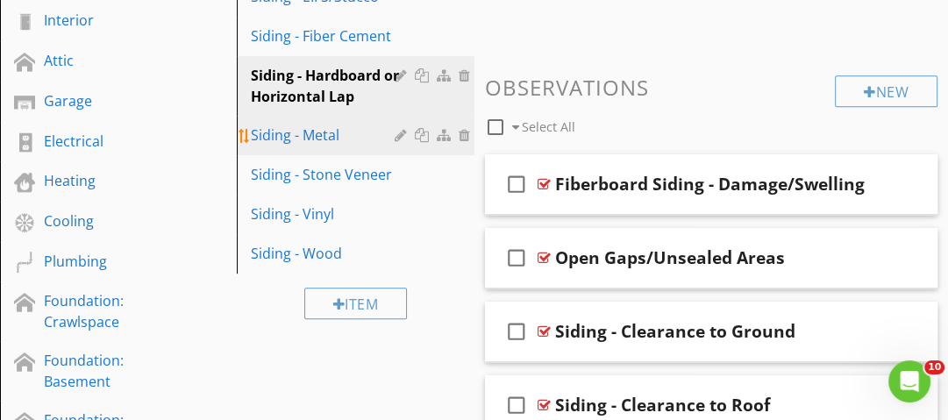
click at [369, 138] on div "Siding - Metal" at bounding box center [325, 135] width 148 height 21
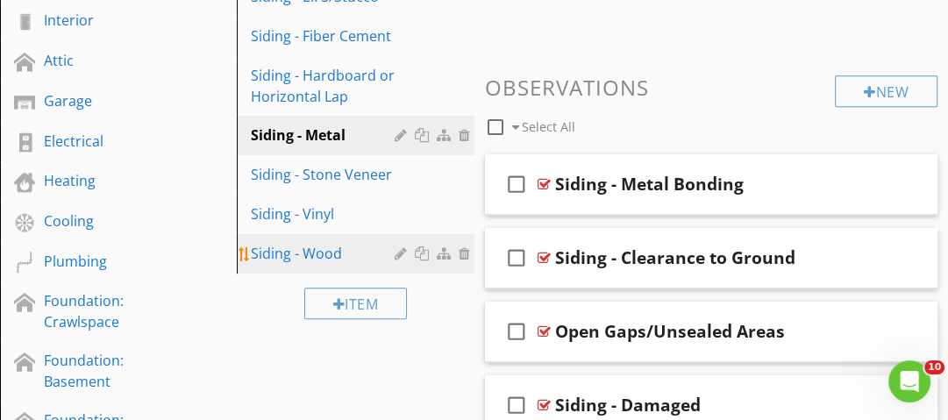
click at [379, 253] on div "Siding - Wood" at bounding box center [325, 253] width 148 height 21
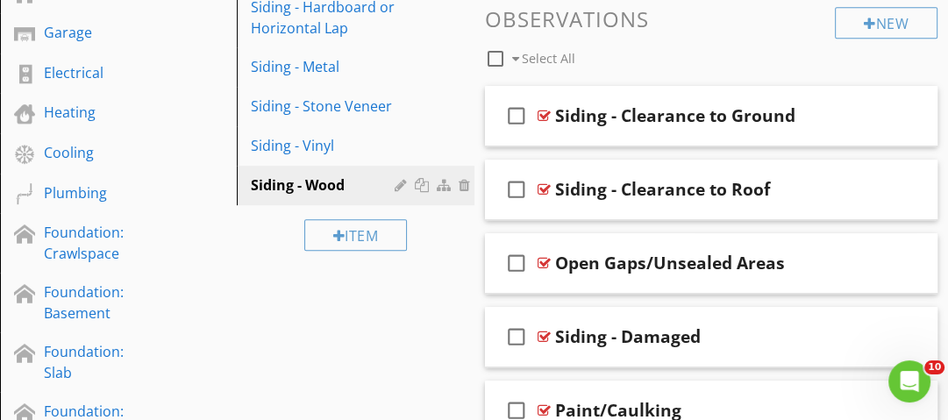
scroll to position [608, 0]
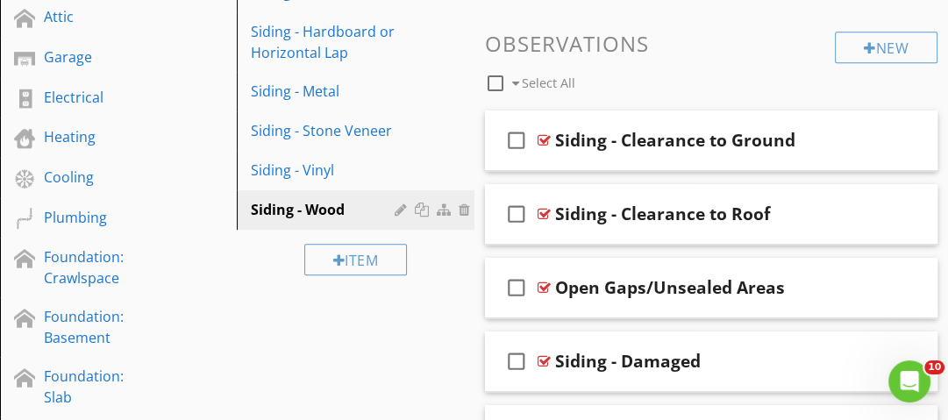
click at [435, 327] on div "Sections Inspection Details Exterior Exterior - Cladding and Windows Decks/Porc…" at bounding box center [474, 320] width 948 height 1434
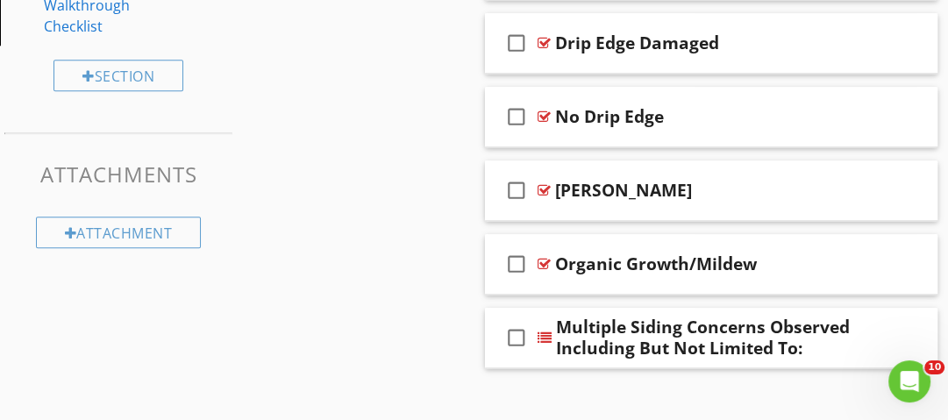
scroll to position [1240, 0]
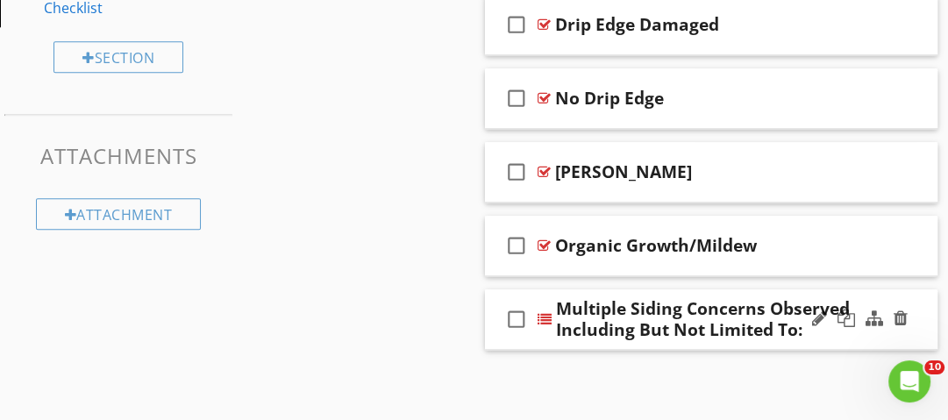
click at [497, 333] on div "check_box_outline_blank Multiple Siding Concerns Observed Including But Not Lim…" at bounding box center [712, 320] width 454 height 61
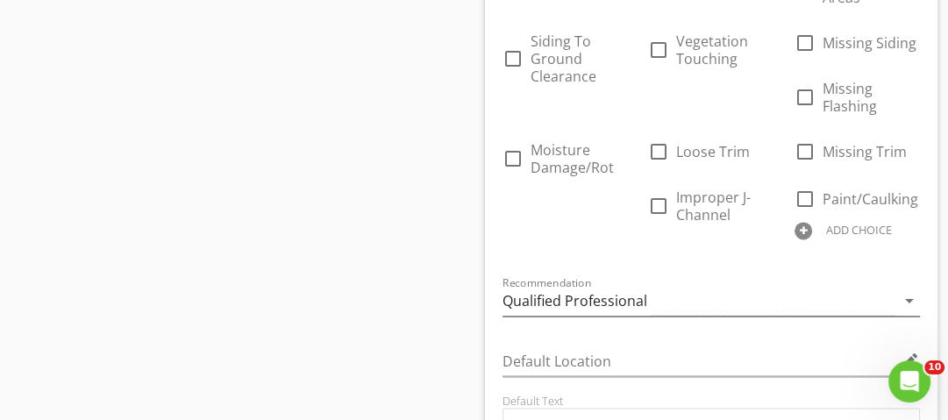
scroll to position [1801, 0]
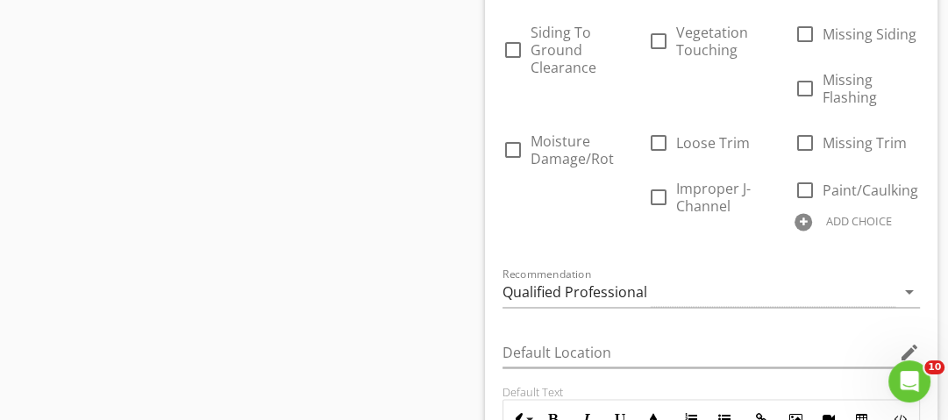
click at [799, 218] on div at bounding box center [804, 222] width 18 height 18
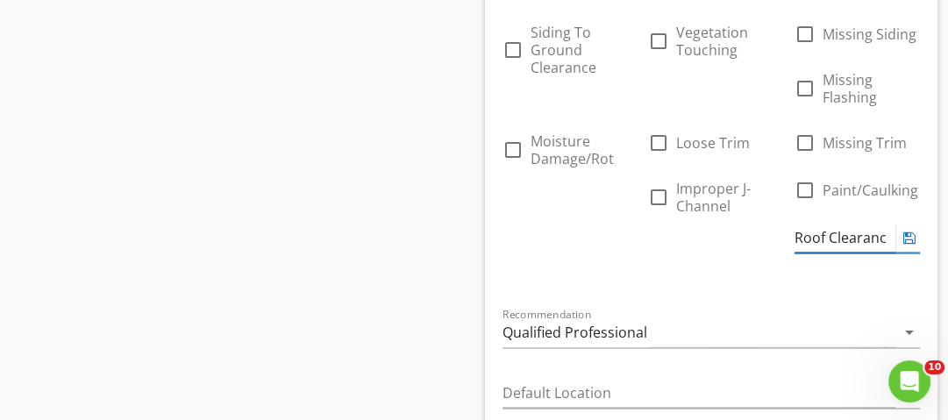
type input "Roof Clearance"
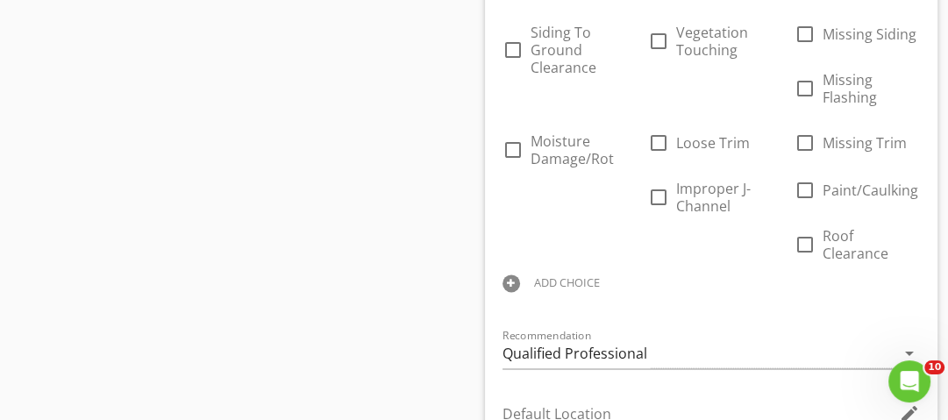
click at [697, 281] on div "Answer Choices check_box_outline_blank Loose Siding check_box_outline_blank Dam…" at bounding box center [712, 104] width 440 height 430
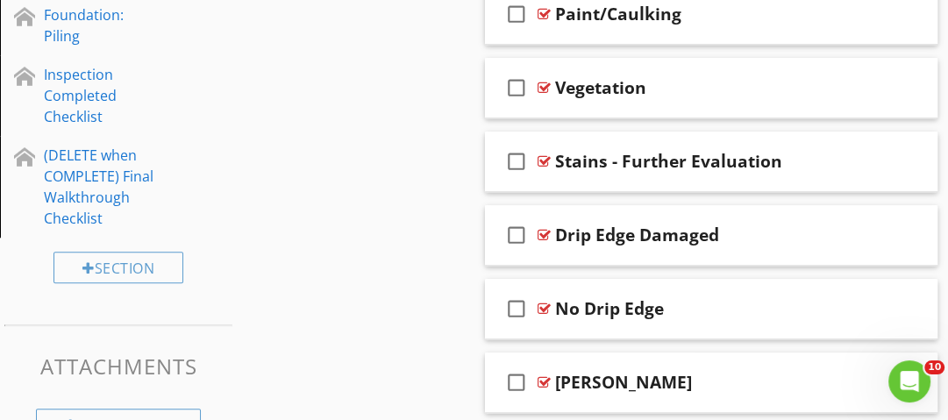
scroll to position [1450, 0]
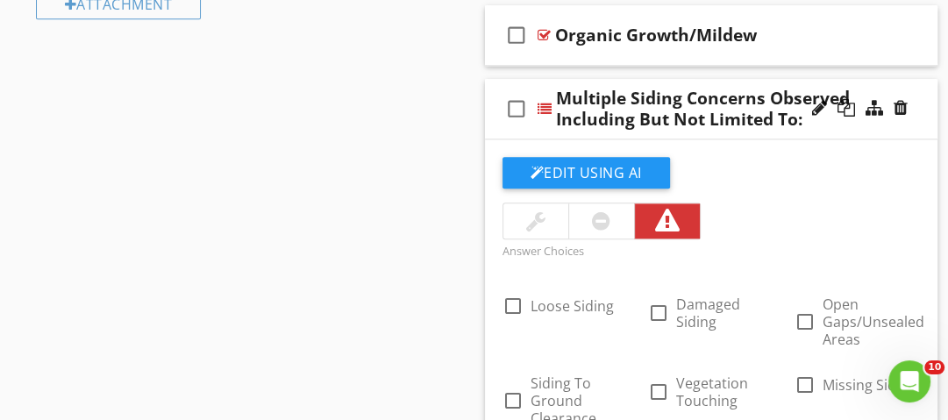
click at [493, 118] on div "check_box_outline_blank Multiple Siding Concerns Observed Including But Not Lim…" at bounding box center [712, 109] width 454 height 61
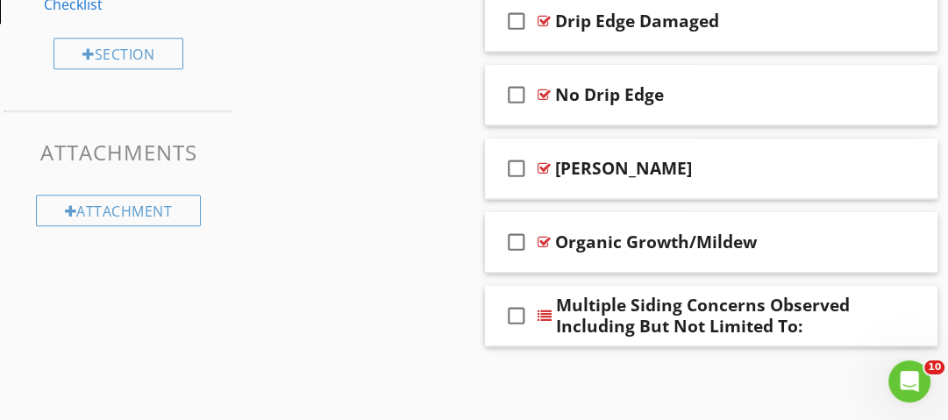
scroll to position [1240, 0]
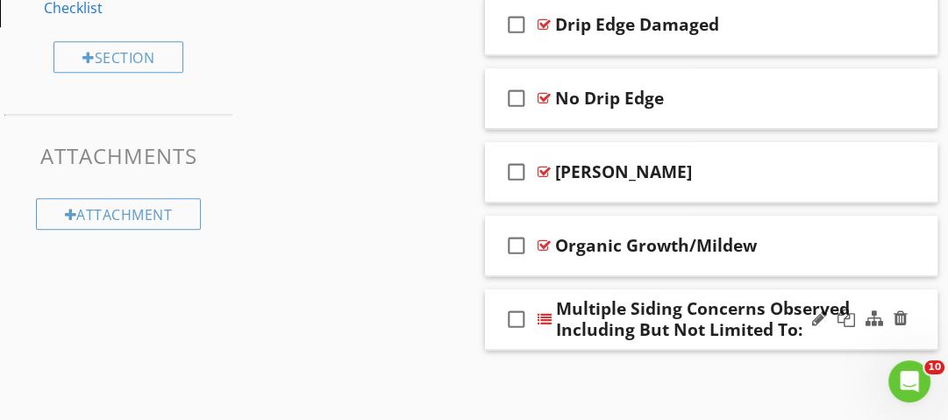
click at [497, 336] on div "check_box_outline_blank Multiple Siding Concerns Observed Including But Not Lim…" at bounding box center [712, 320] width 454 height 61
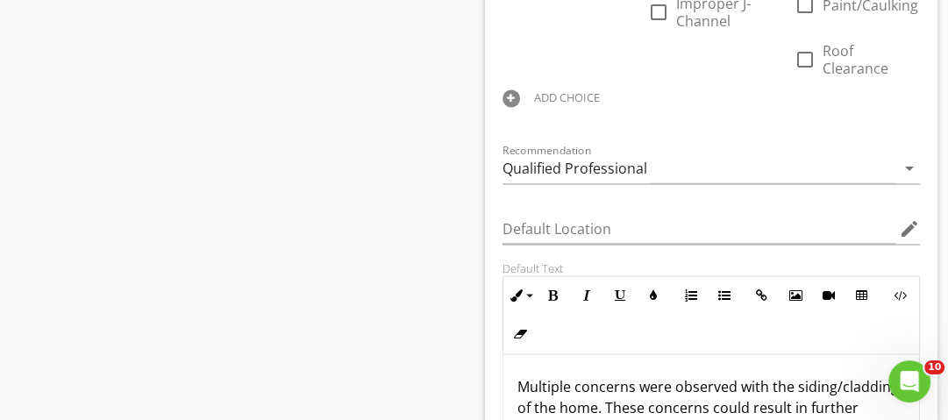
scroll to position [2012, 0]
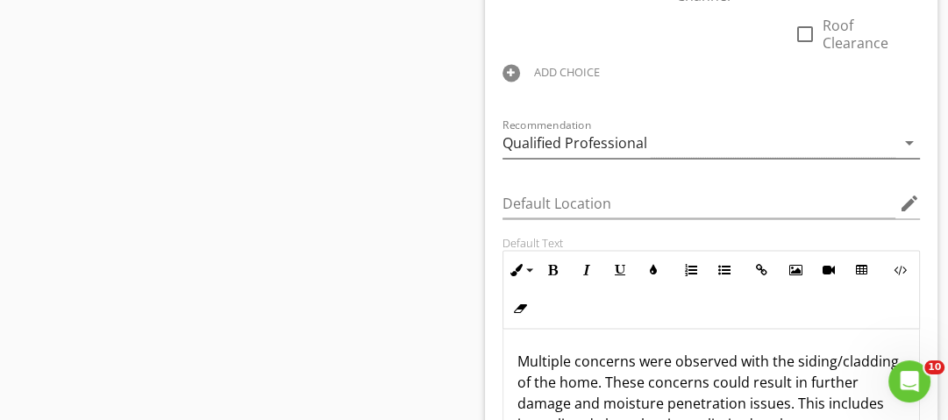
click at [580, 140] on div "Qualified Professional" at bounding box center [575, 143] width 145 height 16
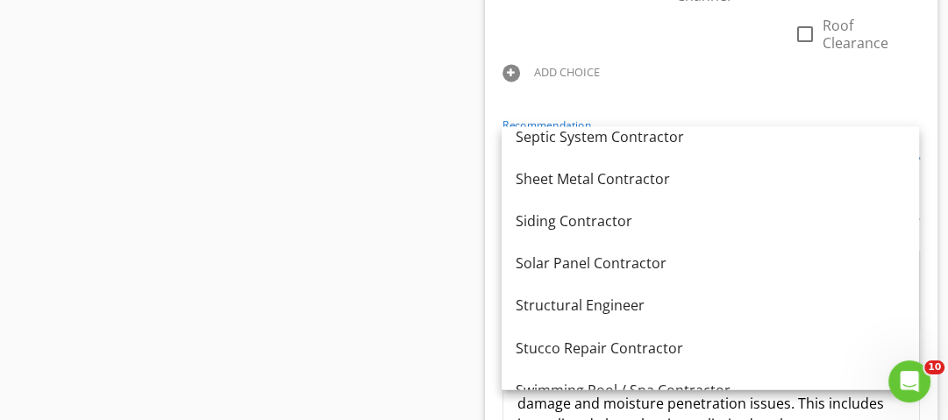
scroll to position [2176, 0]
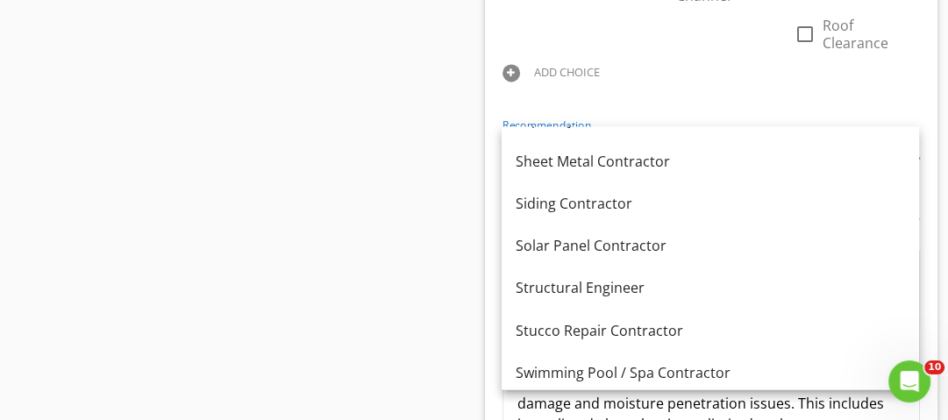
click at [620, 217] on link "Siding Contractor" at bounding box center [711, 203] width 418 height 42
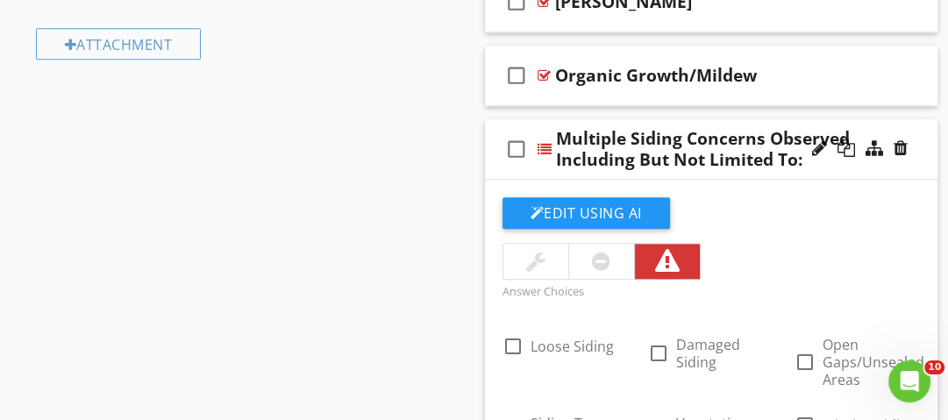
scroll to position [1246, 0]
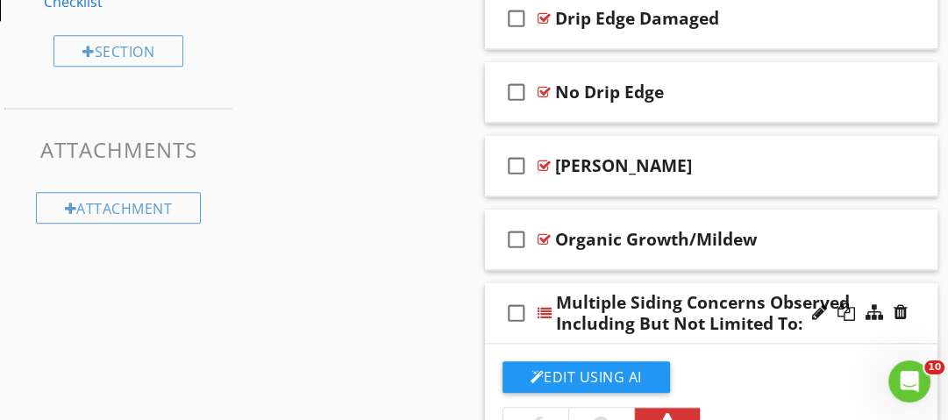
click at [503, 331] on icon "check_box_outline_blank" at bounding box center [517, 313] width 28 height 42
click at [505, 328] on icon "check_box" at bounding box center [517, 313] width 28 height 42
click at [498, 334] on div "check_box_outline_blank Multiple Siding Concerns Observed Including But Not Lim…" at bounding box center [712, 313] width 454 height 61
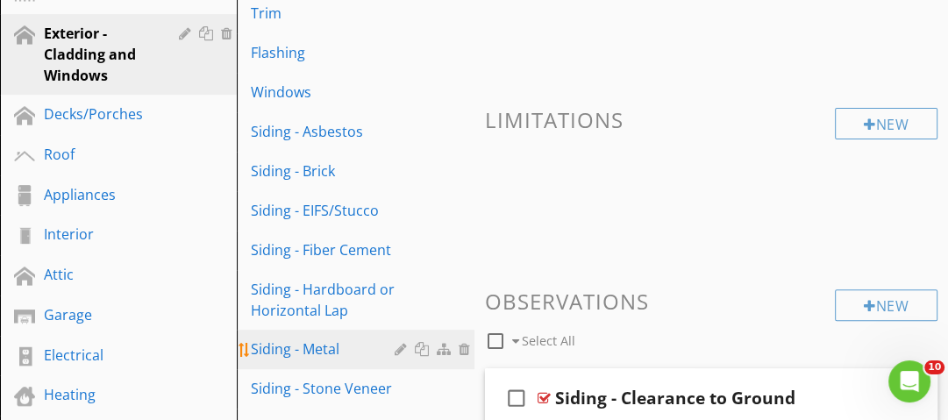
scroll to position [327, 0]
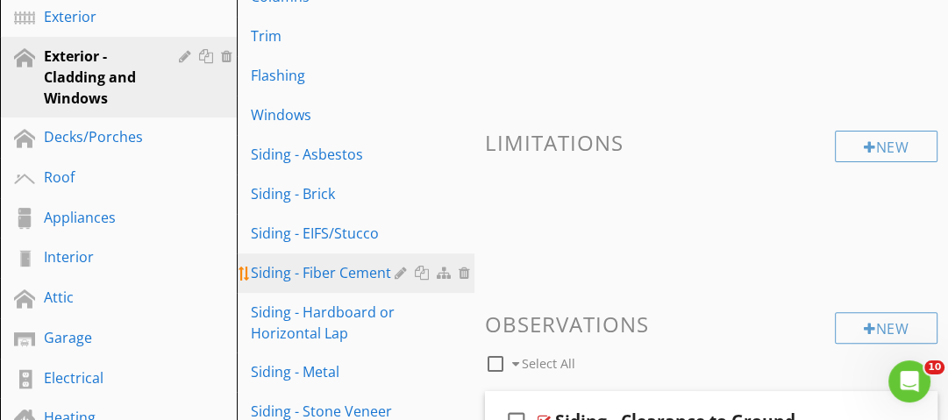
click at [361, 272] on div "Siding - Fiber Cement" at bounding box center [325, 272] width 148 height 21
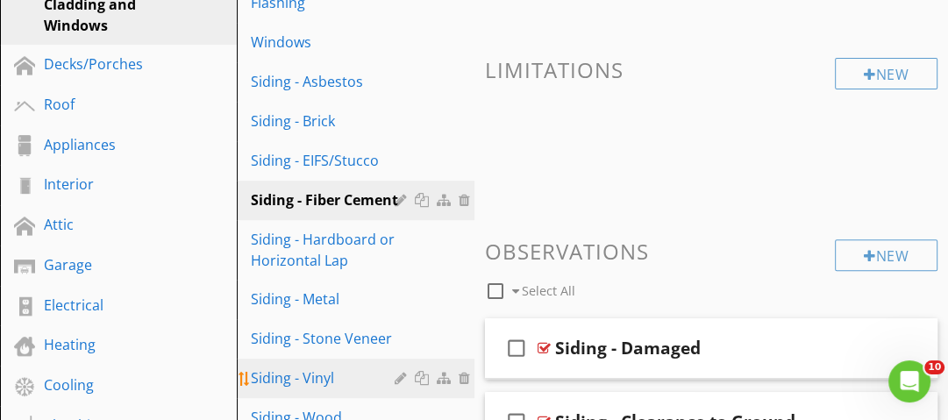
scroll to position [321, 0]
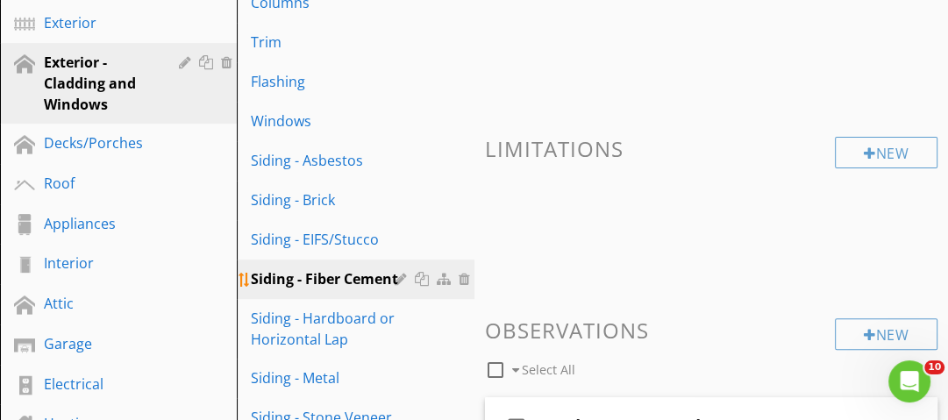
click at [346, 277] on div "Siding - Fiber Cement" at bounding box center [325, 278] width 148 height 21
click at [248, 286] on link "Siding - Fiber Cement" at bounding box center [358, 279] width 232 height 39
click at [246, 290] on link "Siding - Fiber Cement" at bounding box center [358, 279] width 232 height 39
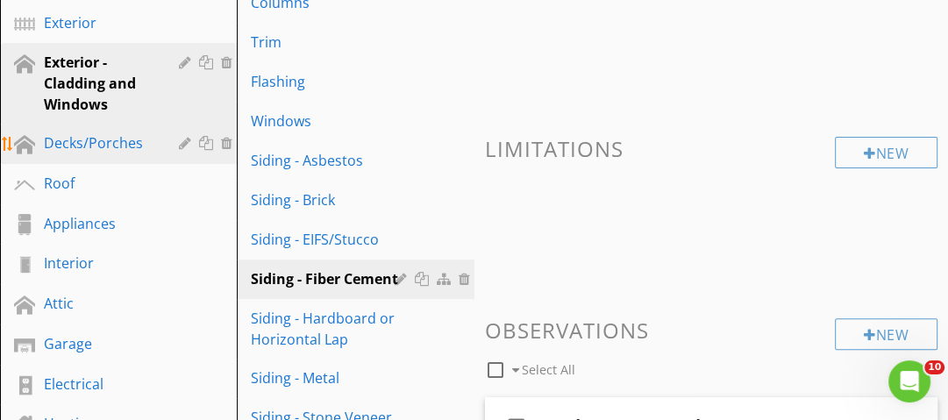
click at [153, 147] on div "Decks/Porches" at bounding box center [99, 142] width 110 height 21
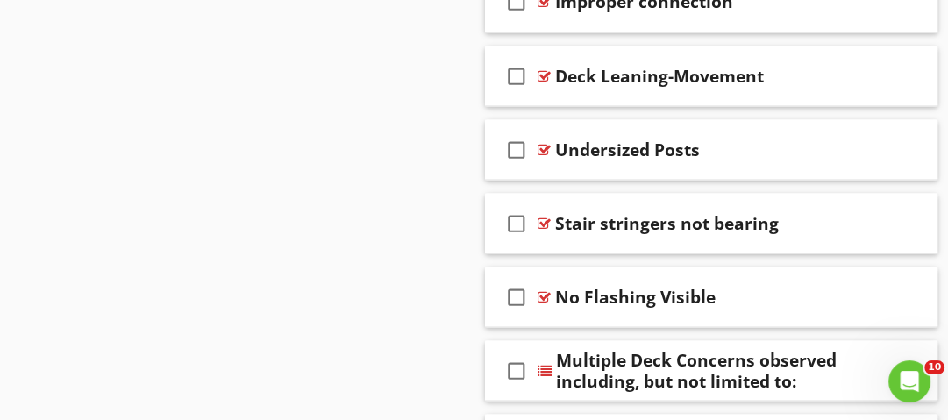
scroll to position [2326, 0]
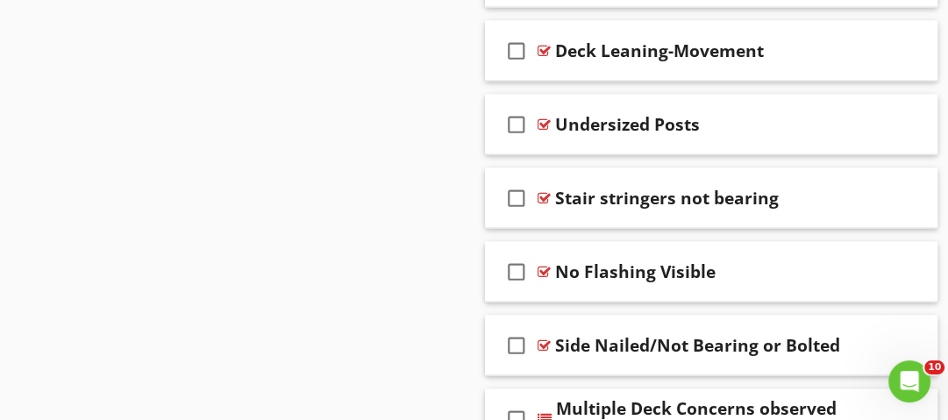
click at [512, 411] on icon "check_box_outline_blank" at bounding box center [517, 418] width 28 height 42
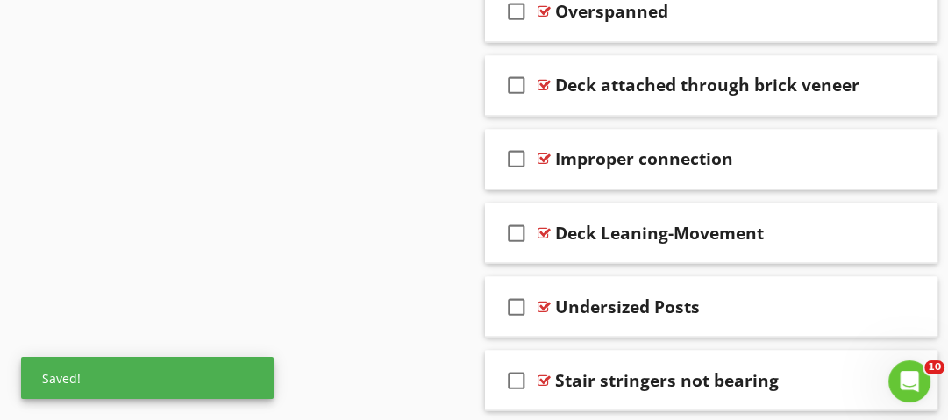
scroll to position [2422, 0]
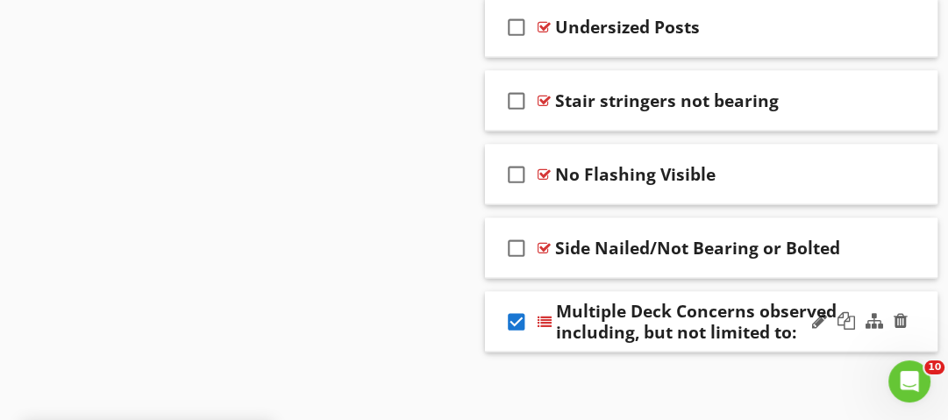
click at [516, 319] on icon "check_box" at bounding box center [517, 322] width 28 height 42
click at [503, 342] on div "check_box_outline_blank Multiple Deck Concerns observed including, but not limi…" at bounding box center [712, 322] width 454 height 61
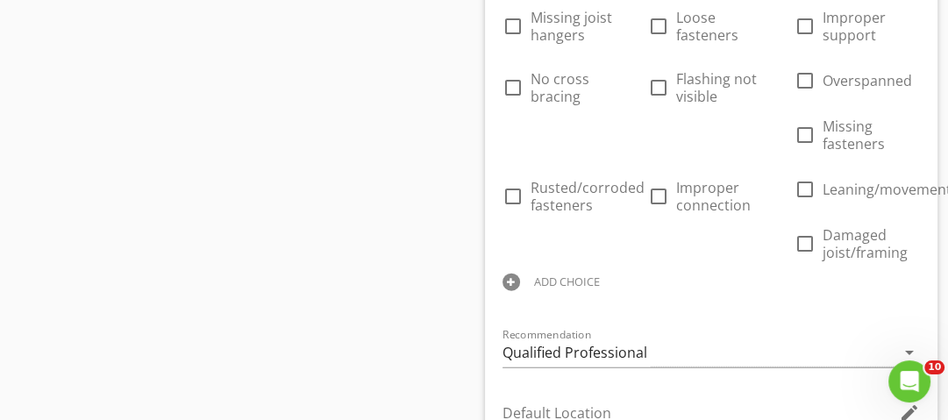
scroll to position [2914, 0]
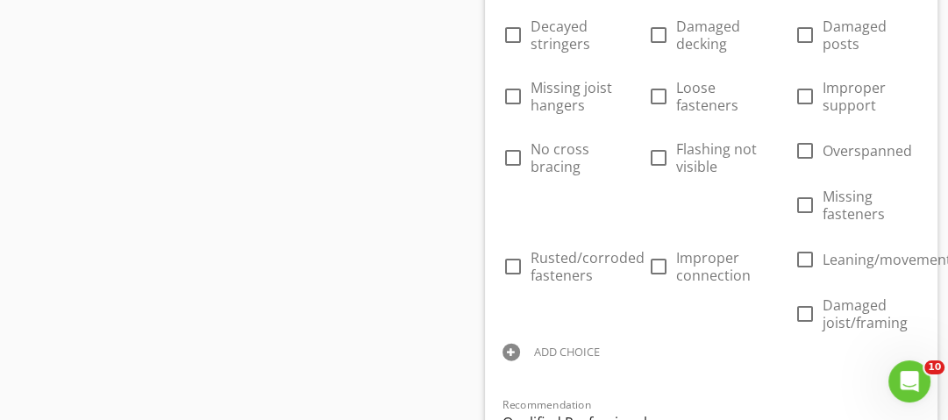
click at [514, 344] on div at bounding box center [512, 353] width 18 height 18
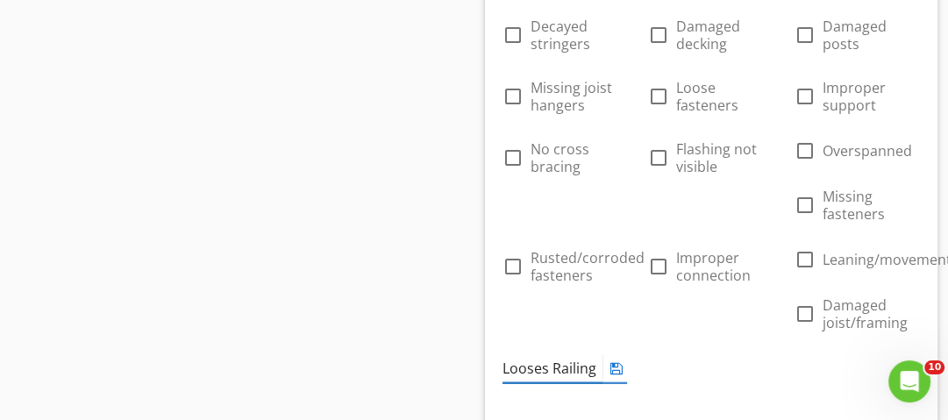
type input "Looses Railings"
click at [619, 361] on icon at bounding box center [617, 368] width 12 height 14
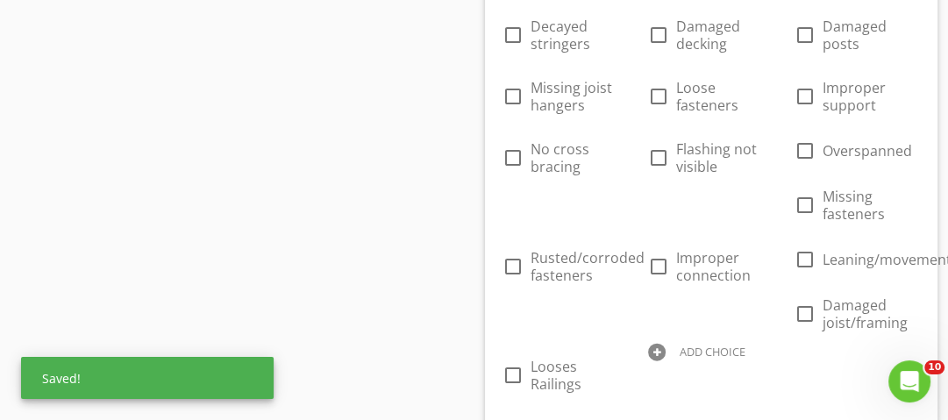
click at [656, 349] on div at bounding box center [657, 353] width 18 height 18
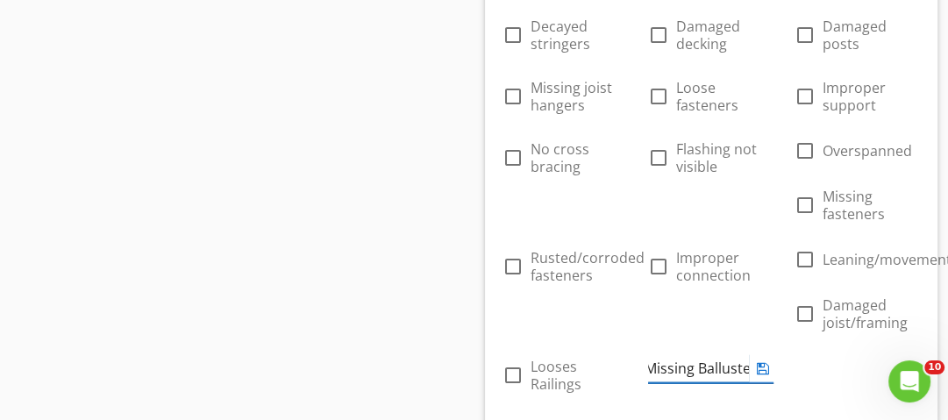
type input "Missing Ballusters"
click at [769, 361] on icon at bounding box center [763, 368] width 12 height 14
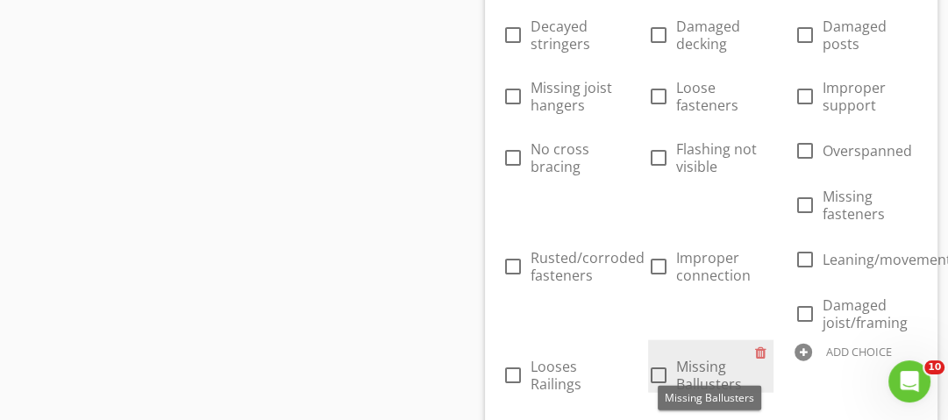
click at [721, 376] on span "Missing Ballusters" at bounding box center [709, 375] width 66 height 37
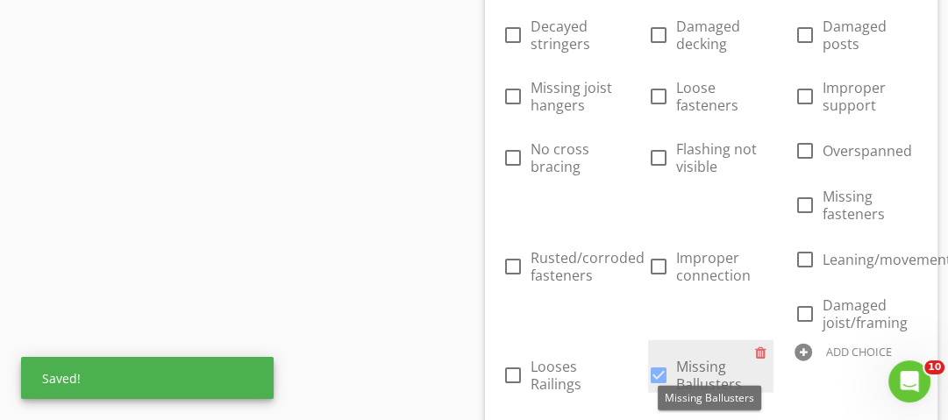
click at [721, 376] on span "Missing Ballusters" at bounding box center [709, 375] width 66 height 37
checkbox input "false"
click at [759, 347] on div at bounding box center [764, 352] width 18 height 25
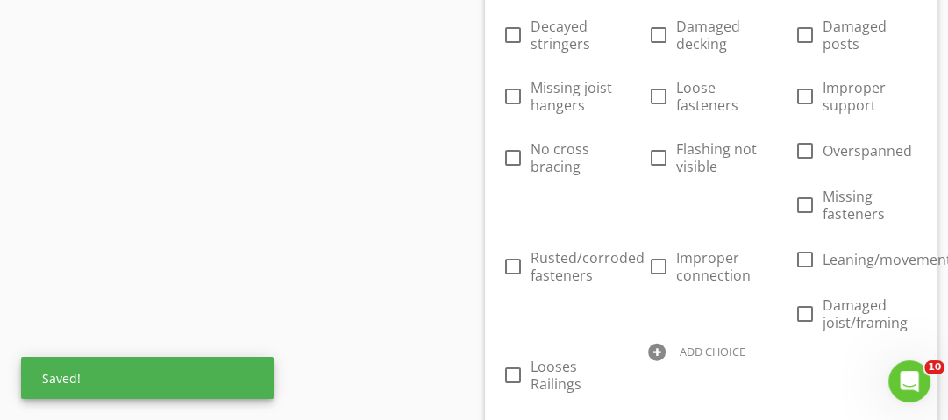
click at [719, 345] on div "ADD CHOICE" at bounding box center [713, 352] width 66 height 14
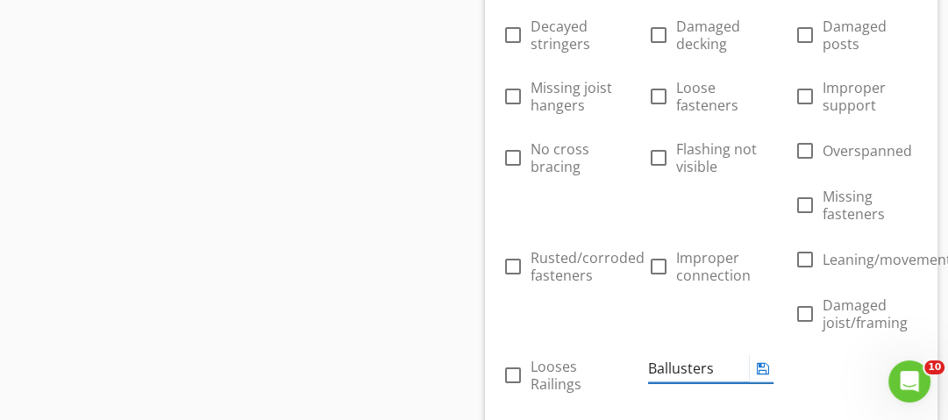
click at [673, 361] on input "Ballusters" at bounding box center [698, 368] width 101 height 29
click at [715, 365] on input "Balusters" at bounding box center [698, 368] width 101 height 29
click at [648, 363] on input "Balusters" at bounding box center [698, 368] width 101 height 29
click at [765, 361] on icon at bounding box center [763, 368] width 12 height 14
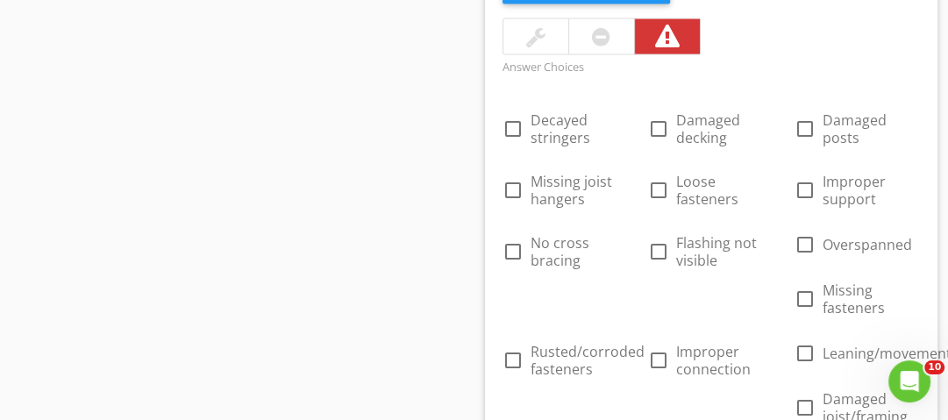
scroll to position [2914, 0]
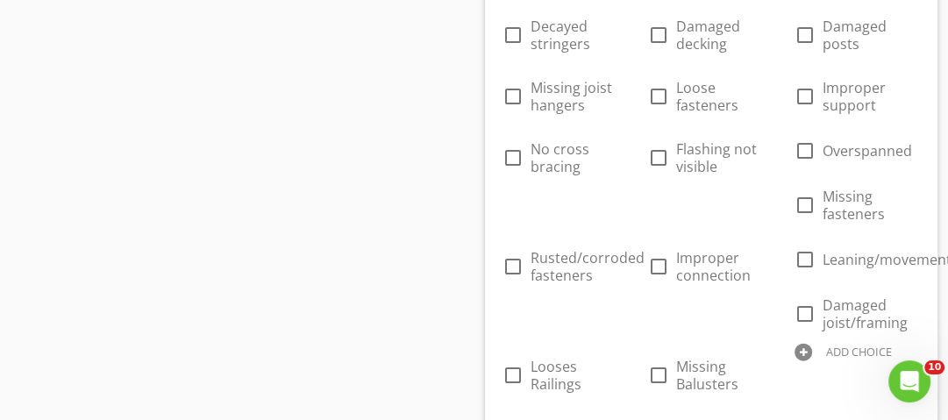
click at [804, 349] on div at bounding box center [804, 353] width 18 height 18
click at [907, 361] on icon at bounding box center [910, 368] width 12 height 14
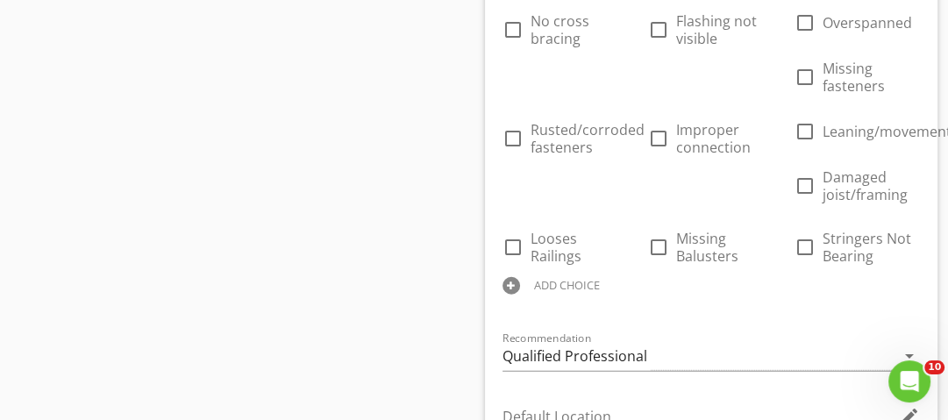
scroll to position [3054, 0]
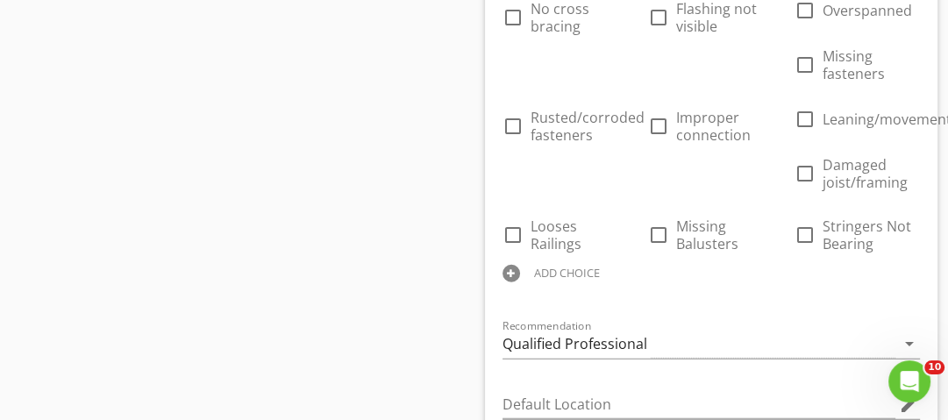
click at [506, 269] on div at bounding box center [512, 274] width 18 height 18
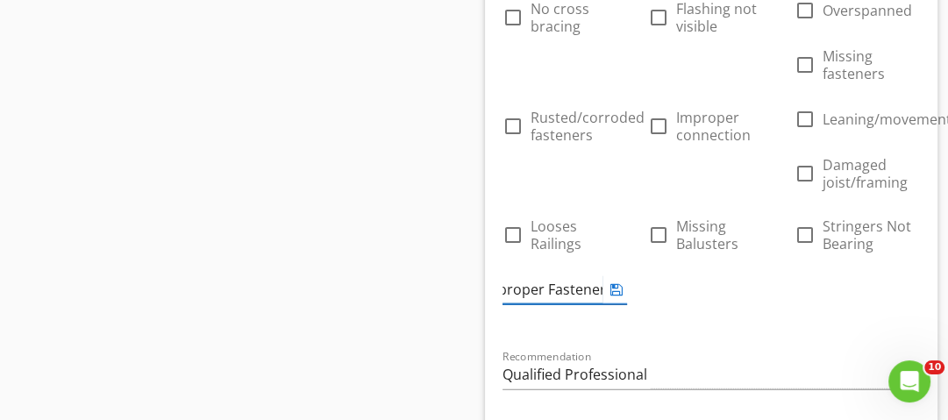
scroll to position [0, 28]
click at [607, 285] on div at bounding box center [616, 289] width 21 height 21
click at [614, 285] on icon at bounding box center [617, 289] width 12 height 14
click at [658, 268] on div at bounding box center [657, 274] width 18 height 18
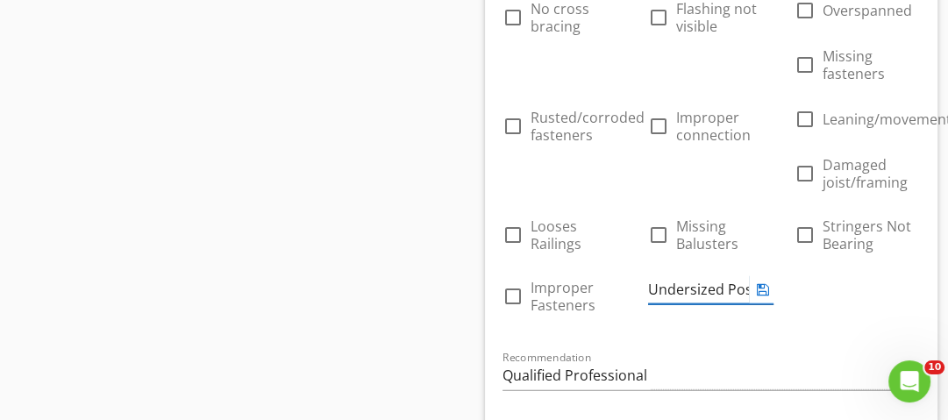
scroll to position [0, 11]
click at [759, 282] on icon at bounding box center [763, 289] width 12 height 14
click at [805, 265] on div at bounding box center [804, 274] width 18 height 18
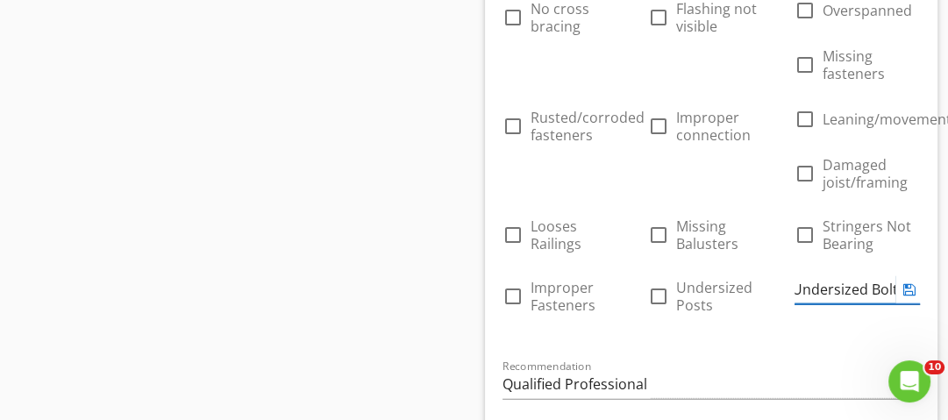
scroll to position [0, 10]
click at [737, 332] on div "Answer Choices check_box_outline_blank Decayed stringers check_box_outline_blan…" at bounding box center [712, 85] width 440 height 528
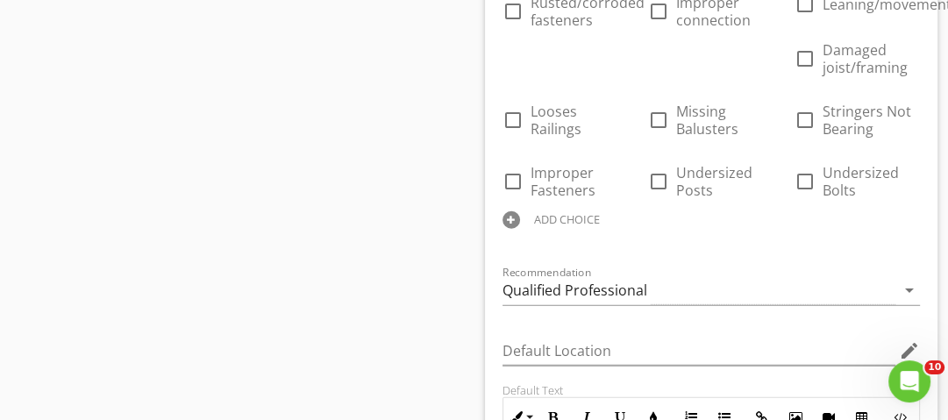
scroll to position [3194, 0]
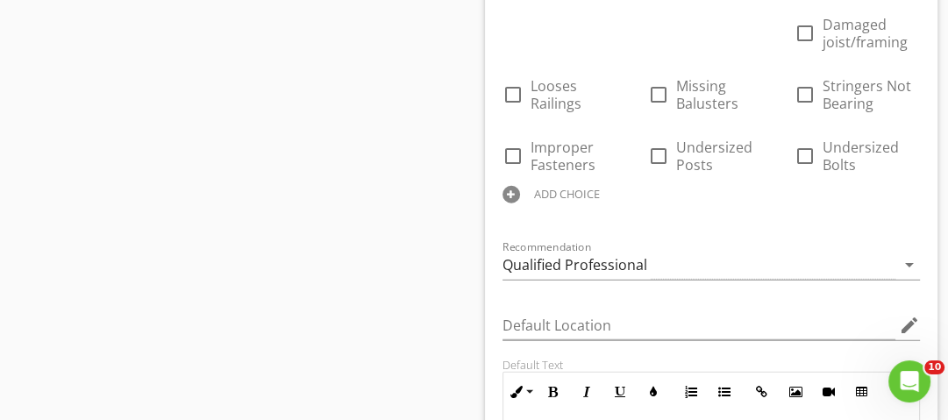
click at [509, 186] on div at bounding box center [512, 195] width 18 height 18
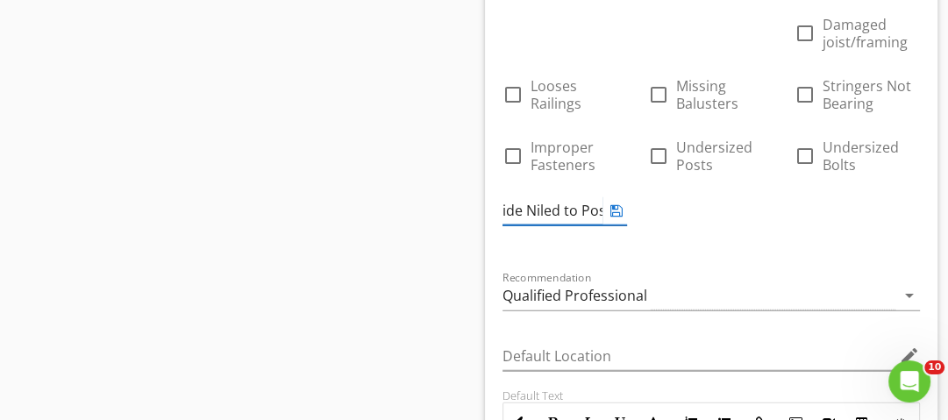
scroll to position [0, 14]
click at [531, 205] on input "Side Niled to Post" at bounding box center [553, 211] width 101 height 29
type input "Side Nailed to Post"
click at [614, 204] on icon at bounding box center [617, 211] width 12 height 14
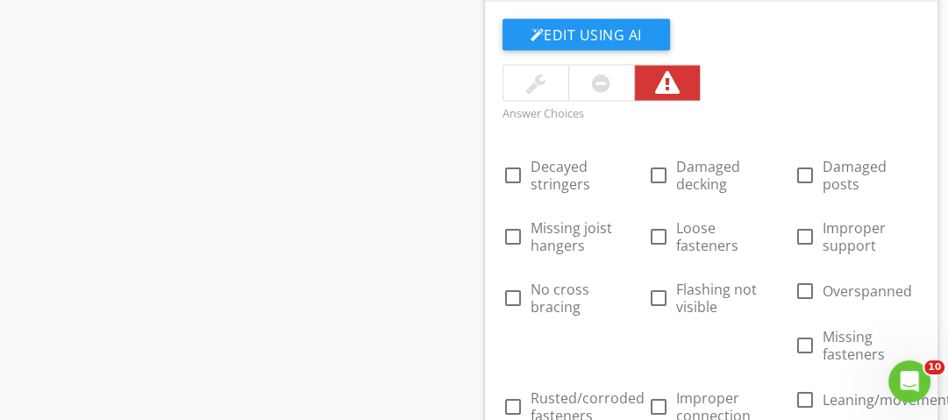
scroll to position [2633, 0]
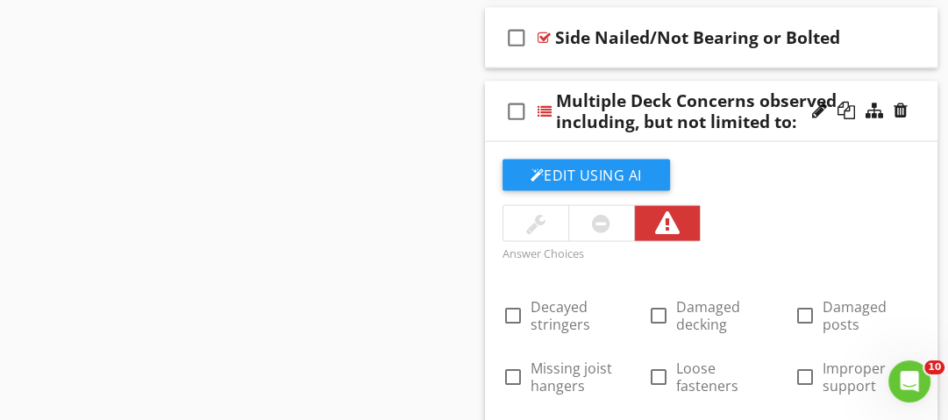
click at [498, 123] on div "check_box_outline_blank Multiple Deck Concerns observed including, but not limi…" at bounding box center [712, 112] width 454 height 61
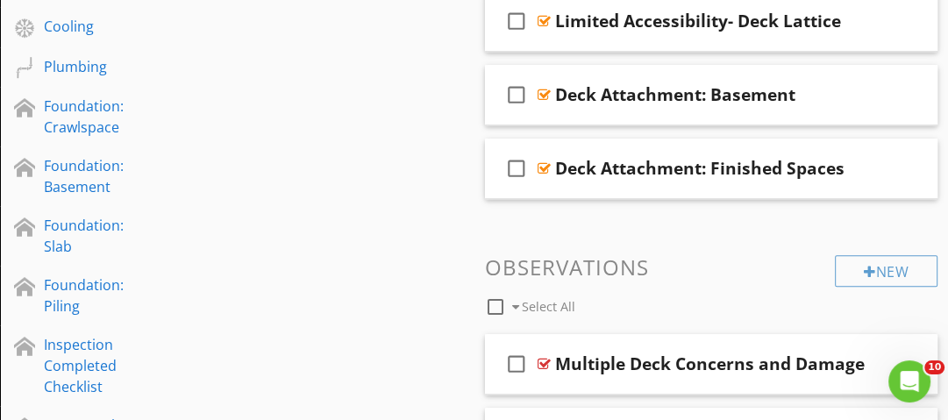
scroll to position [738, 0]
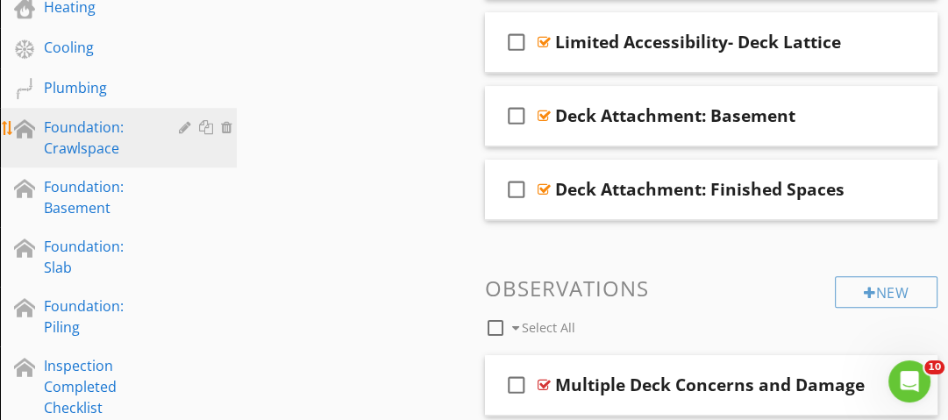
click at [119, 131] on div "Foundation: Crawlspace" at bounding box center [99, 138] width 110 height 42
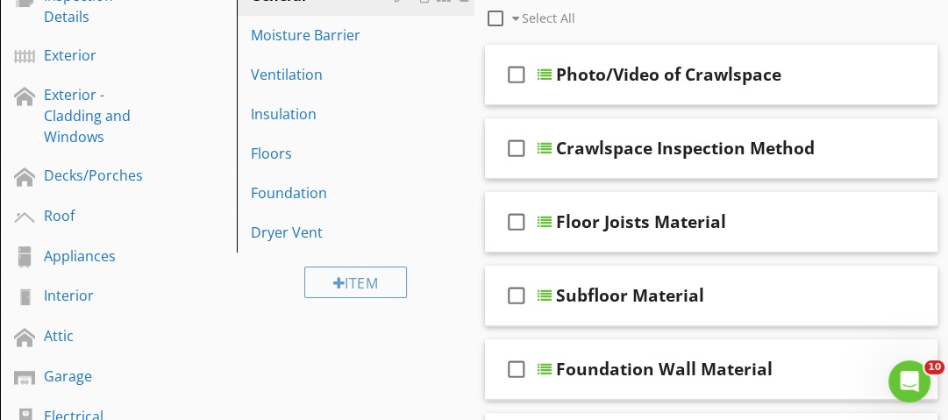
scroll to position [263, 0]
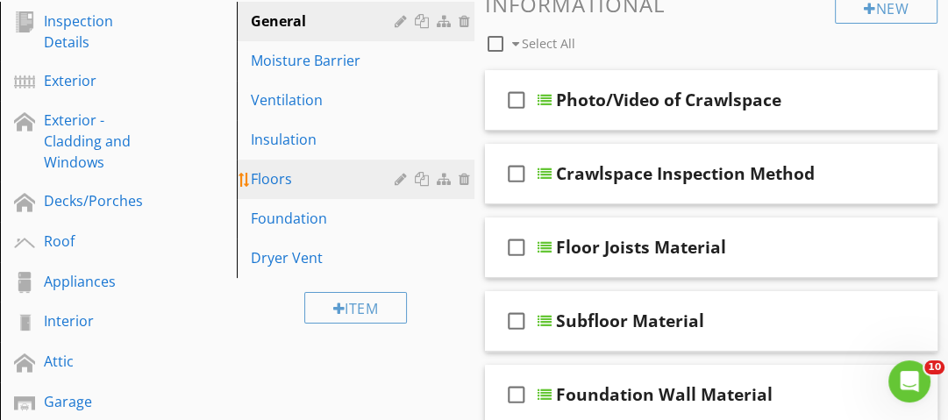
click at [363, 176] on div "Floors" at bounding box center [325, 178] width 148 height 21
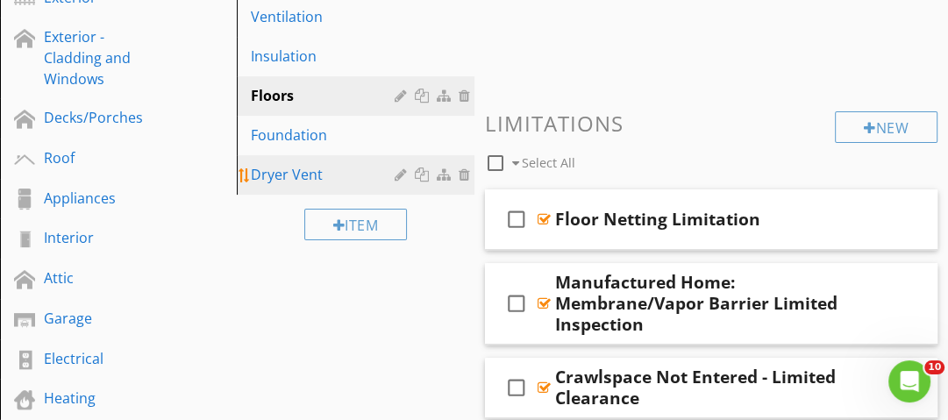
scroll to position [351, 0]
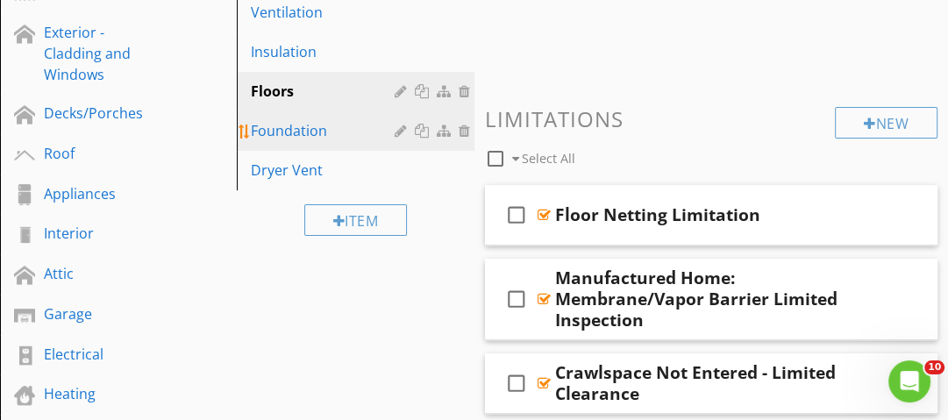
click at [341, 140] on div "Foundation" at bounding box center [325, 130] width 148 height 21
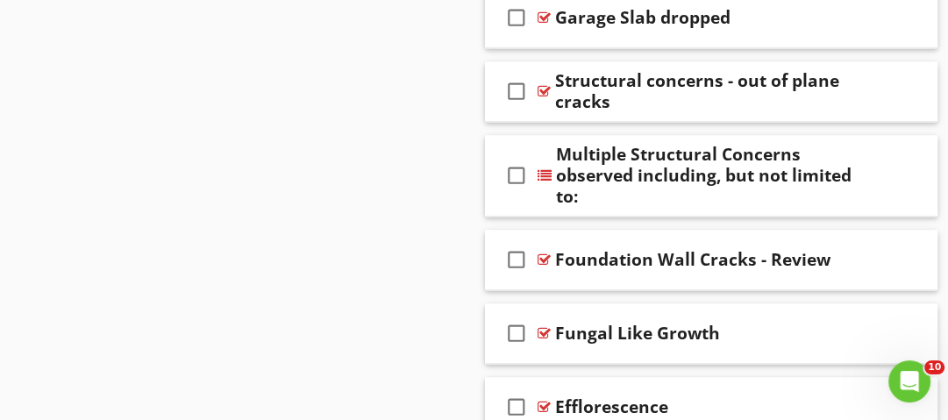
scroll to position [1825, 0]
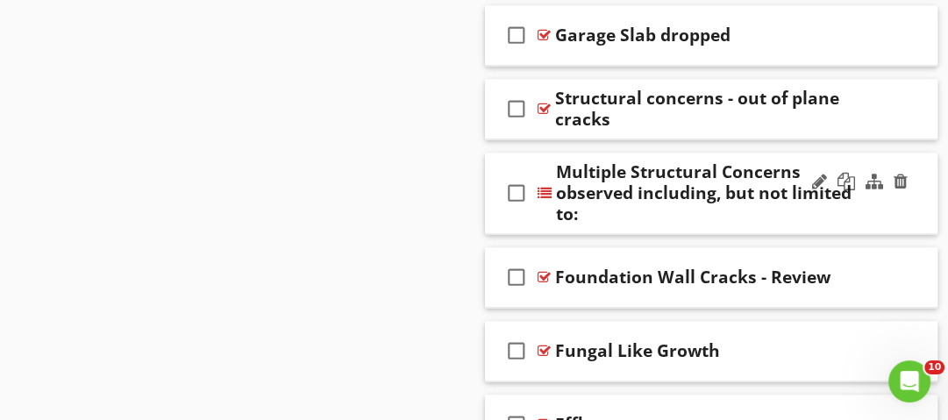
click at [498, 218] on div "check_box_outline_blank Multiple Structural Concerns observed including, but no…" at bounding box center [712, 194] width 454 height 82
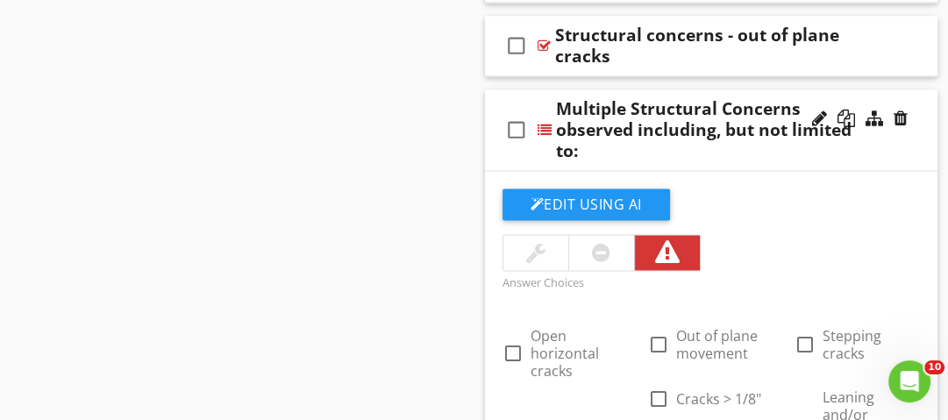
scroll to position [1884, 0]
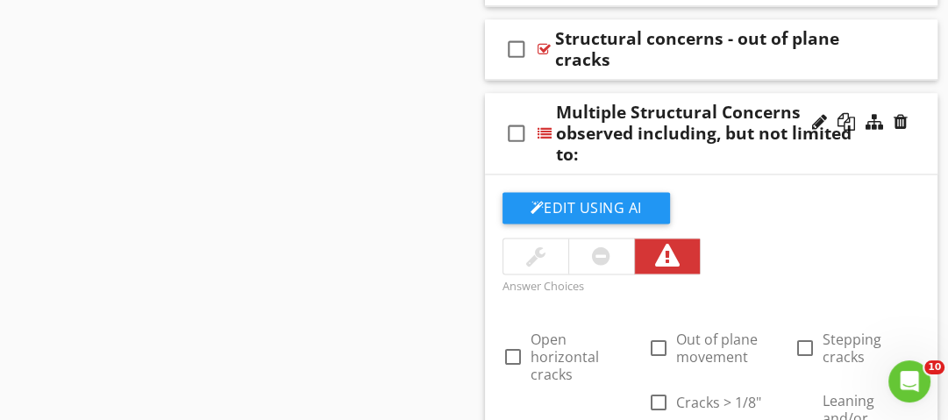
click at [499, 155] on div "check_box_outline_blank Multiple Structural Concerns observed including, but no…" at bounding box center [712, 134] width 454 height 82
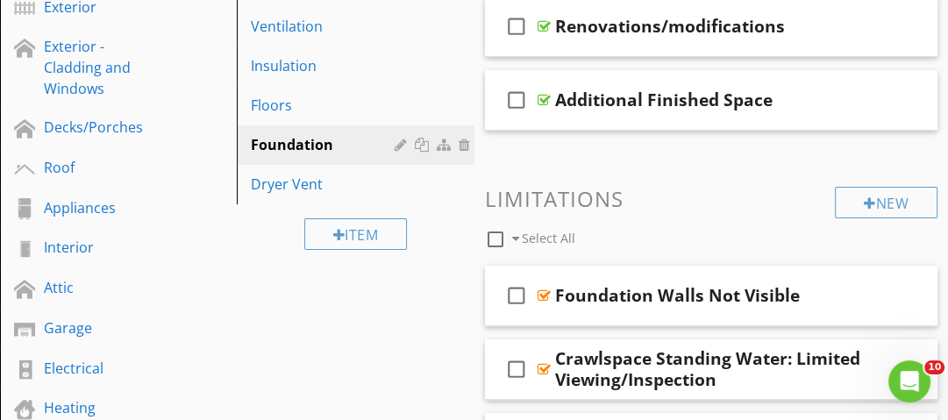
scroll to position [327, 0]
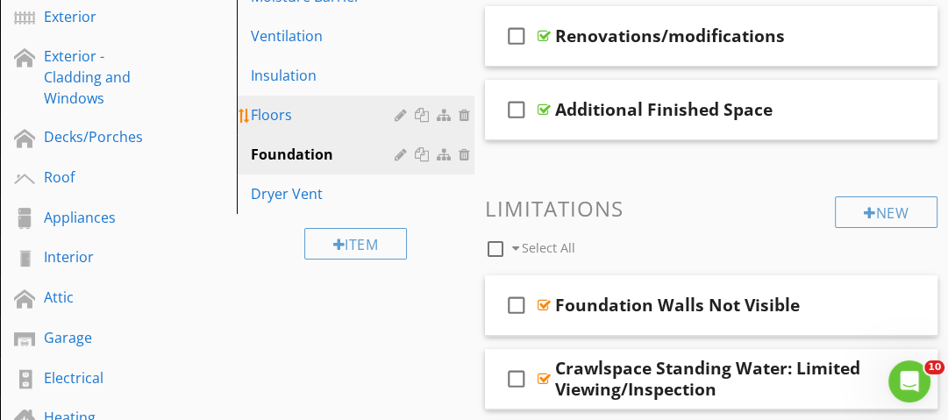
click at [353, 118] on div "Floors" at bounding box center [325, 114] width 148 height 21
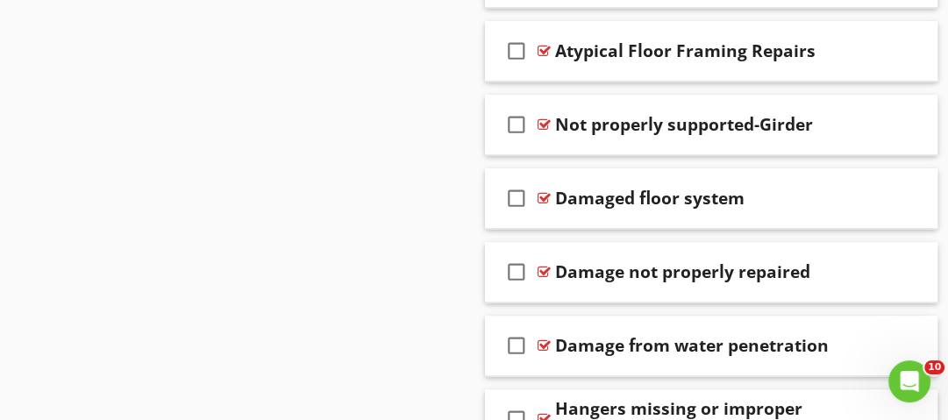
scroll to position [1565, 0]
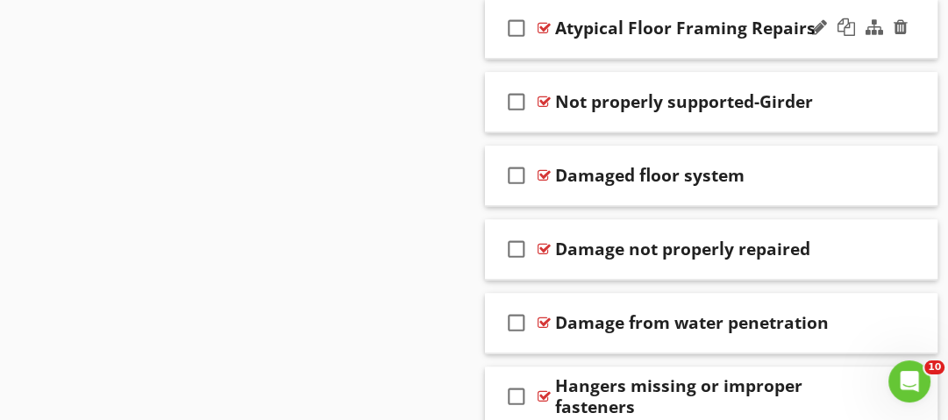
click at [500, 44] on div "check_box_outline_blank Atypical Floor Framing Repairs" at bounding box center [712, 28] width 454 height 61
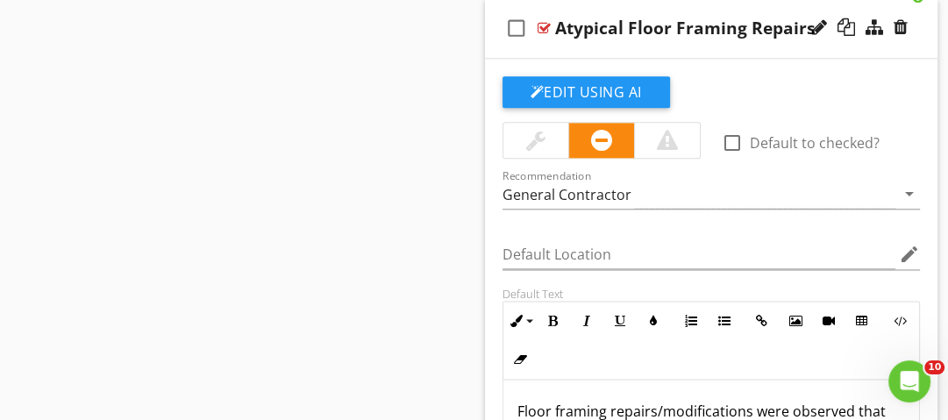
click at [495, 53] on div "check_box_outline_blank Atypical Floor Framing Repairs" at bounding box center [712, 28] width 454 height 61
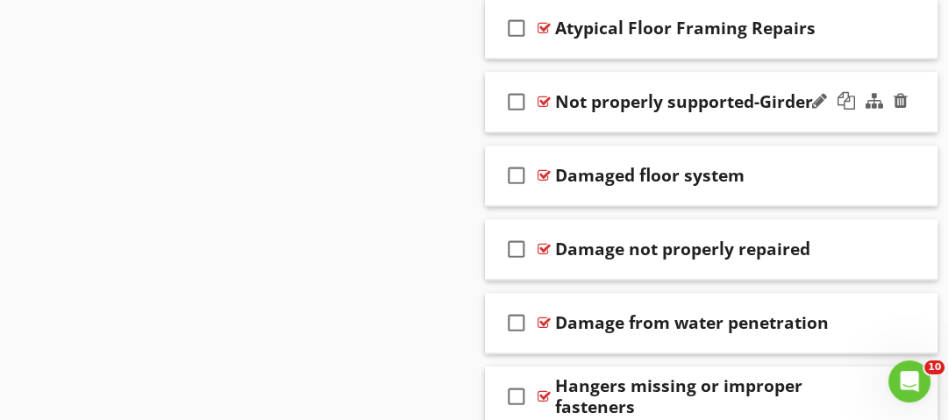
click at [491, 119] on div "check_box_outline_blank Not properly supported-Girder" at bounding box center [712, 102] width 454 height 61
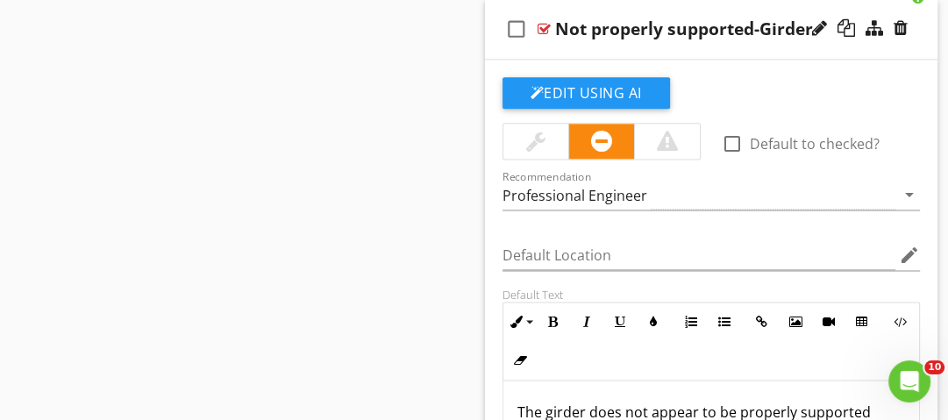
scroll to position [1635, 0]
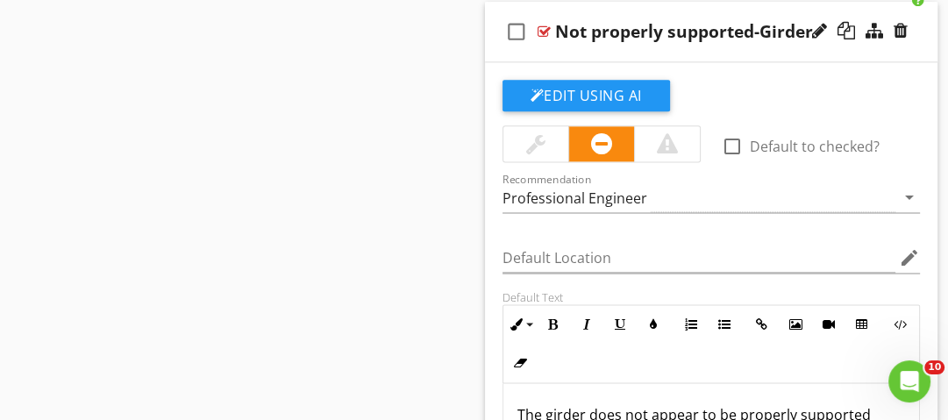
click at [495, 46] on div "check_box_outline_blank Not properly supported-Girder" at bounding box center [712, 32] width 454 height 61
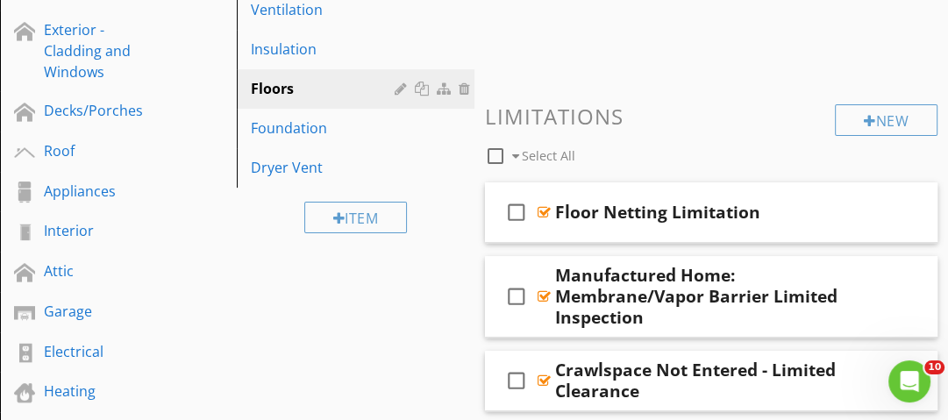
scroll to position [232, 0]
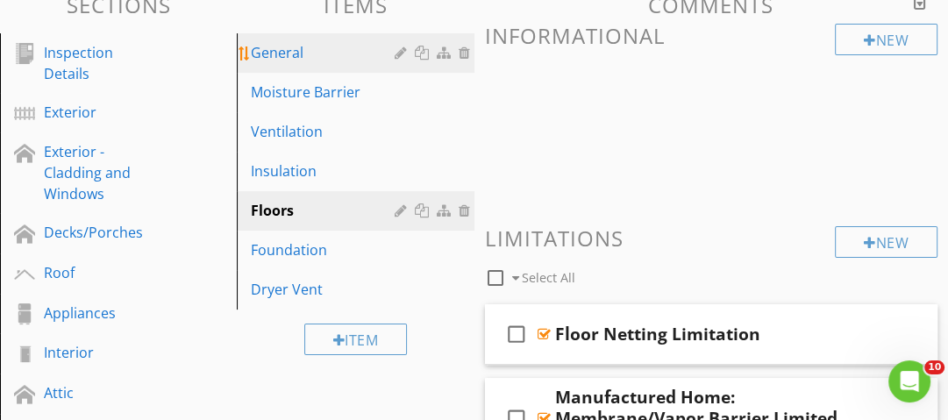
click at [354, 53] on div "General" at bounding box center [325, 52] width 148 height 21
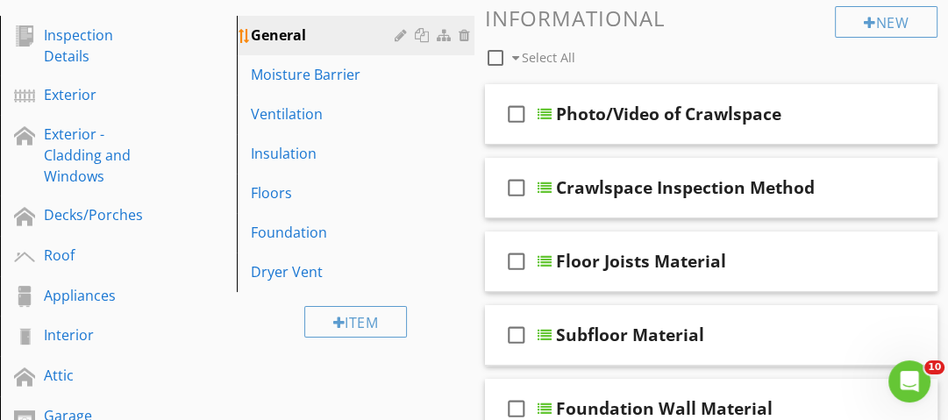
scroll to position [263, 0]
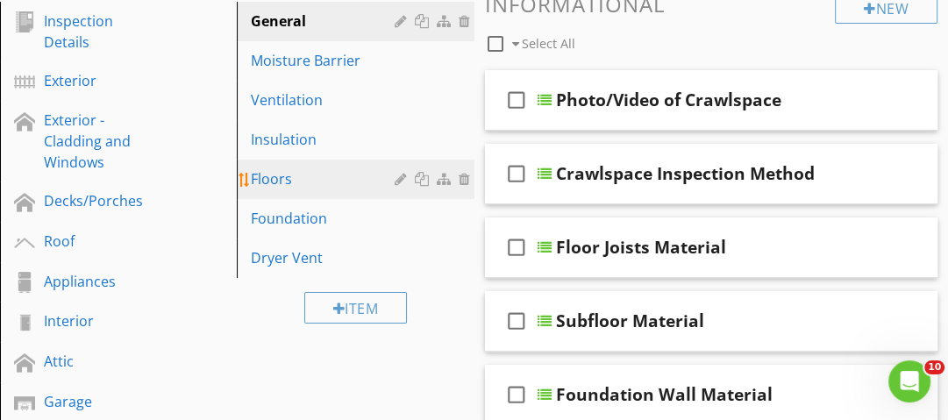
click at [361, 186] on div "Floors" at bounding box center [325, 178] width 148 height 21
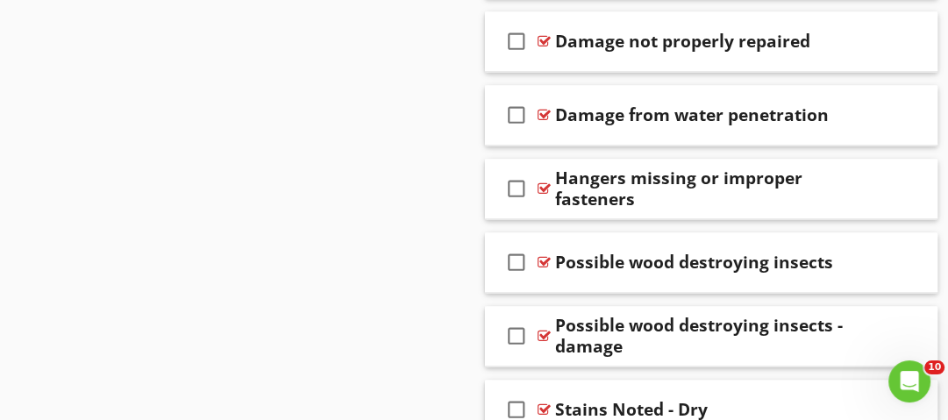
scroll to position [1807, 0]
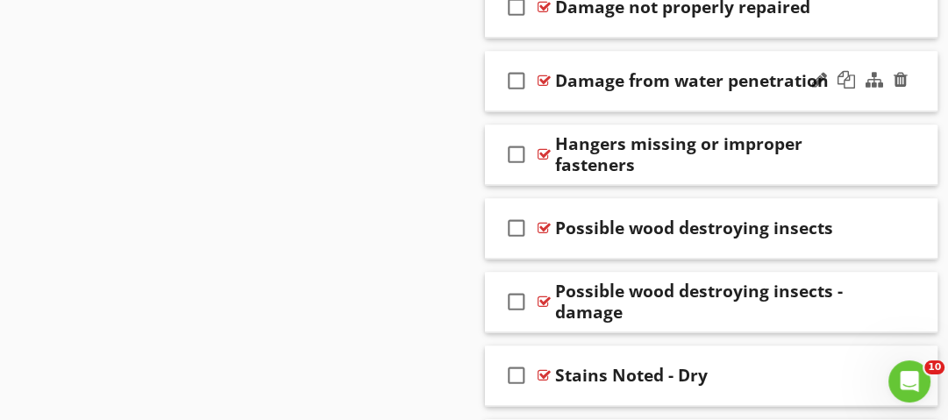
click at [504, 98] on div "check_box_outline_blank Damage from water penetration" at bounding box center [712, 81] width 454 height 61
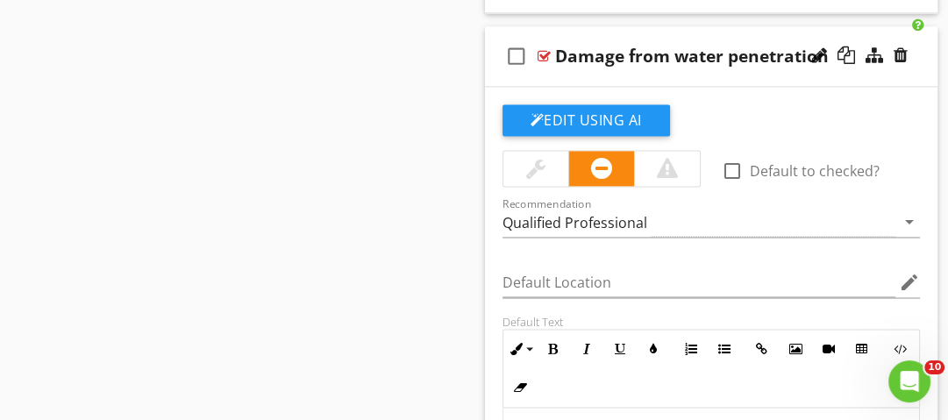
scroll to position [1737, 0]
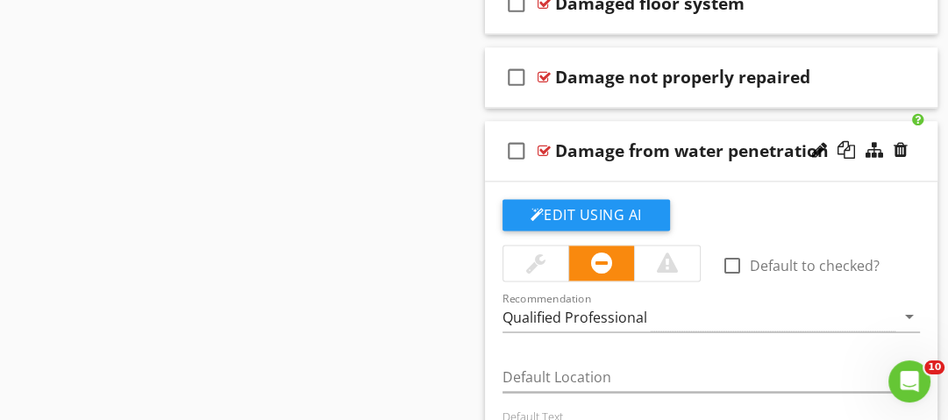
click at [494, 166] on div "check_box_outline_blank Damage from water penetration" at bounding box center [712, 151] width 454 height 61
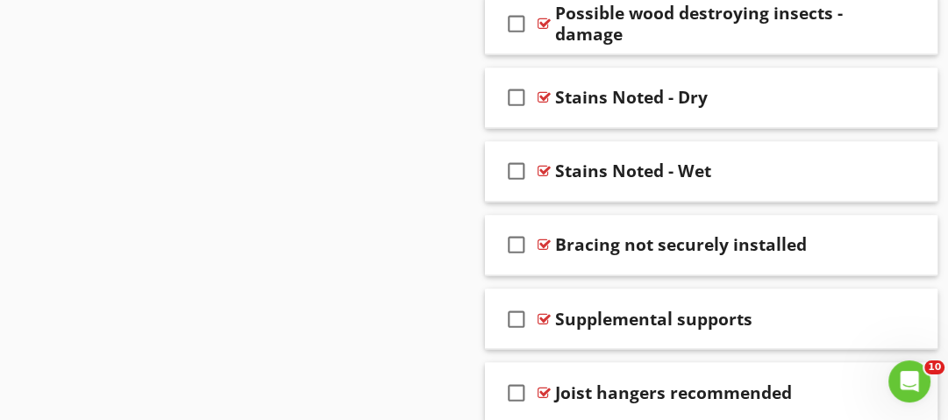
scroll to position [2088, 0]
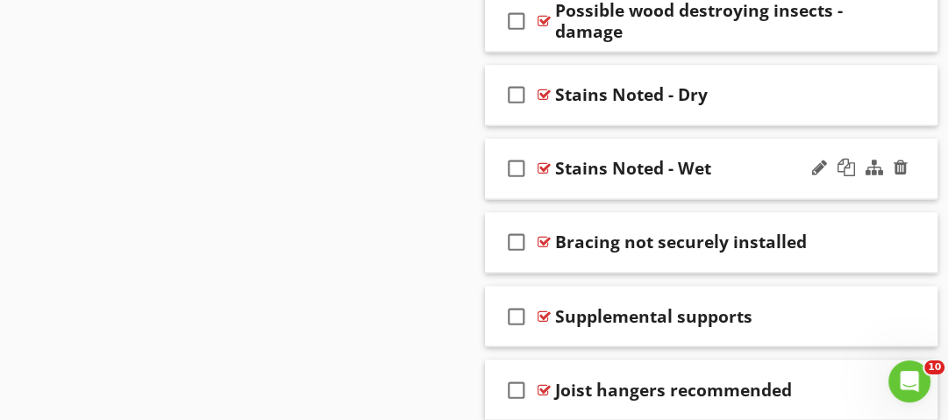
click at [498, 183] on div "check_box_outline_blank Stains Noted - Wet" at bounding box center [712, 169] width 454 height 61
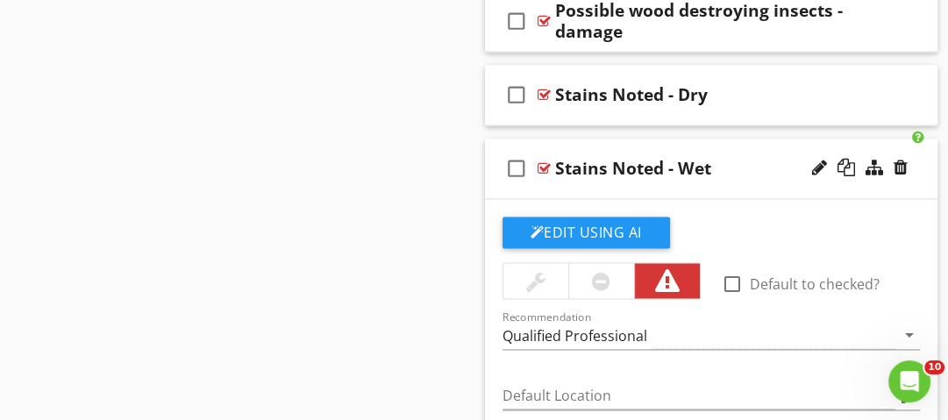
click at [495, 182] on div "check_box_outline_blank Stains Noted - Wet" at bounding box center [712, 169] width 454 height 61
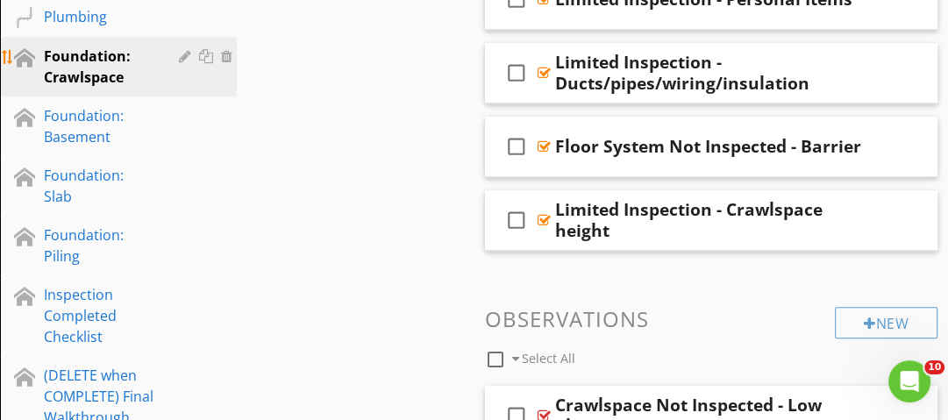
scroll to position [754, 0]
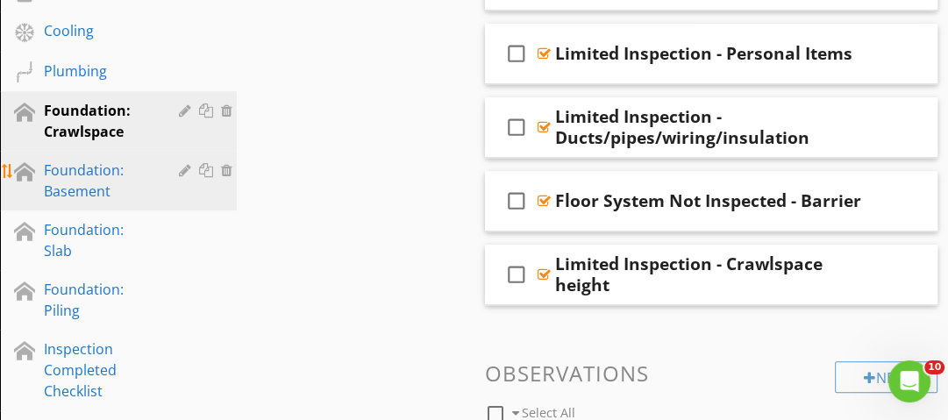
click at [137, 182] on div "Foundation: Basement" at bounding box center [99, 181] width 110 height 42
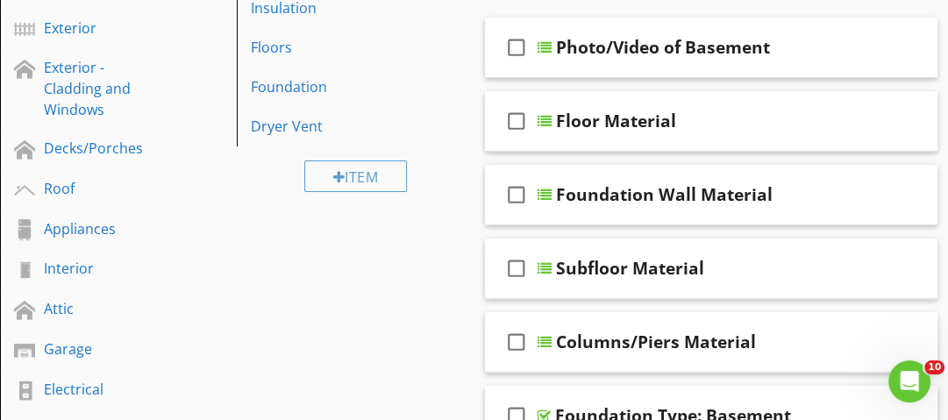
scroll to position [193, 0]
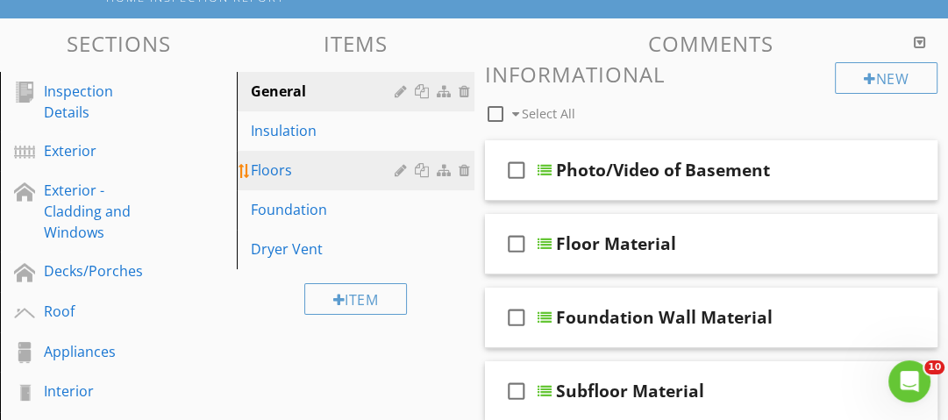
click at [354, 168] on div "Floors" at bounding box center [325, 170] width 148 height 21
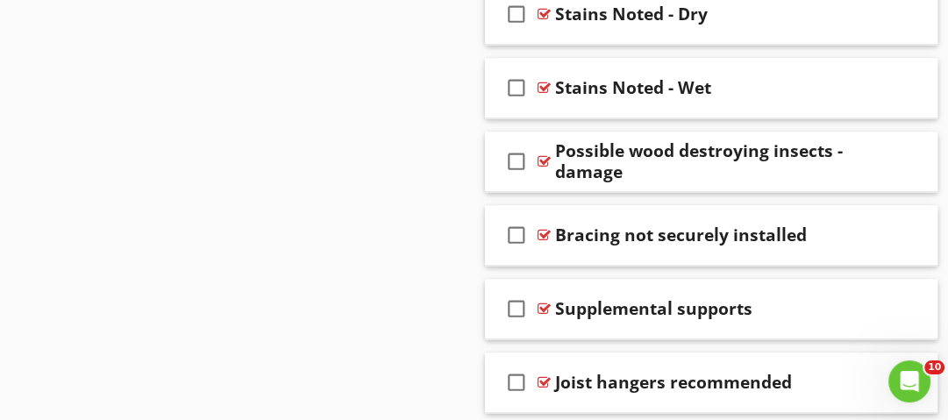
scroll to position [1877, 0]
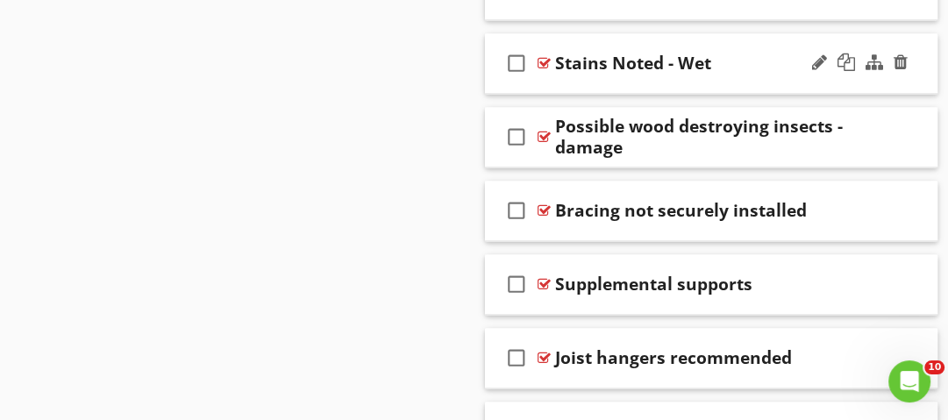
click at [501, 78] on div "check_box_outline_blank Stains Noted - Wet" at bounding box center [712, 63] width 454 height 61
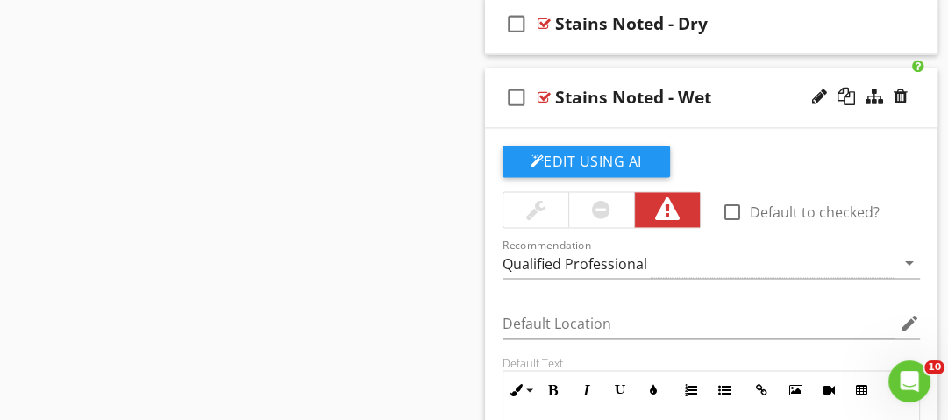
scroll to position [1807, 0]
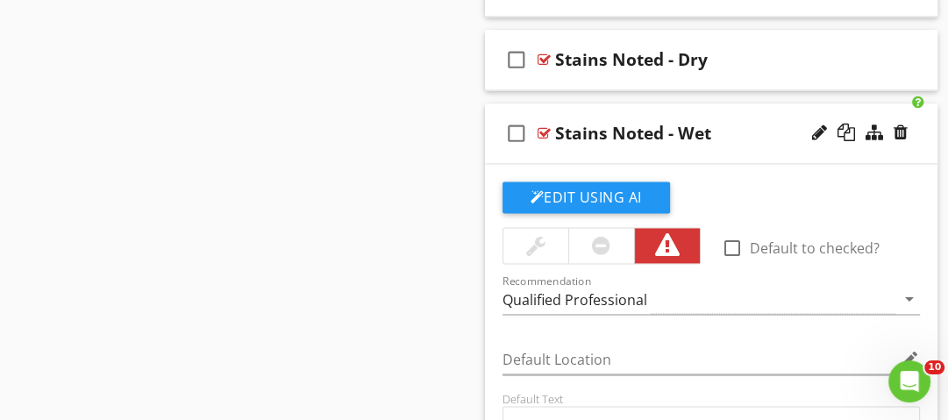
click at [493, 151] on div "check_box_outline_blank Stains Noted - Wet" at bounding box center [712, 134] width 454 height 61
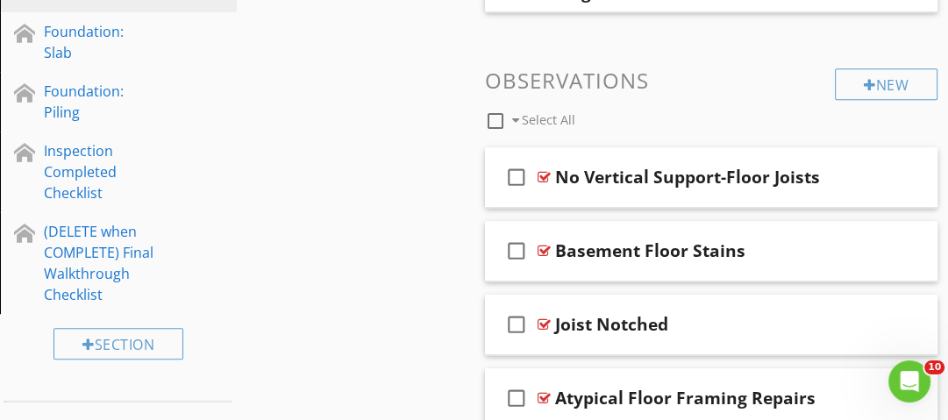
scroll to position [1023, 0]
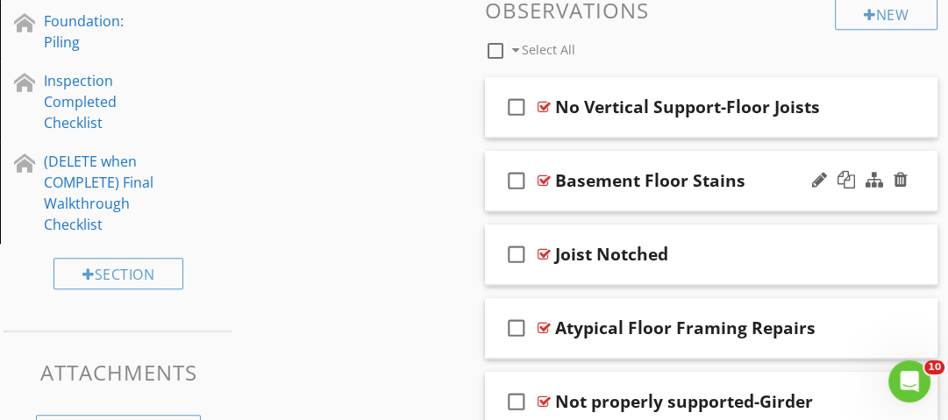
click at [497, 199] on div "check_box_outline_blank Basement Floor Stains" at bounding box center [712, 181] width 454 height 61
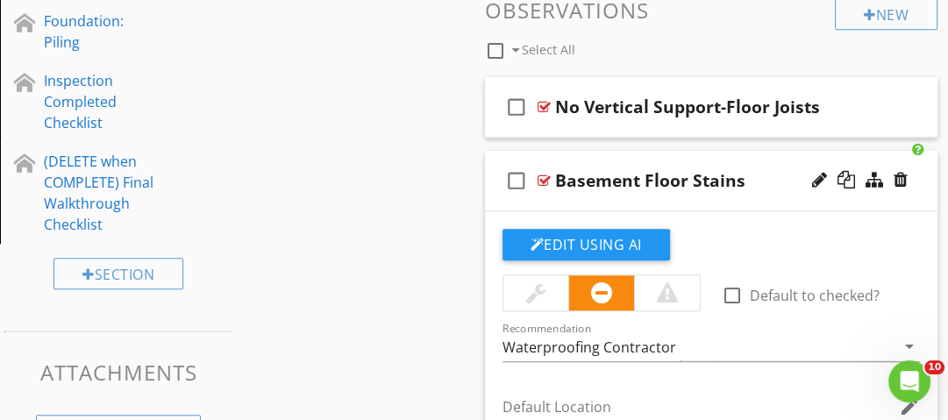
click at [491, 196] on div "check_box_outline_blank Basement Floor Stains" at bounding box center [712, 181] width 454 height 61
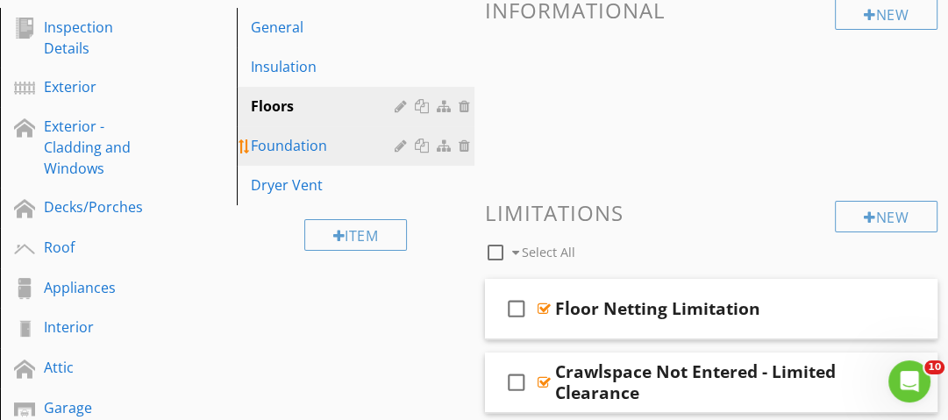
scroll to position [181, 0]
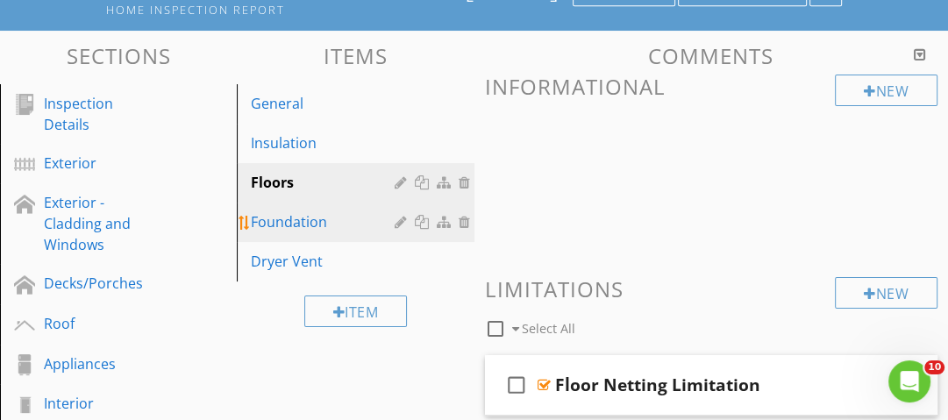
click at [346, 225] on div "Foundation" at bounding box center [325, 221] width 148 height 21
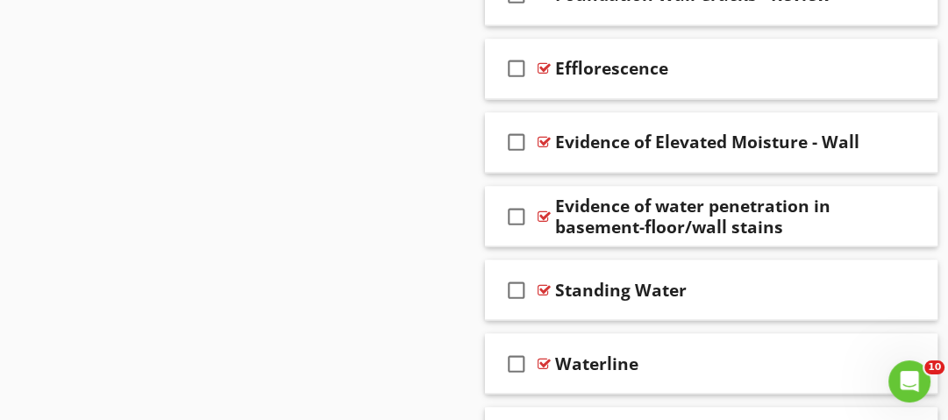
scroll to position [2156, 0]
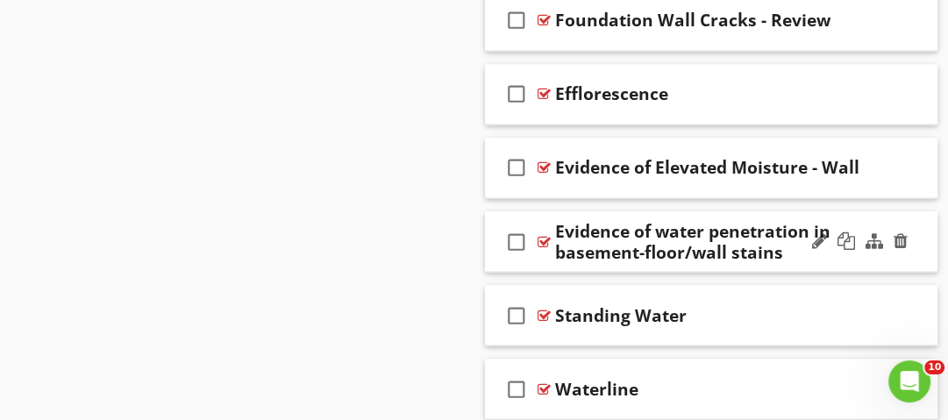
click at [497, 253] on div "check_box_outline_blank Evidence of water penetration in basement-floor/wall st…" at bounding box center [712, 241] width 454 height 61
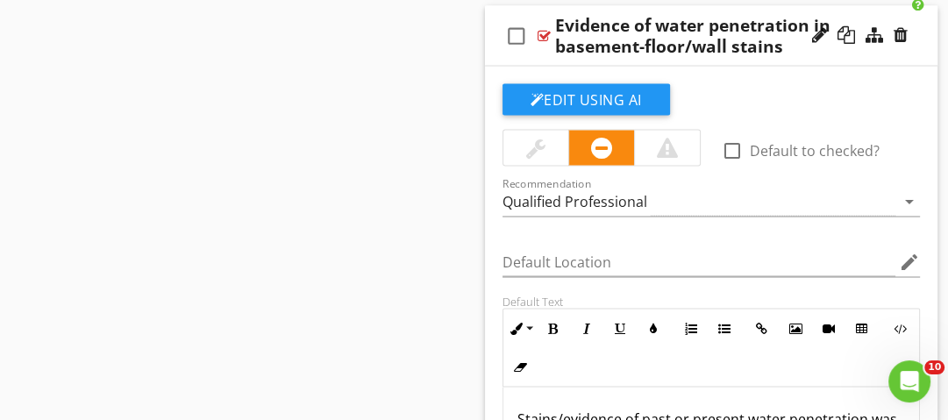
scroll to position [2296, 0]
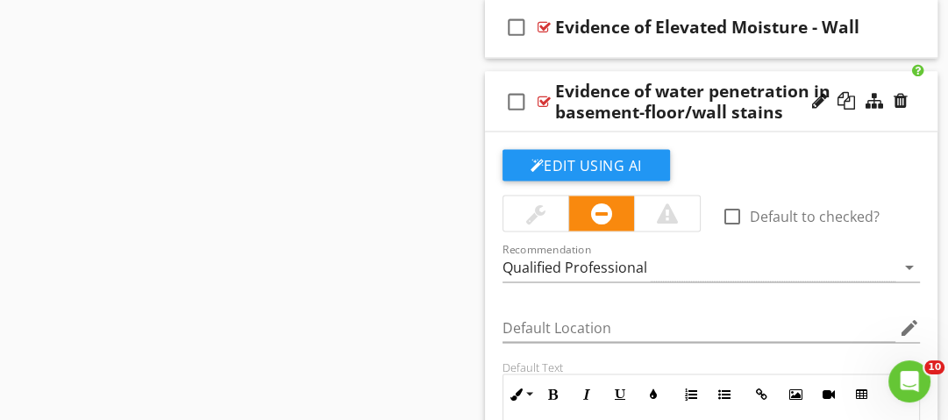
click at [496, 105] on div "check_box_outline_blank Evidence of water penetration in basement-floor/wall st…" at bounding box center [712, 101] width 454 height 61
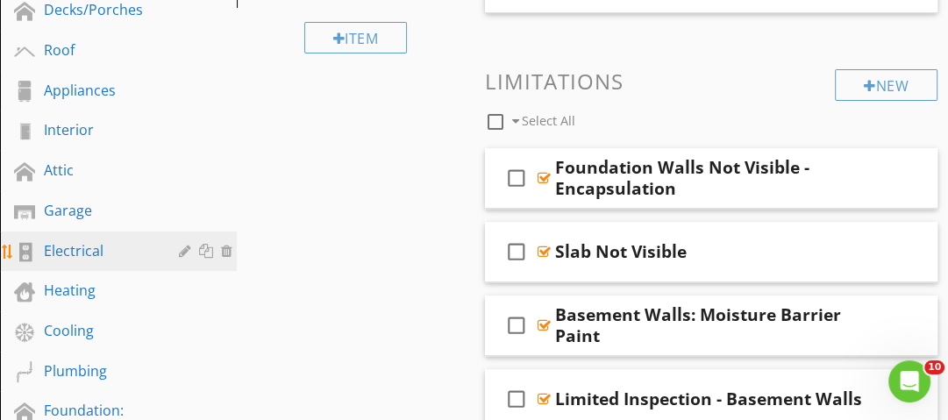
scroll to position [471, 0]
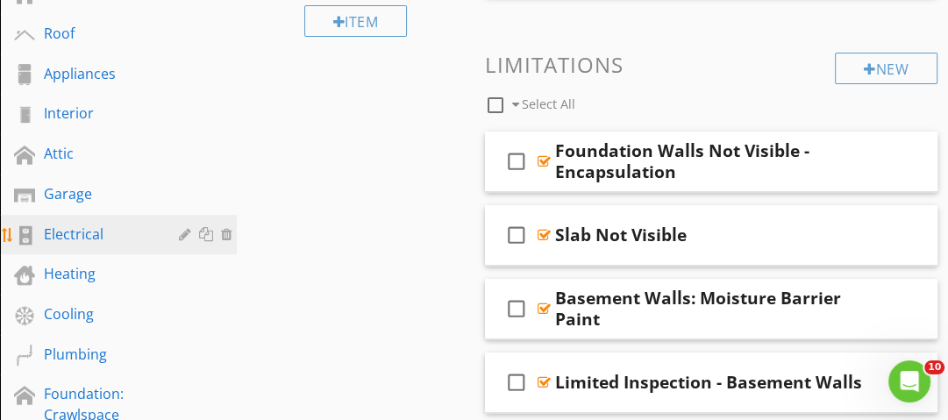
click at [137, 233] on div "Electrical" at bounding box center [99, 234] width 110 height 21
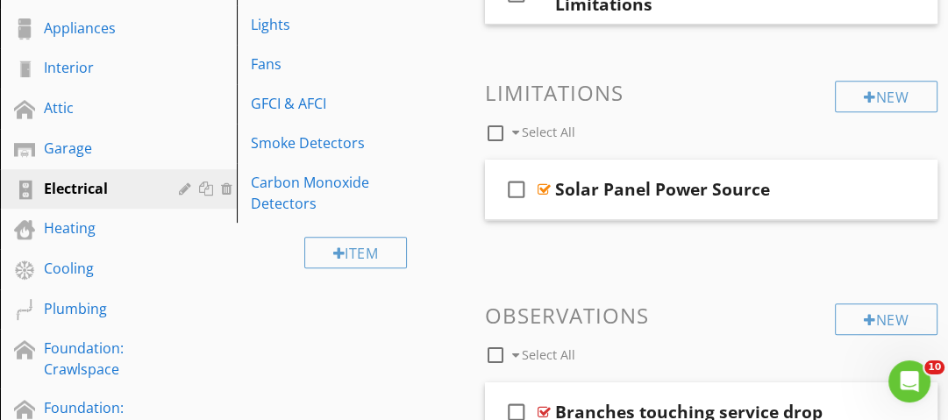
scroll to position [240, 0]
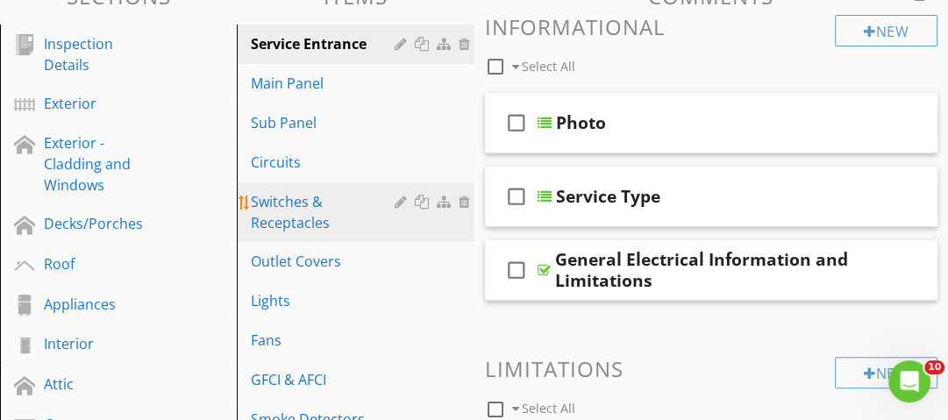
click at [368, 214] on div "Switches & Receptacles" at bounding box center [325, 212] width 148 height 42
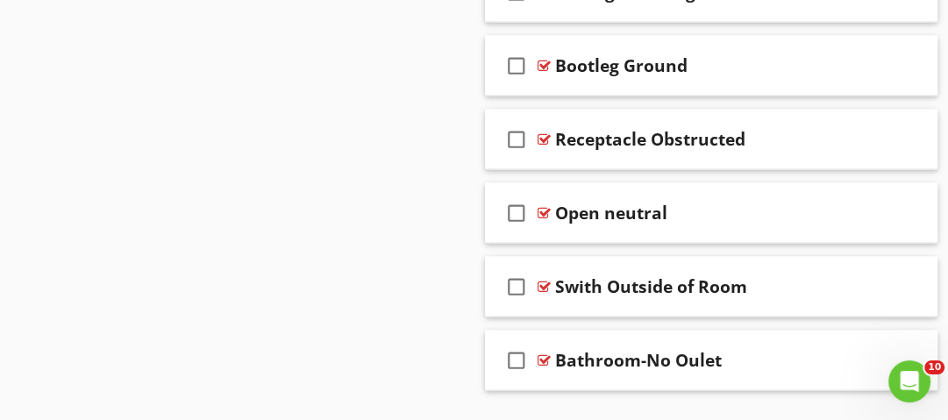
scroll to position [2495, 0]
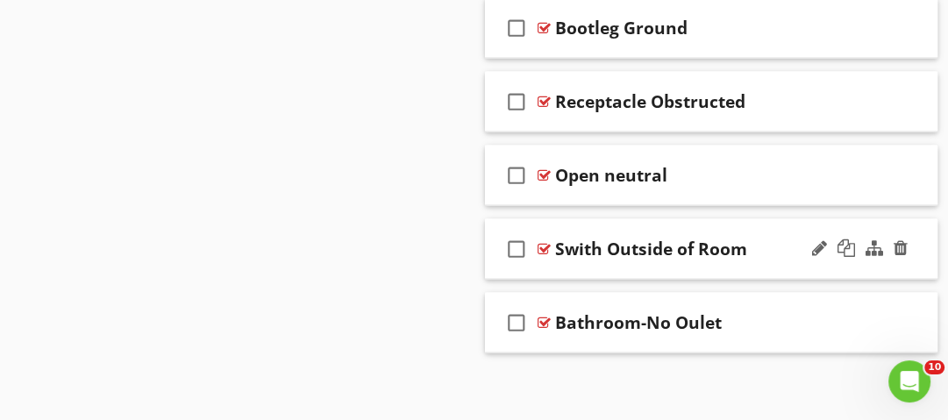
click at [503, 253] on icon "check_box_outline_blank" at bounding box center [517, 249] width 28 height 42
click at [519, 241] on icon "check_box" at bounding box center [517, 249] width 28 height 42
click at [495, 270] on div "check_box_outline_blank Swith Outside of Room" at bounding box center [712, 249] width 454 height 61
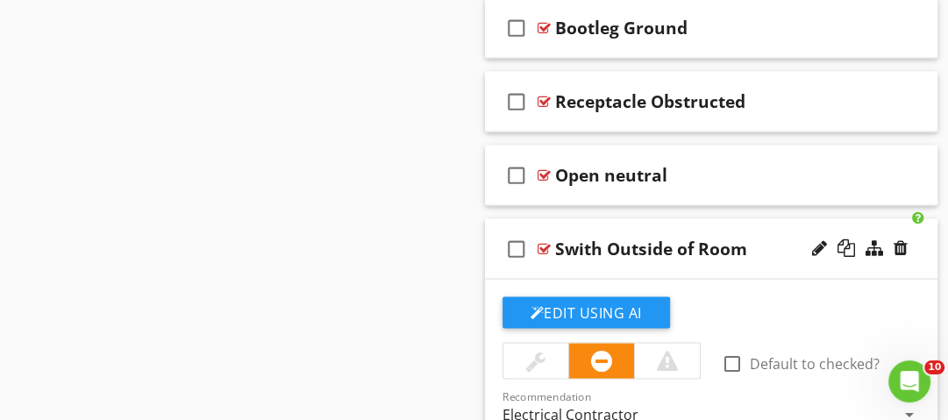
click at [492, 265] on div "check_box_outline_blank Swith Outside of Room" at bounding box center [712, 249] width 454 height 61
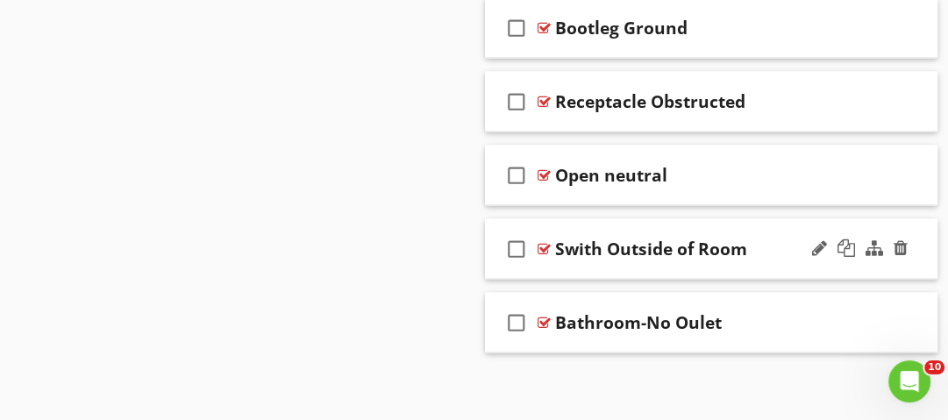
click at [494, 261] on div "check_box_outline_blank Swith Outside of Room" at bounding box center [712, 249] width 454 height 61
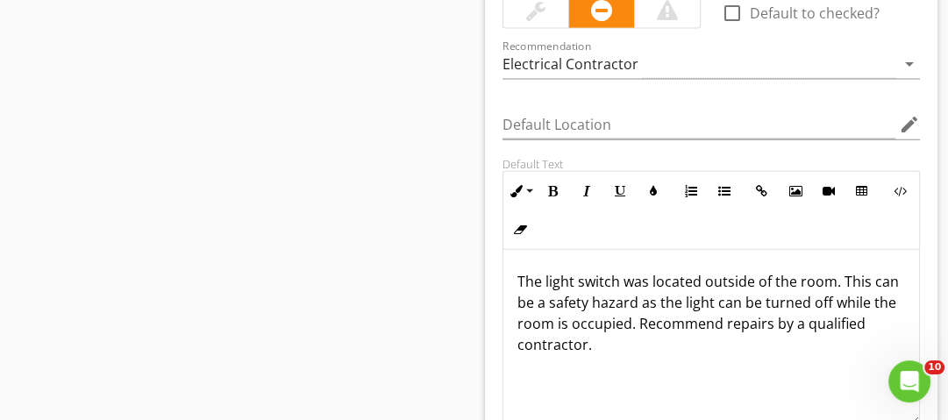
scroll to position [2916, 0]
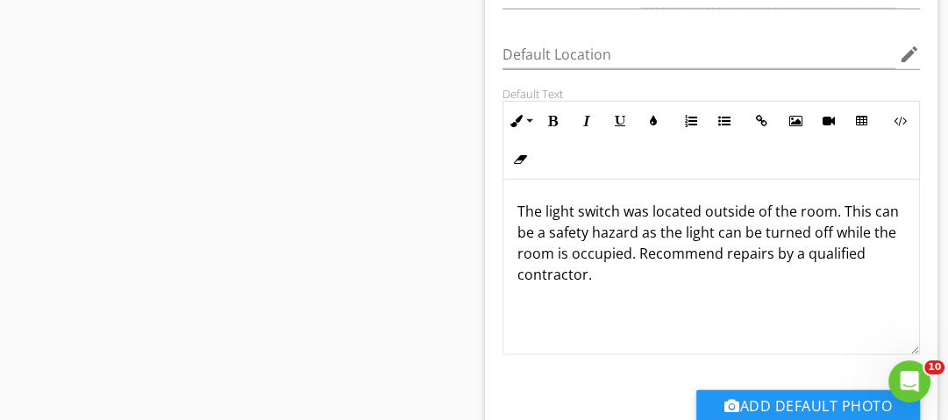
click at [831, 226] on p "The light switch was located outside of the room. This can be a safety hazard a…" at bounding box center [712, 243] width 389 height 84
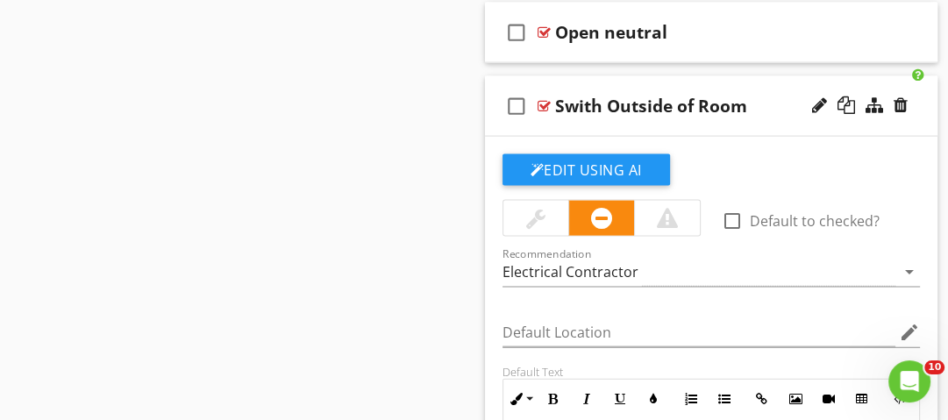
scroll to position [2635, 0]
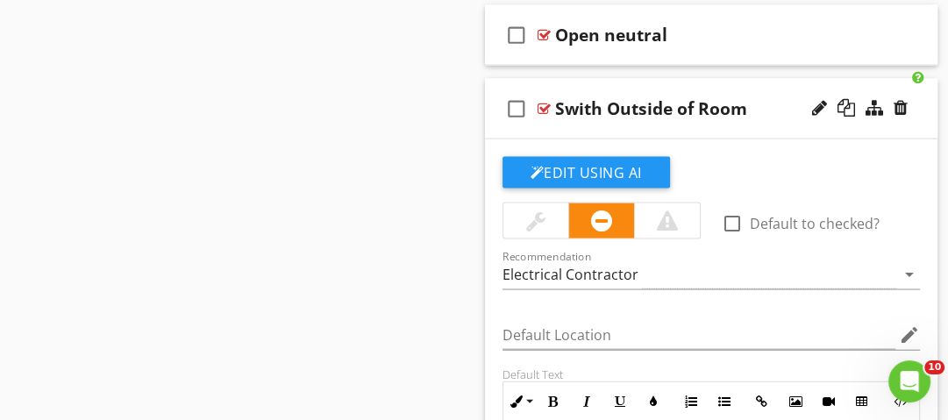
click at [493, 118] on div "check_box_outline_blank Swith Outside of Room" at bounding box center [712, 109] width 454 height 61
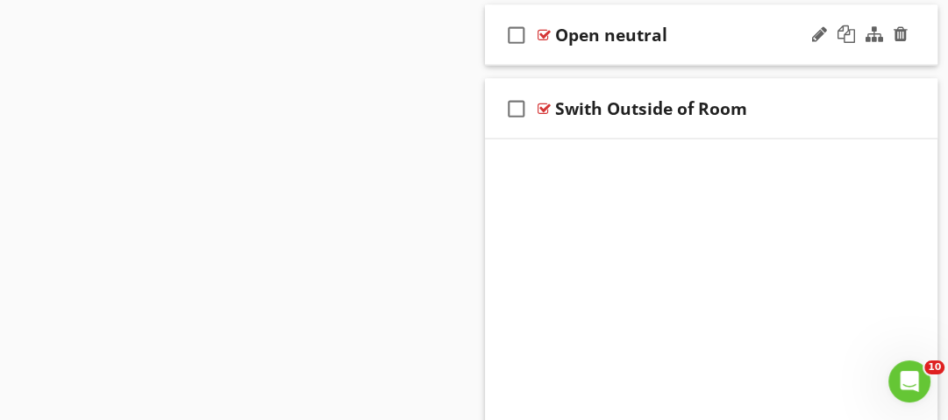
scroll to position [2495, 0]
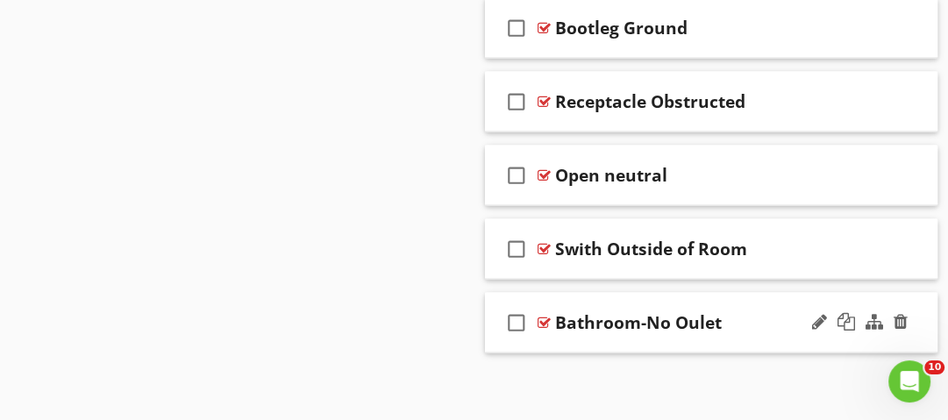
click at [497, 339] on div "check_box_outline_blank Bathroom-No Oulet" at bounding box center [712, 323] width 454 height 61
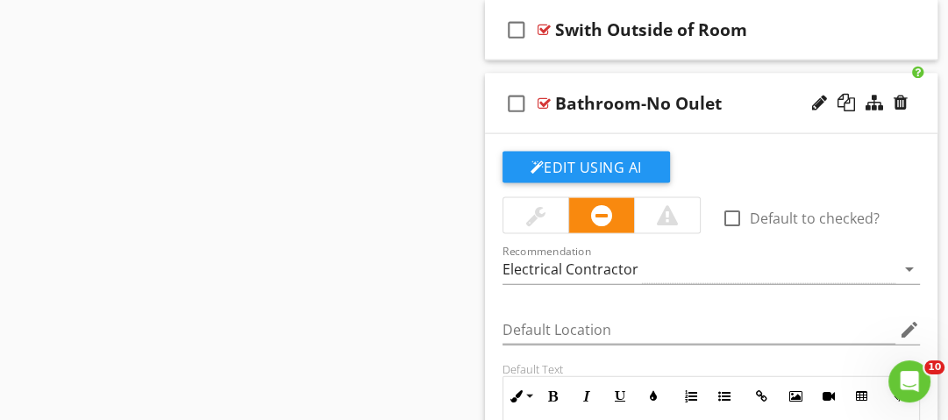
scroll to position [2706, 0]
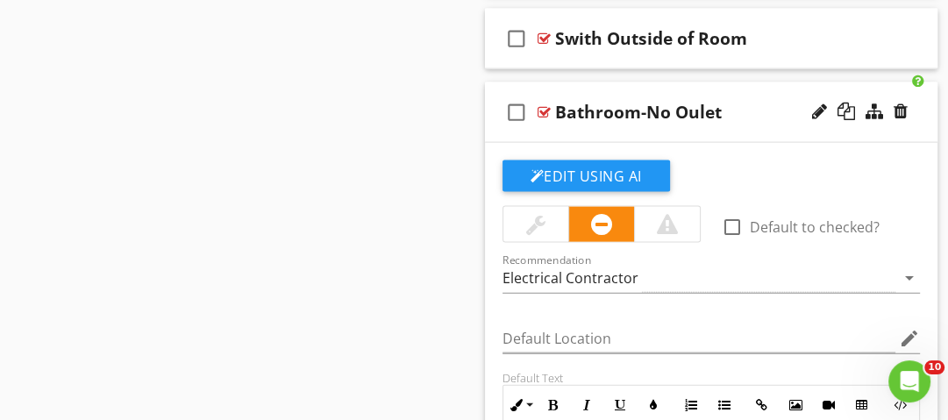
click at [494, 121] on div "check_box_outline_blank Bathroom-No Oulet" at bounding box center [712, 112] width 454 height 61
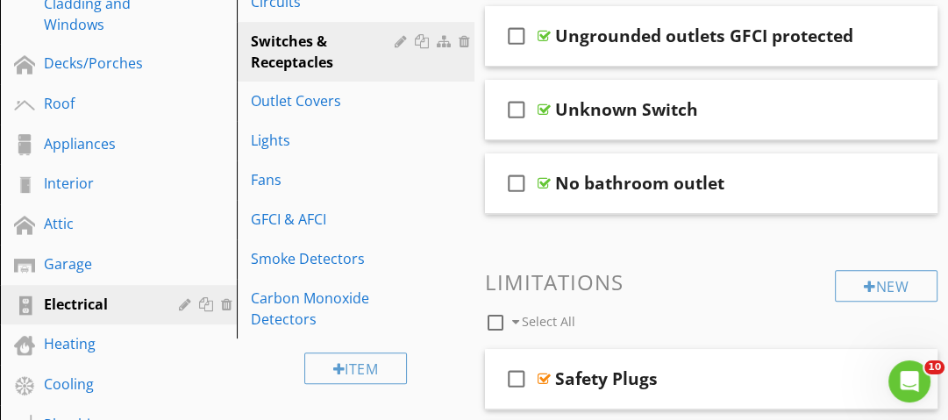
scroll to position [390, 0]
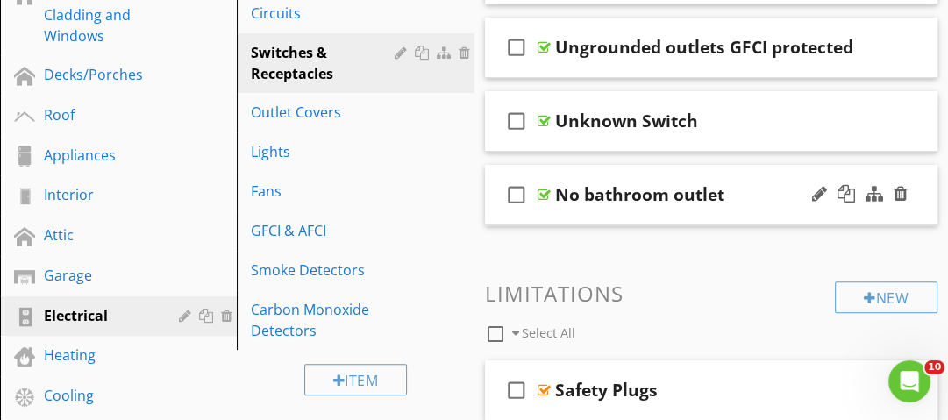
click at [493, 215] on div "check_box_outline_blank No bathroom outlet" at bounding box center [712, 195] width 454 height 61
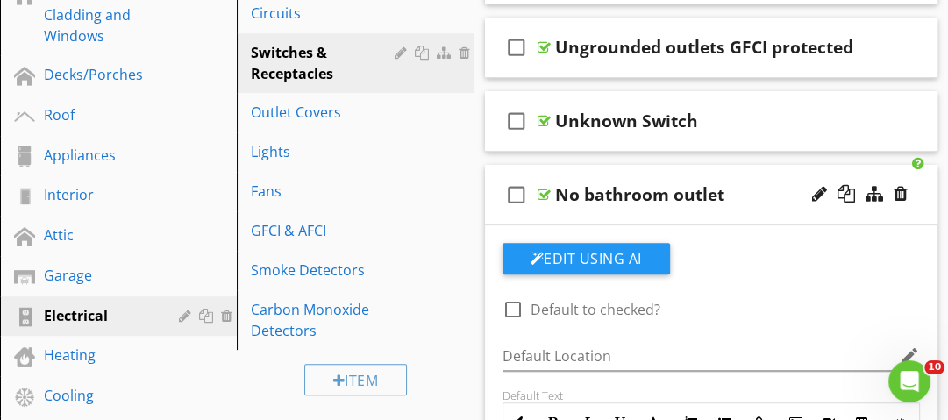
click at [496, 212] on div "check_box_outline_blank No bathroom outlet" at bounding box center [712, 195] width 454 height 61
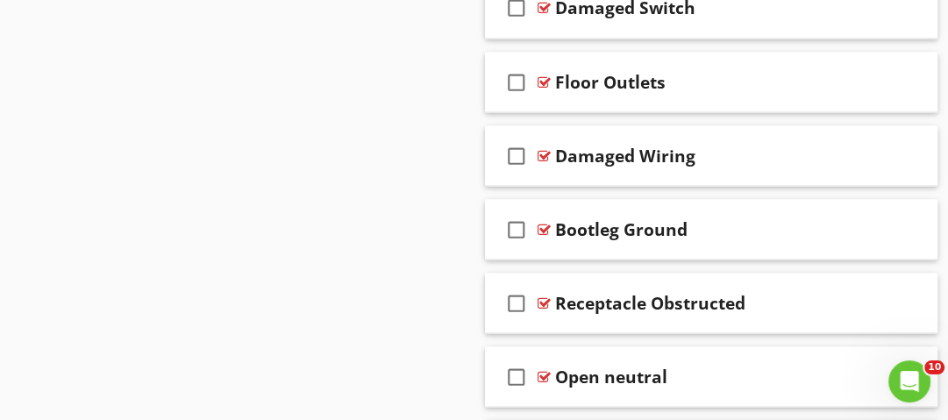
scroll to position [2495, 0]
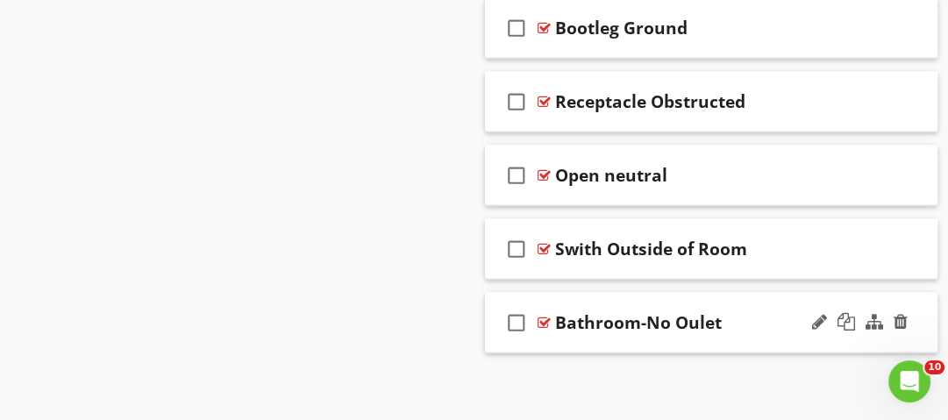
click at [491, 334] on div "check_box_outline_blank Bathroom-No Oulet" at bounding box center [712, 323] width 454 height 61
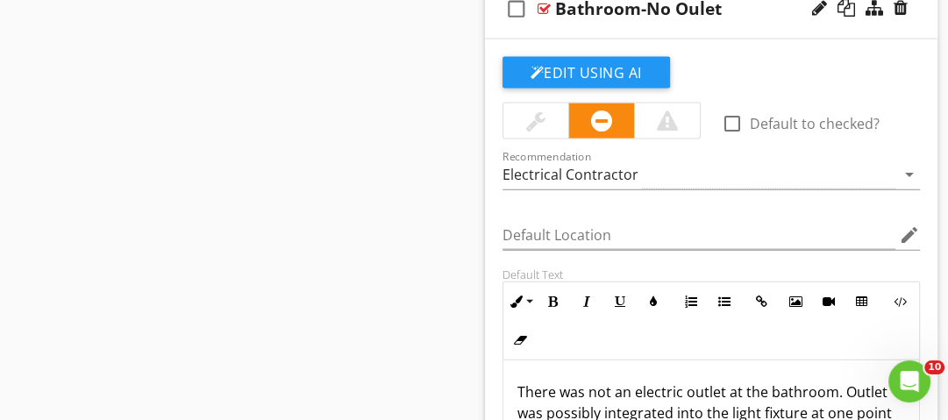
scroll to position [2776, 0]
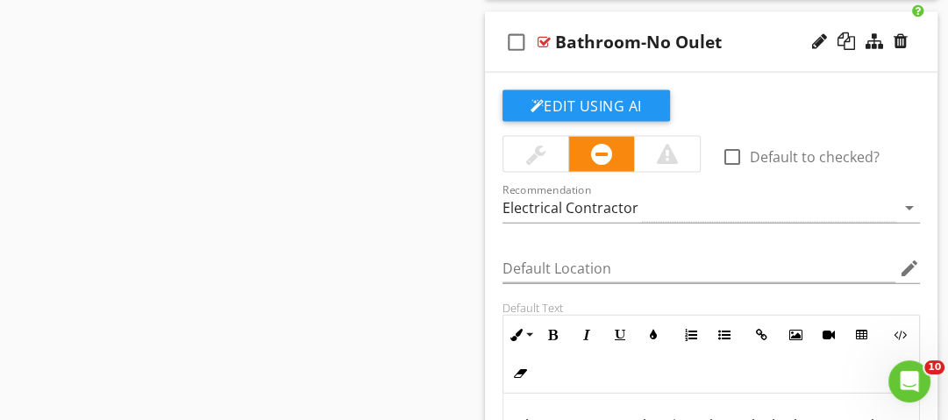
click at [529, 154] on div at bounding box center [535, 154] width 19 height 21
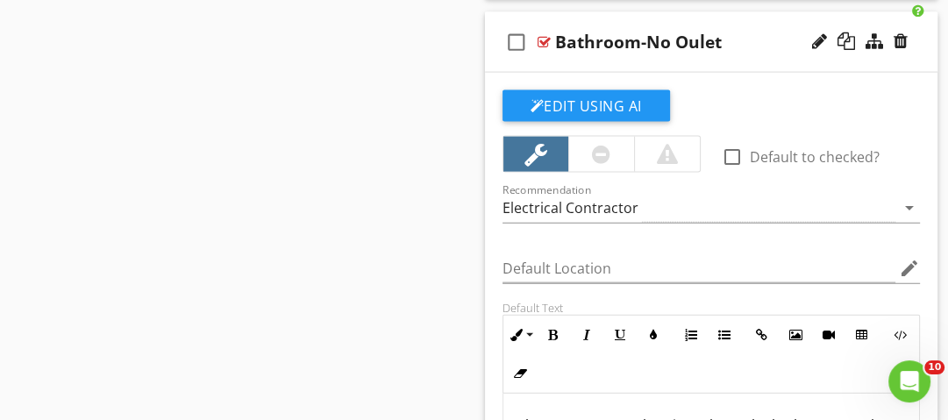
click at [497, 54] on div "check_box_outline_blank Bathroom-No Oulet" at bounding box center [712, 42] width 454 height 61
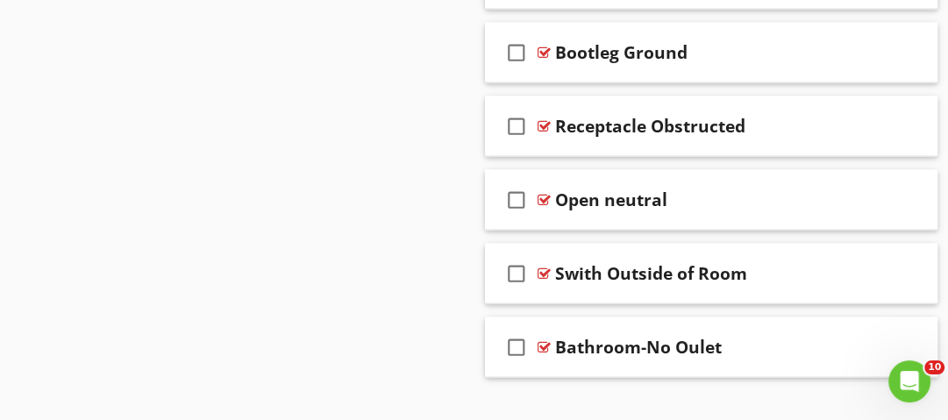
scroll to position [2495, 0]
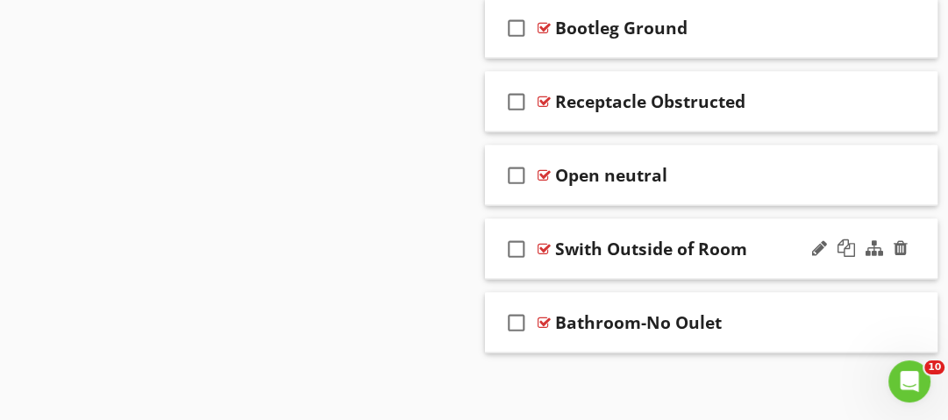
click at [495, 260] on div "check_box_outline_blank Swith Outside of Room" at bounding box center [712, 249] width 454 height 61
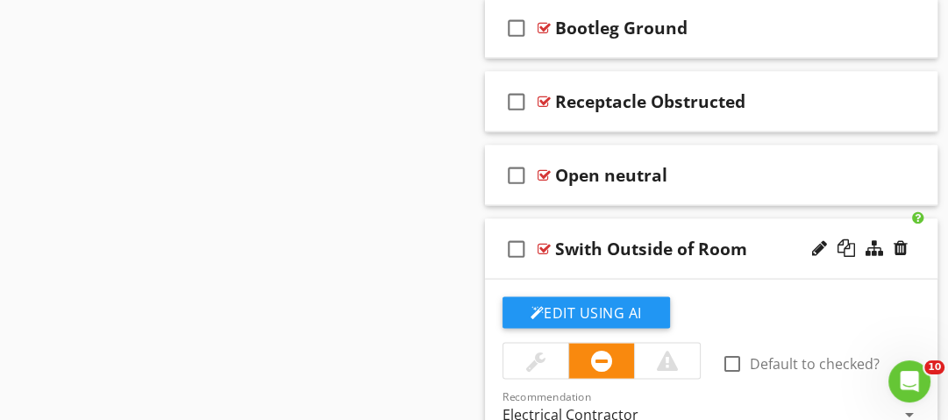
click at [534, 363] on div at bounding box center [535, 361] width 19 height 21
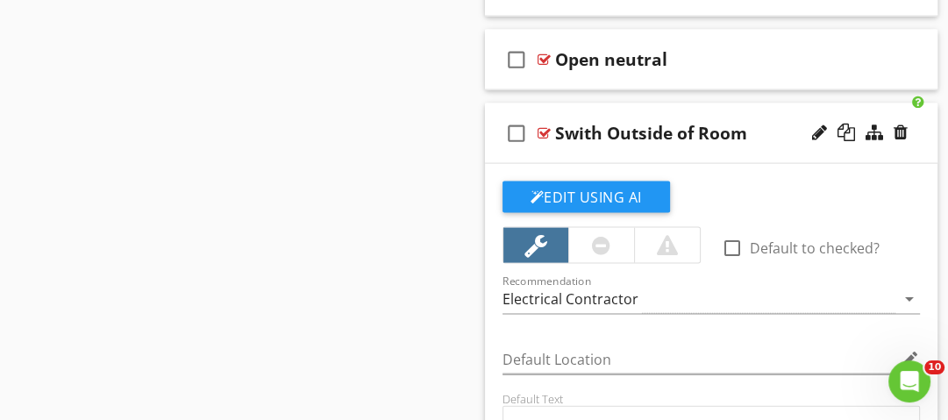
scroll to position [2635, 0]
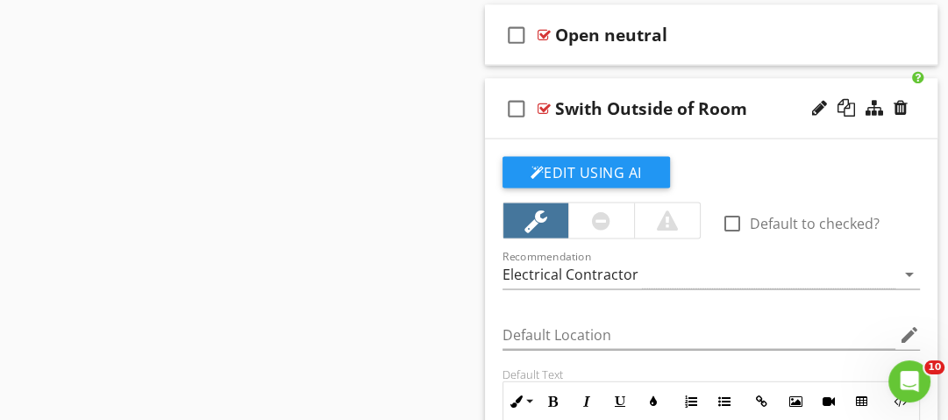
click at [589, 211] on div at bounding box center [601, 221] width 66 height 35
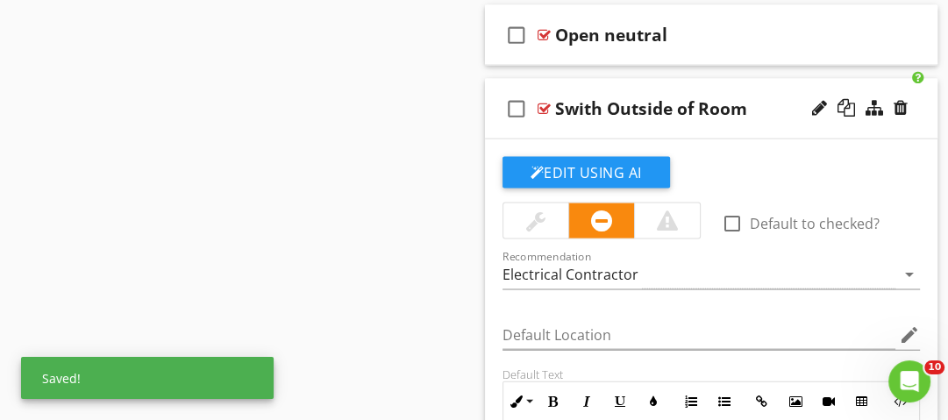
click at [498, 121] on div "check_box_outline_blank Swith Outside of Room" at bounding box center [712, 109] width 454 height 61
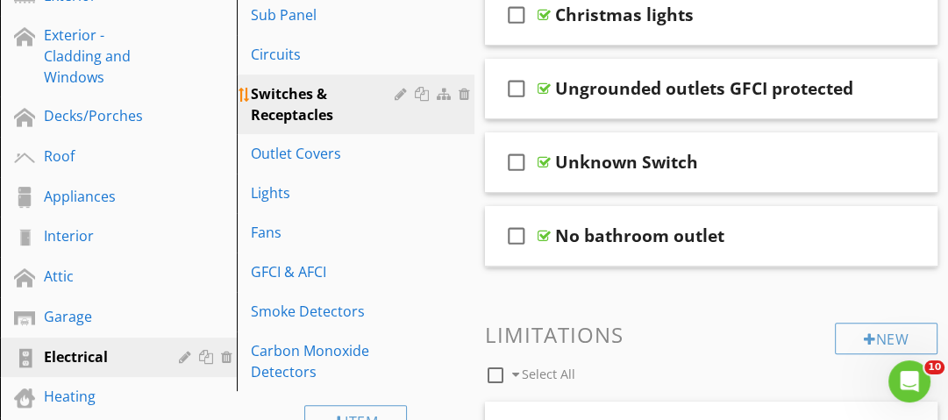
scroll to position [351, 0]
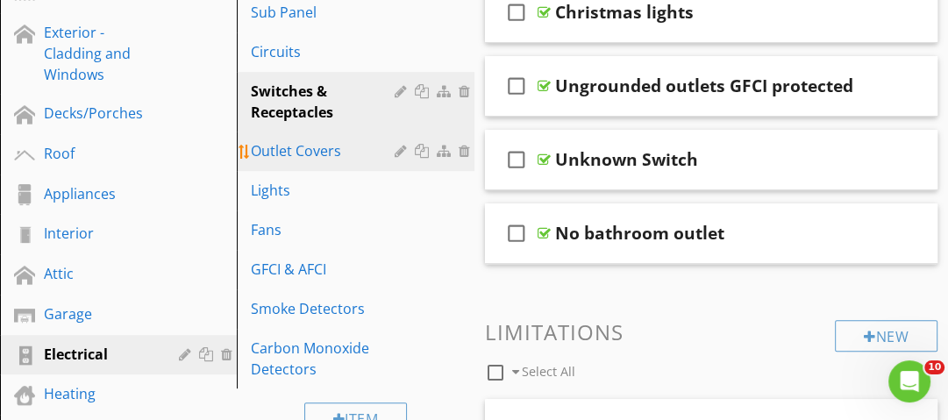
click at [361, 156] on div "Outlet Covers" at bounding box center [325, 150] width 148 height 21
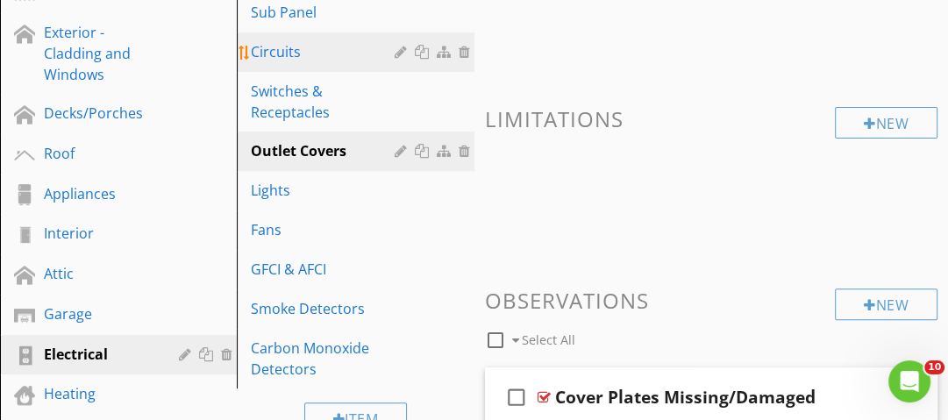
click at [345, 46] on div "Circuits" at bounding box center [325, 51] width 148 height 21
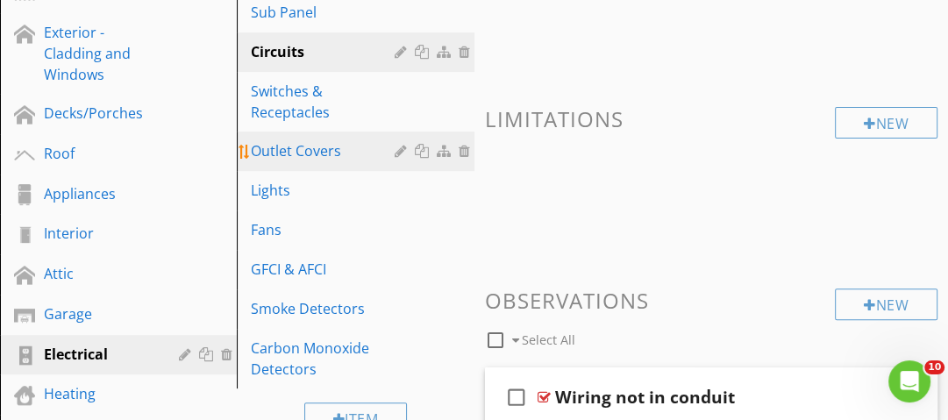
click at [368, 152] on div "Outlet Covers" at bounding box center [325, 150] width 148 height 21
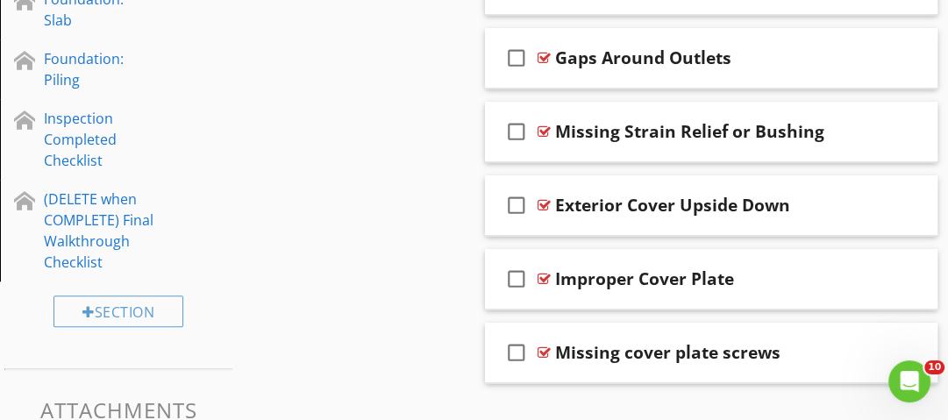
scroll to position [915, 0]
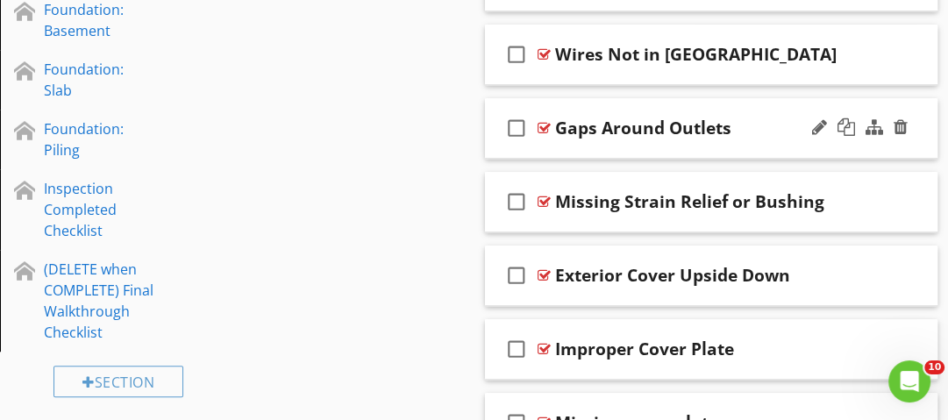
click at [493, 149] on div "check_box_outline_blank Gaps Around Outlets" at bounding box center [712, 128] width 454 height 61
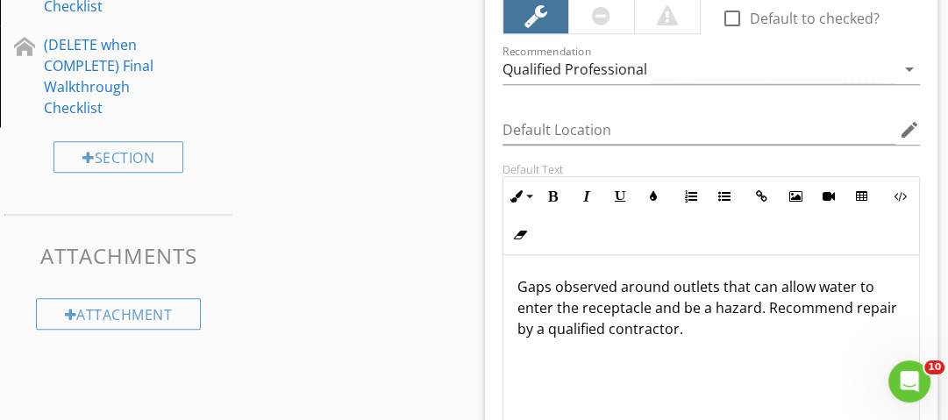
scroll to position [985, 0]
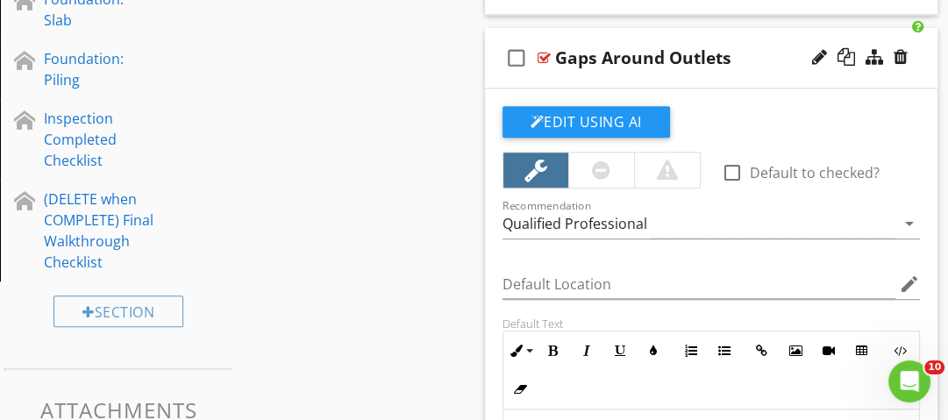
click at [495, 77] on div "check_box_outline_blank Gaps Around Outlets" at bounding box center [712, 58] width 454 height 61
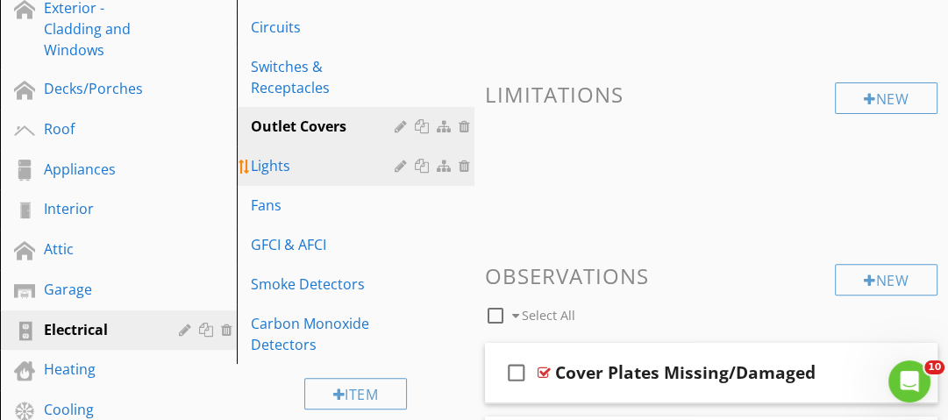
scroll to position [354, 0]
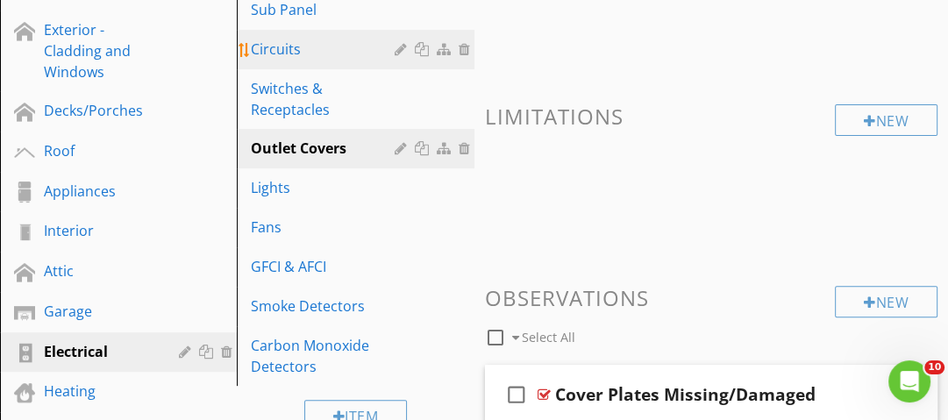
click at [344, 55] on div "Circuits" at bounding box center [325, 49] width 148 height 21
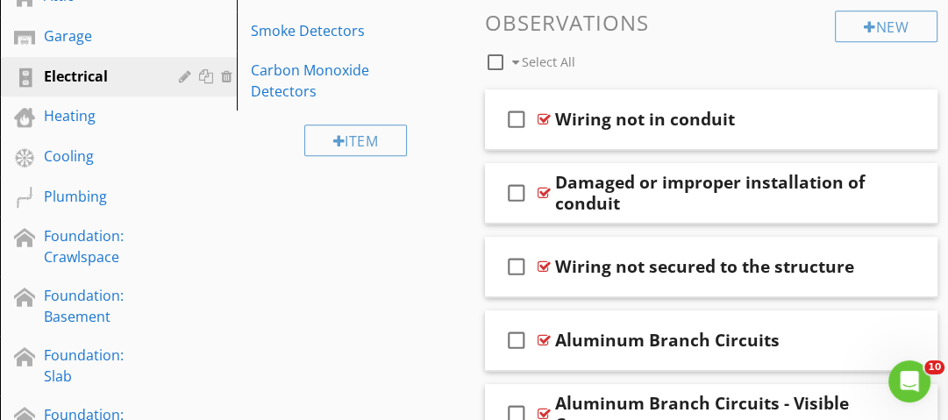
scroll to position [608, 0]
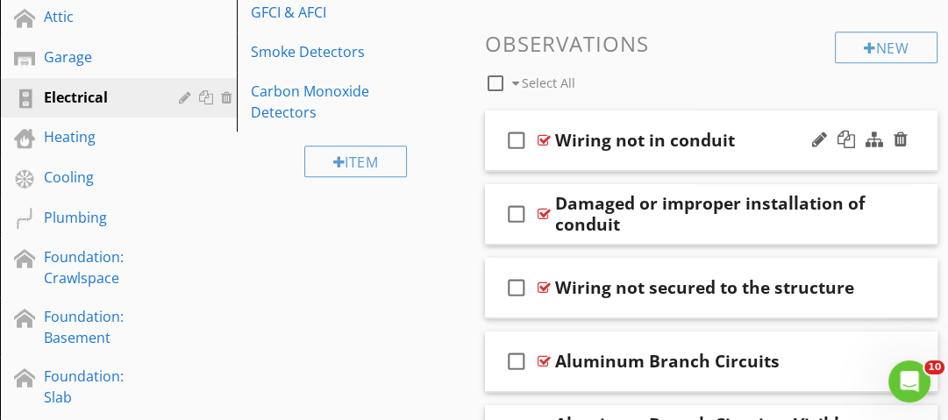
click at [491, 154] on div "check_box_outline_blank Wiring not in conduit" at bounding box center [712, 141] width 454 height 61
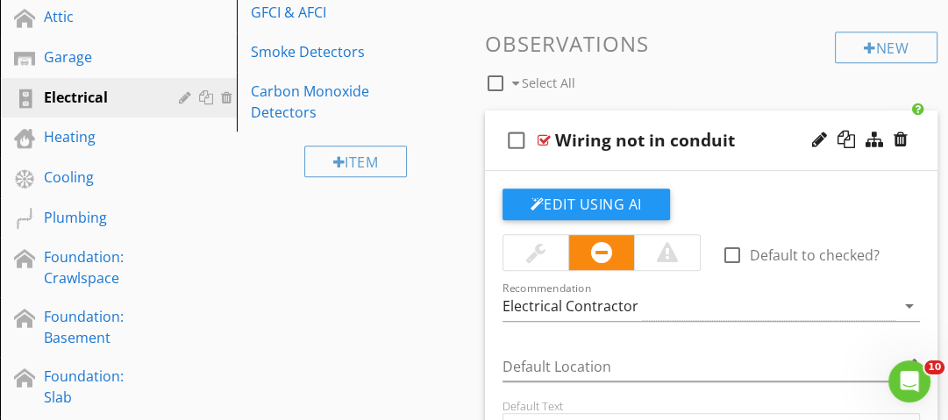
click at [492, 162] on div "check_box_outline_blank Wiring not in conduit" at bounding box center [712, 141] width 454 height 61
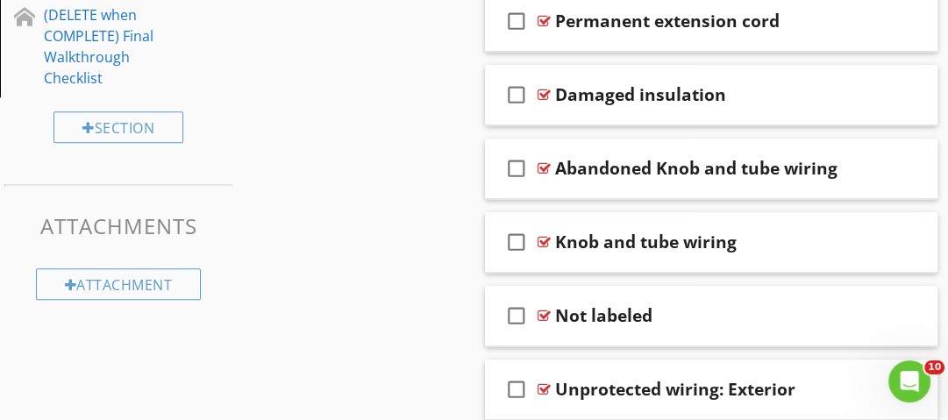
scroll to position [1240, 0]
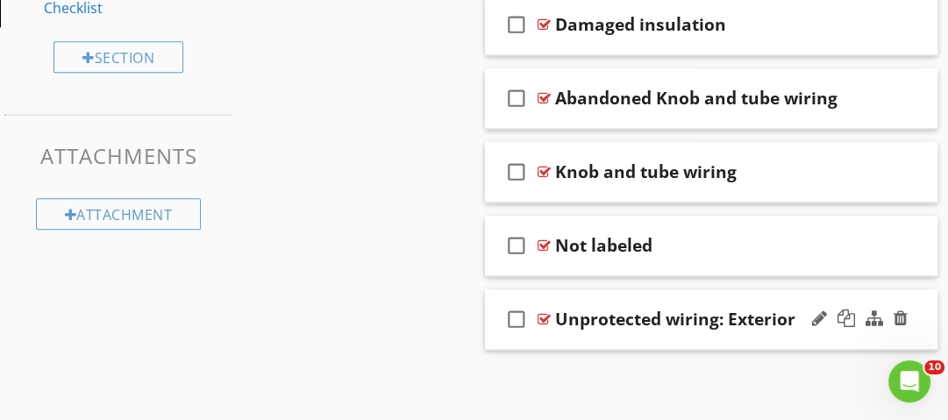
click at [491, 335] on div "check_box_outline_blank Unprotected wiring: Exterior" at bounding box center [712, 320] width 454 height 61
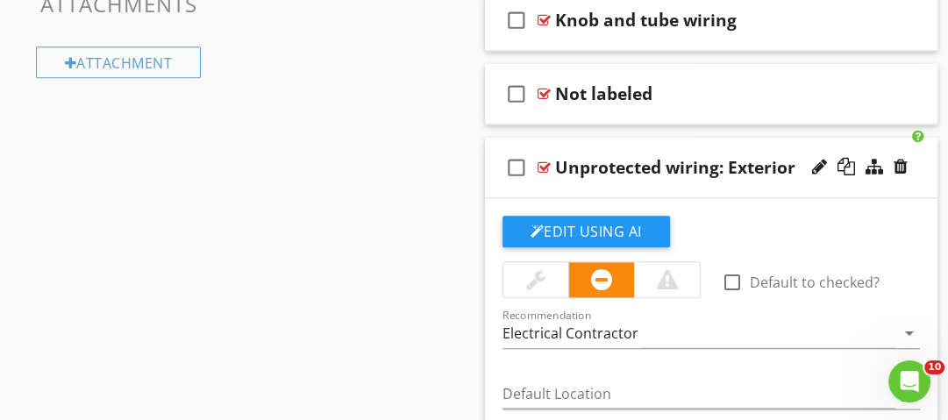
scroll to position [1380, 0]
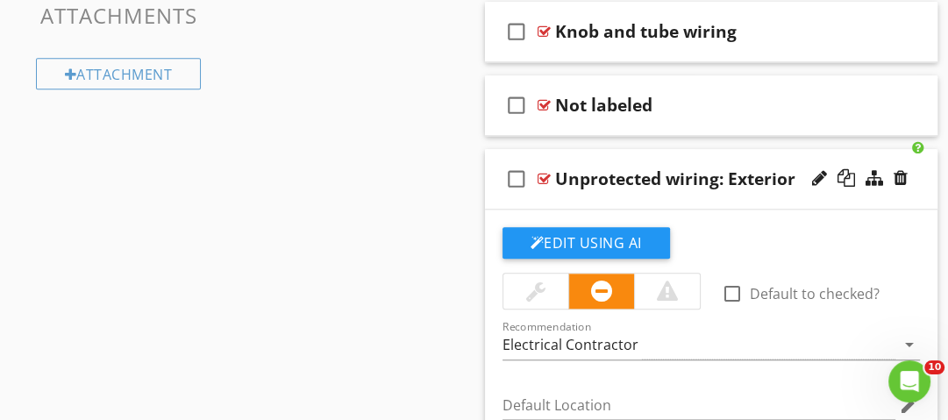
click at [497, 201] on div "check_box_outline_blank Unprotected wiring: Exterior" at bounding box center [712, 179] width 454 height 61
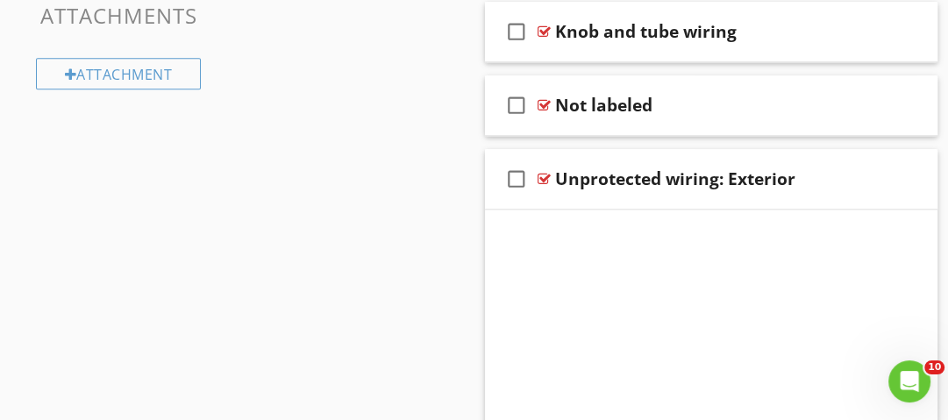
scroll to position [1240, 0]
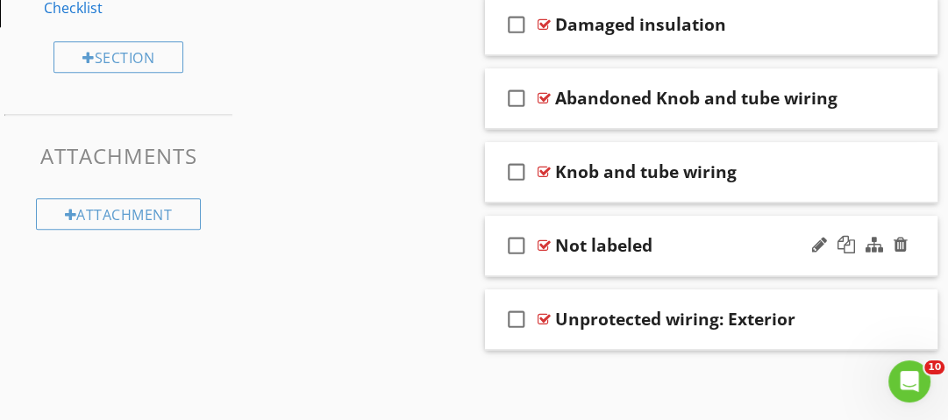
click at [499, 263] on div "check_box_outline_blank Not labeled" at bounding box center [712, 246] width 454 height 61
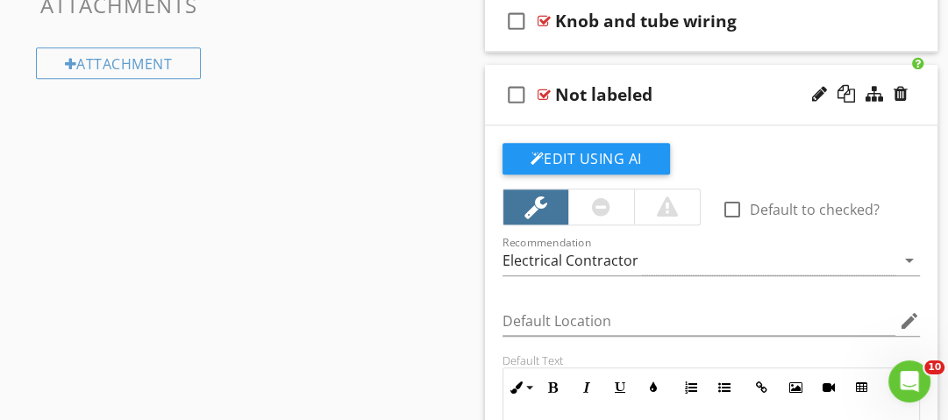
scroll to position [1380, 0]
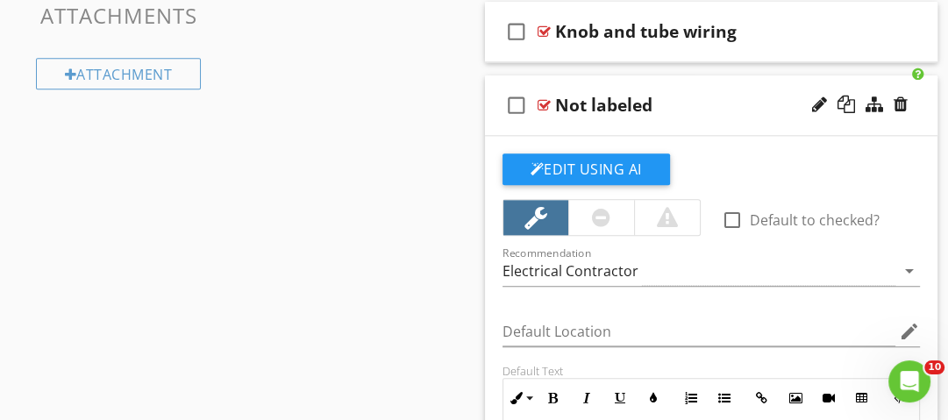
click at [493, 123] on div "check_box_outline_blank Not labeled" at bounding box center [712, 105] width 454 height 61
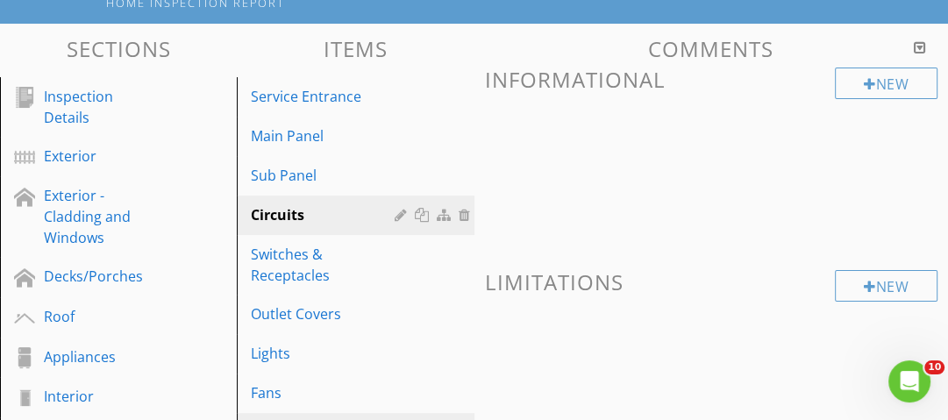
scroll to position [187, 0]
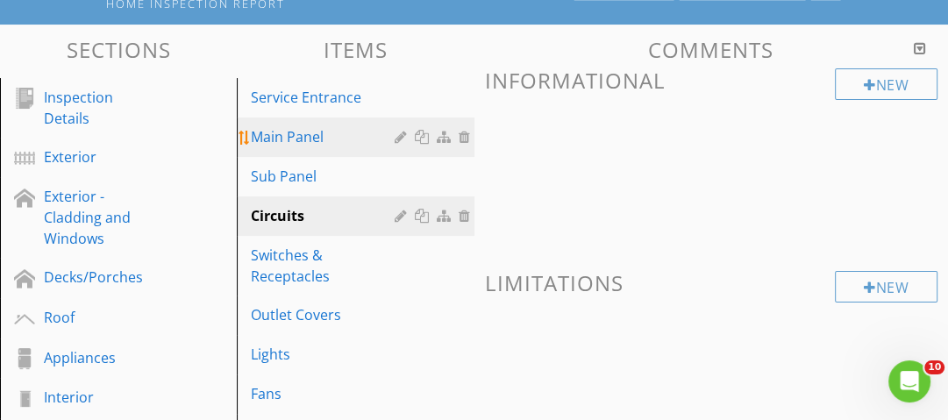
click at [358, 140] on div "Main Panel" at bounding box center [325, 136] width 148 height 21
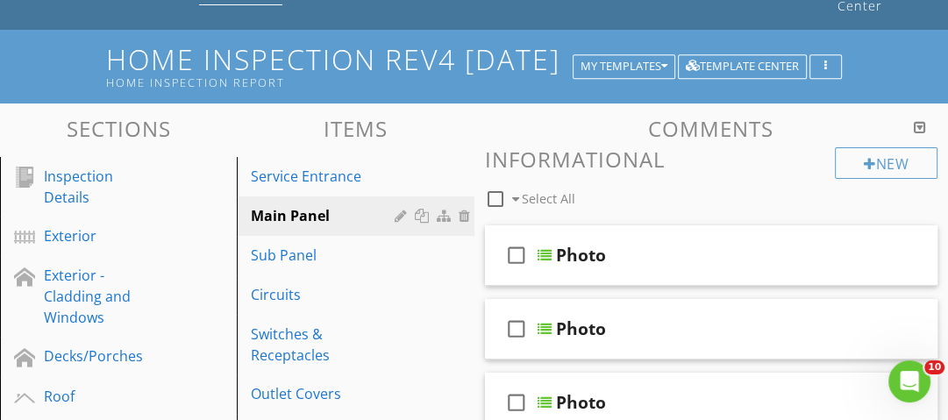
scroll to position [32, 0]
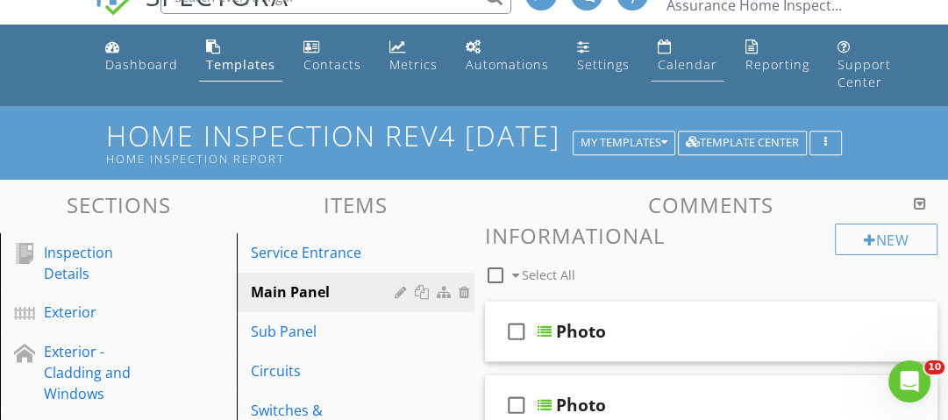
click at [660, 51] on div "Calendar" at bounding box center [665, 46] width 14 height 14
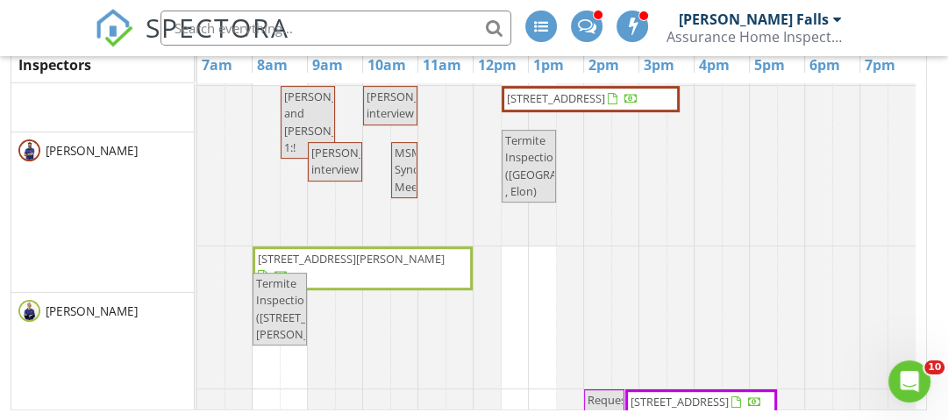
scroll to position [468, 0]
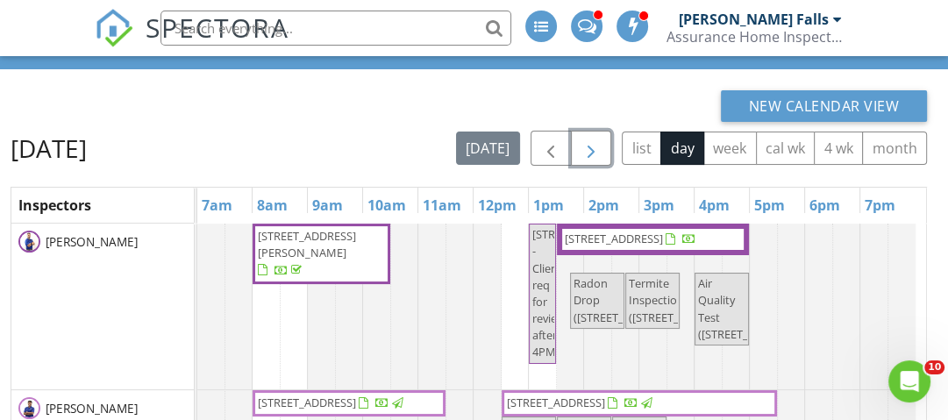
click at [597, 151] on span "button" at bounding box center [591, 149] width 21 height 21
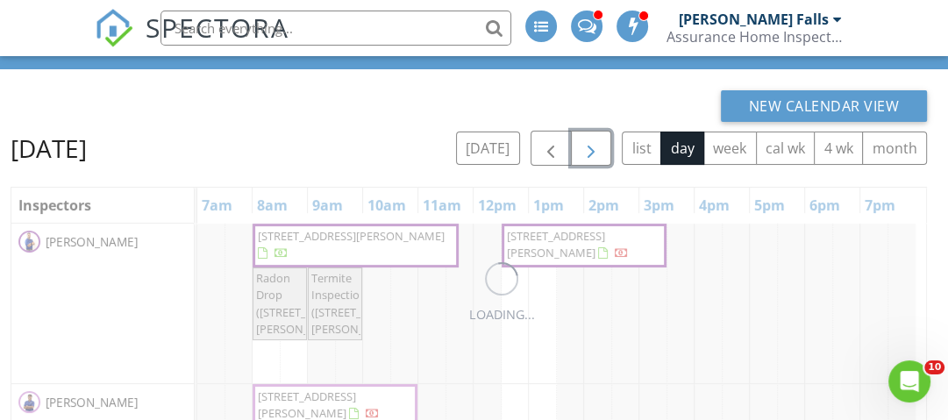
click at [597, 151] on span "button" at bounding box center [591, 149] width 21 height 21
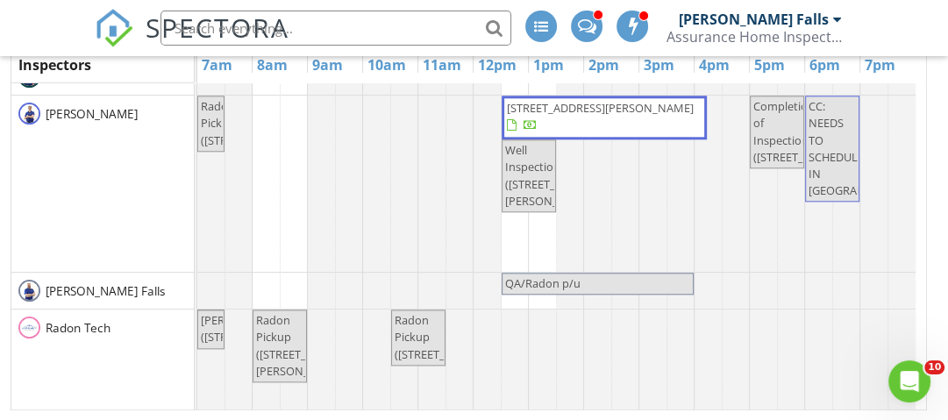
click at [641, 115] on span "[STREET_ADDRESS][PERSON_NAME]" at bounding box center [604, 117] width 198 height 34
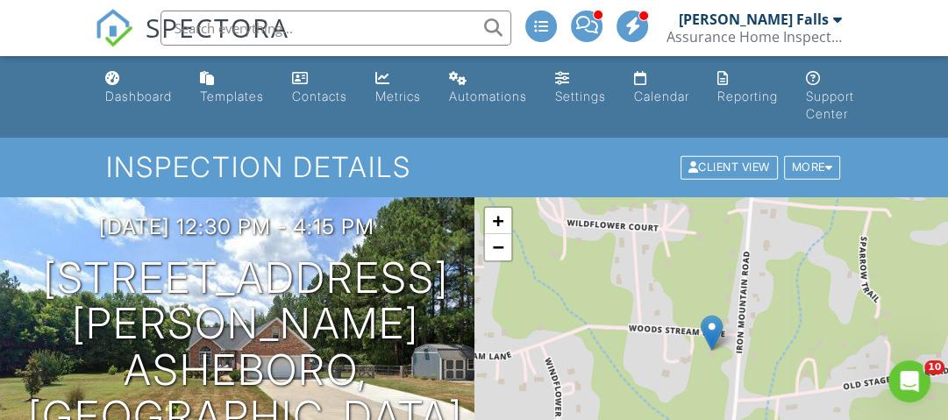
click at [886, 32] on nav "SPECTORA [PERSON_NAME][GEOGRAPHIC_DATA] Assurance Home Inspections Role: Inspec…" at bounding box center [474, 28] width 948 height 56
